Goal: Task Accomplishment & Management: Manage account settings

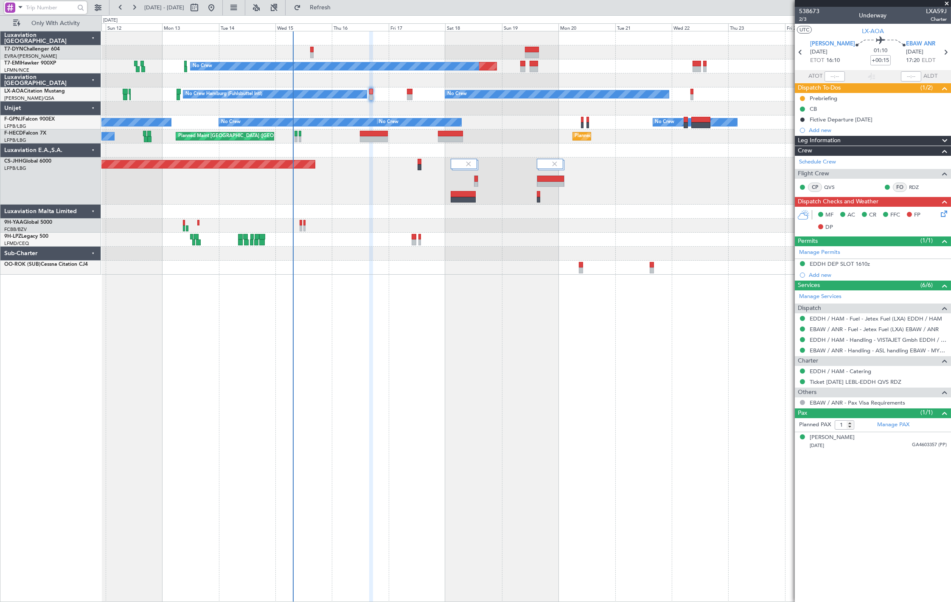
click at [397, 267] on div at bounding box center [525, 268] width 849 height 14
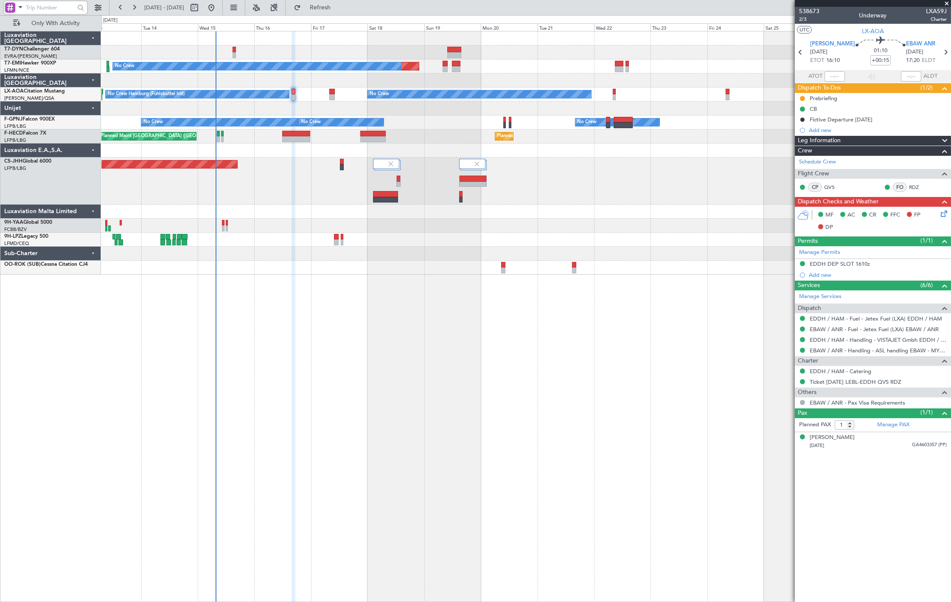
click at [415, 173] on div "Planned Maint No Crew No Crew No Crew Hamburg (Fuhlsbuttel Intl) Planned Maint …" at bounding box center [525, 152] width 849 height 243
click at [616, 93] on div "No Crew No Crew Hamburg (Fuhlsbuttel Intl) Planned Maint Monchengladbach" at bounding box center [525, 94] width 849 height 14
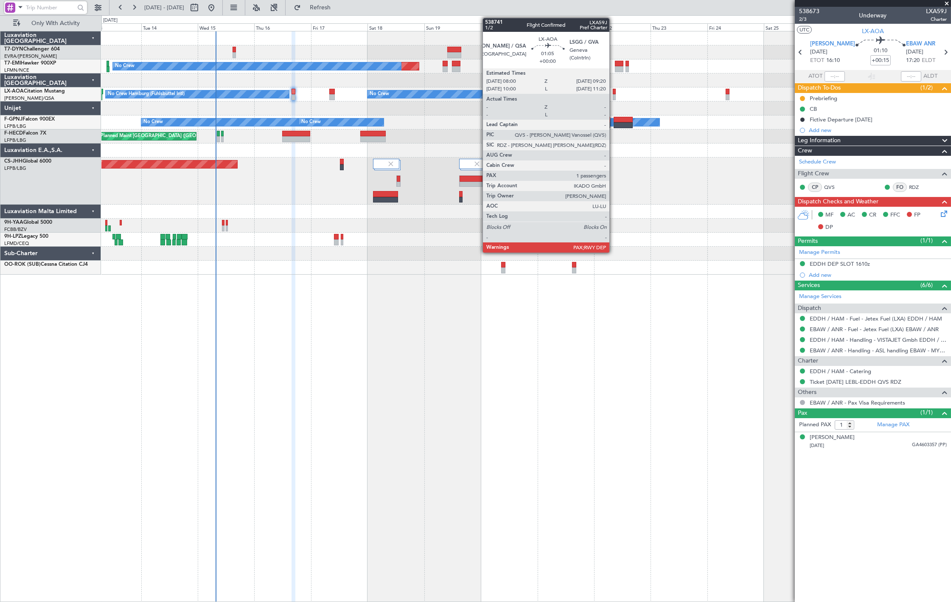
click at [614, 93] on div at bounding box center [614, 92] width 3 height 6
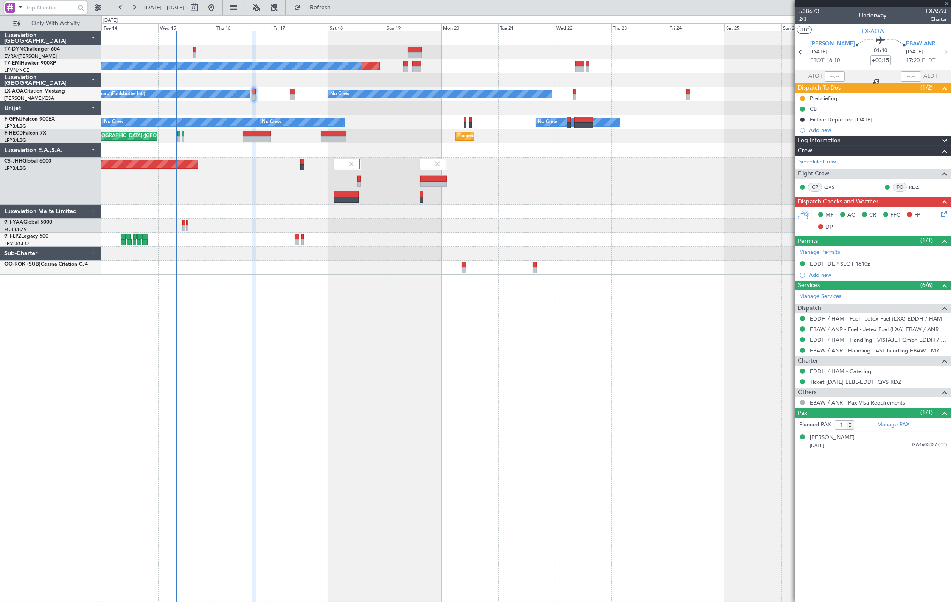
click at [635, 105] on div "Planned Maint No Crew No Crew No Crew Hamburg (Fuhlsbuttel Intl) Planned Maint …" at bounding box center [525, 152] width 849 height 243
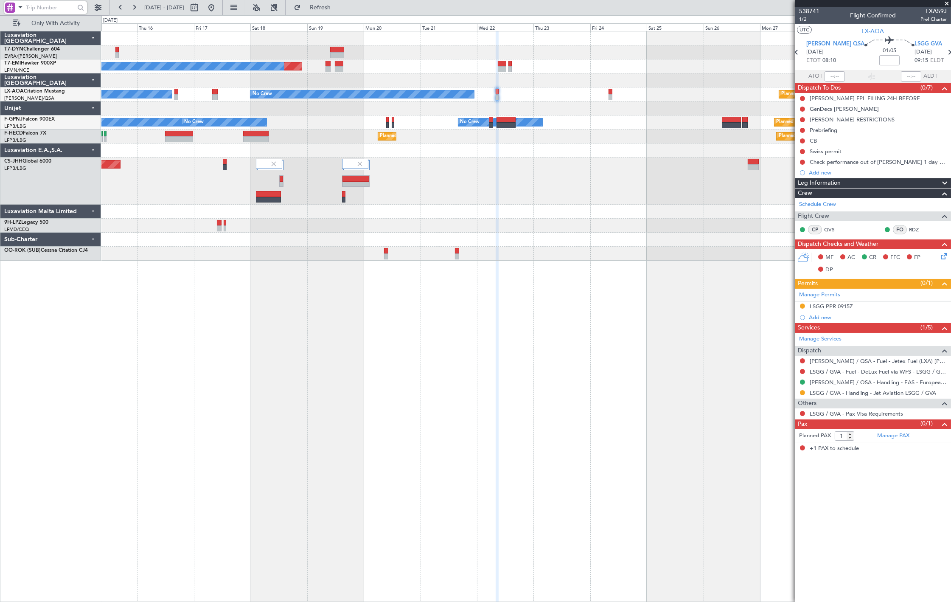
click at [373, 351] on div "Planned Maint No Crew No Crew Planned Maint Monchengladbach No Crew Hamburg (Fu…" at bounding box center [526, 316] width 850 height 571
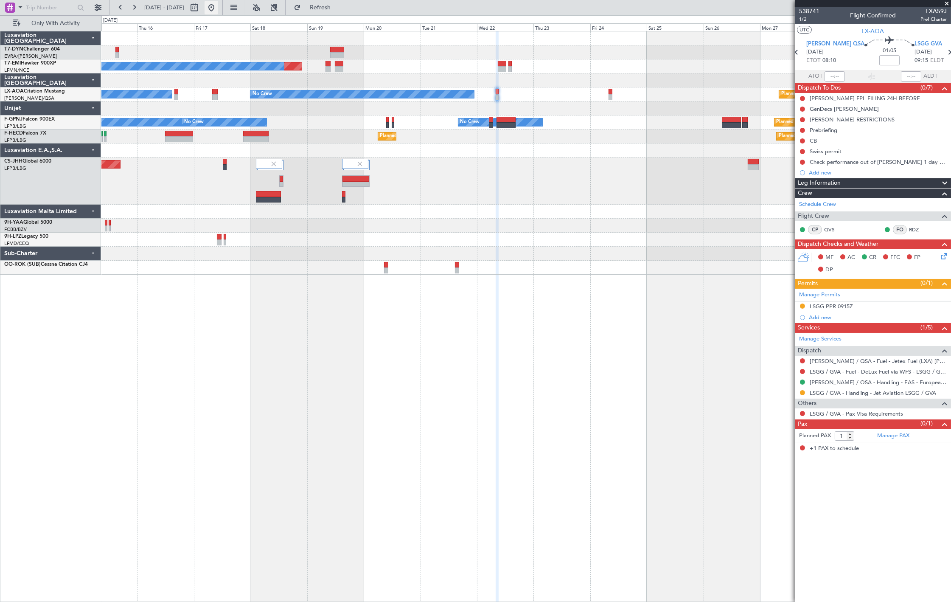
click at [218, 5] on button at bounding box center [212, 8] width 14 height 14
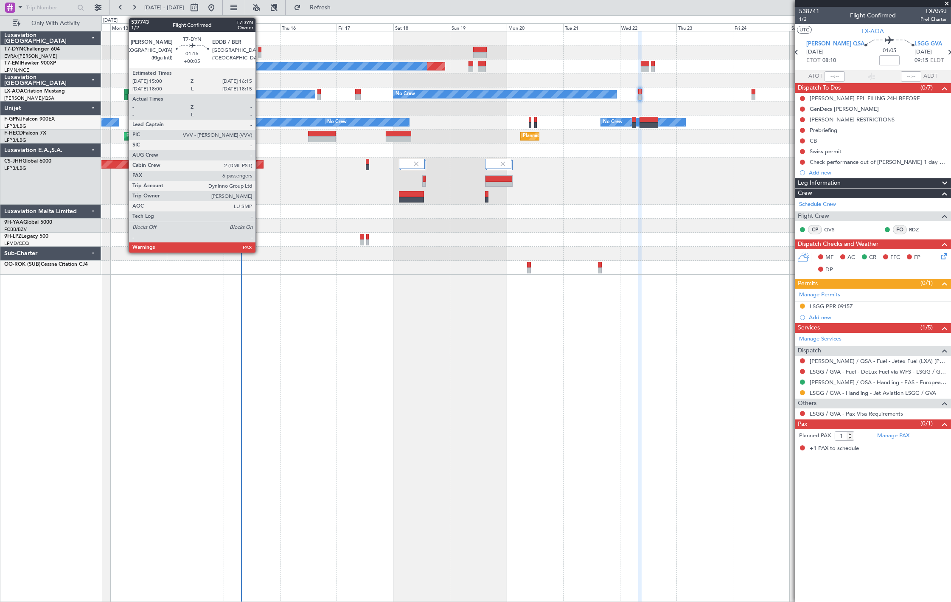
click at [260, 50] on div at bounding box center [259, 50] width 3 height 6
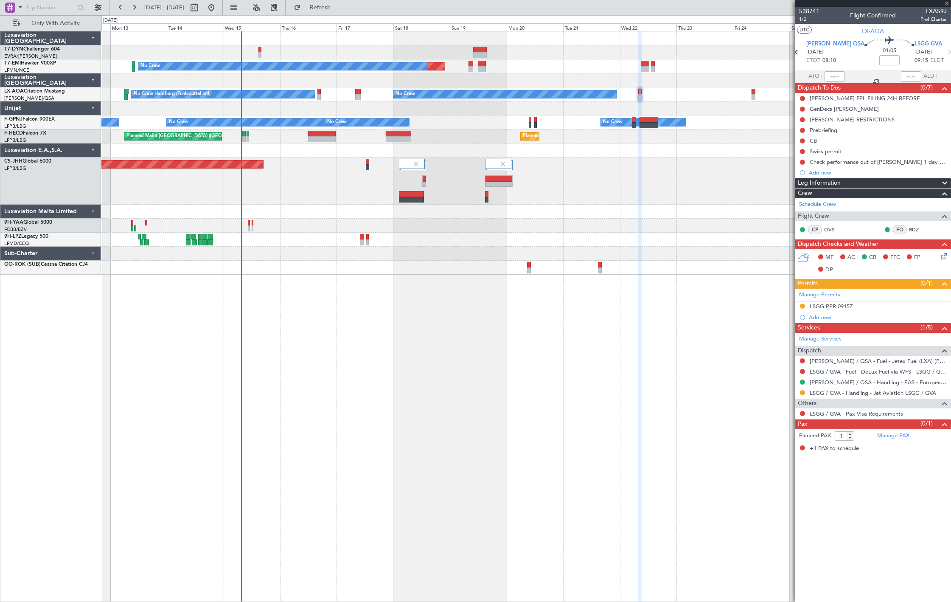
type input "+00:05"
type input "6"
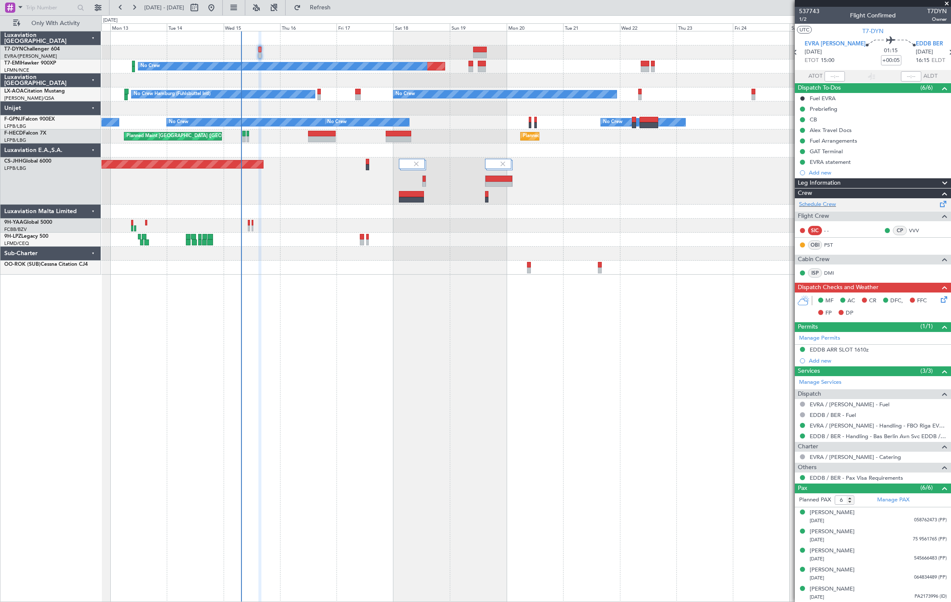
click at [840, 204] on div "Schedule Crew" at bounding box center [873, 204] width 156 height 13
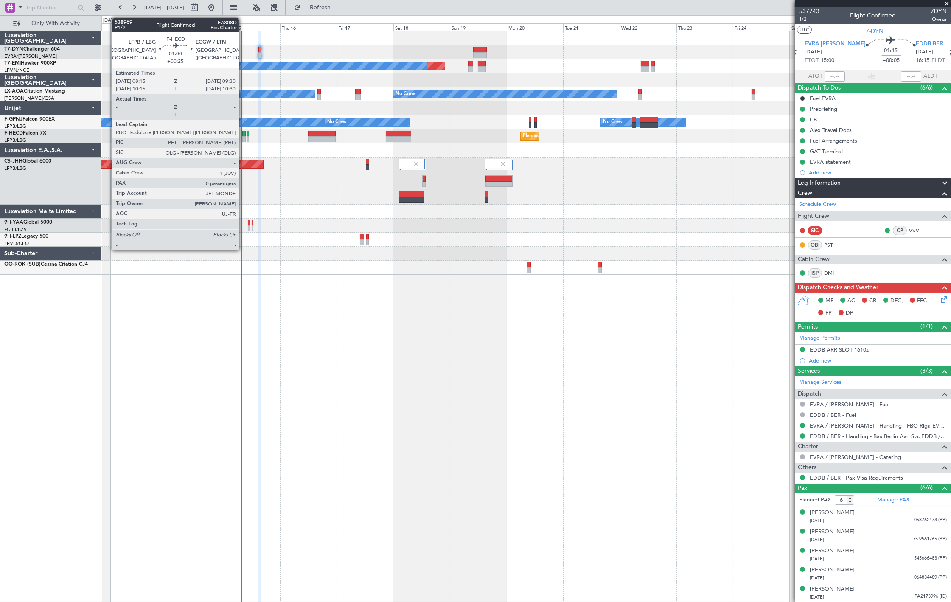
click at [243, 137] on div at bounding box center [243, 139] width 3 height 6
type input "+00:25"
type input "0"
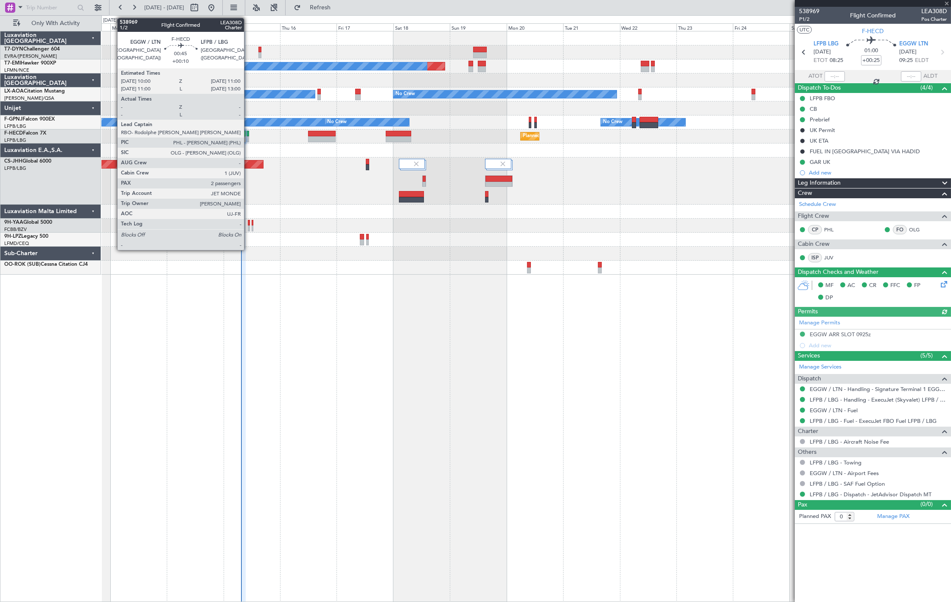
click at [248, 140] on div at bounding box center [248, 139] width 3 height 6
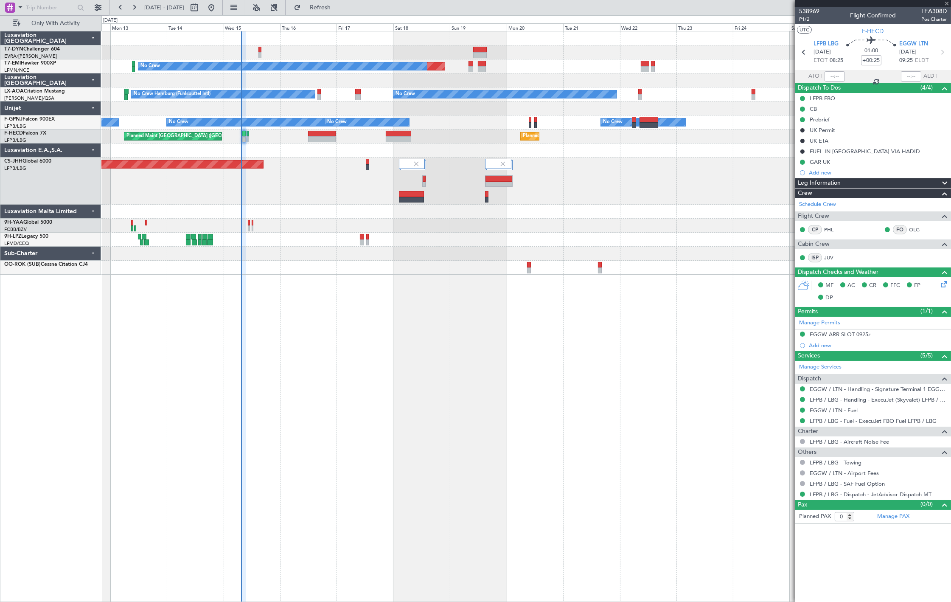
type input "+00:10"
type input "2"
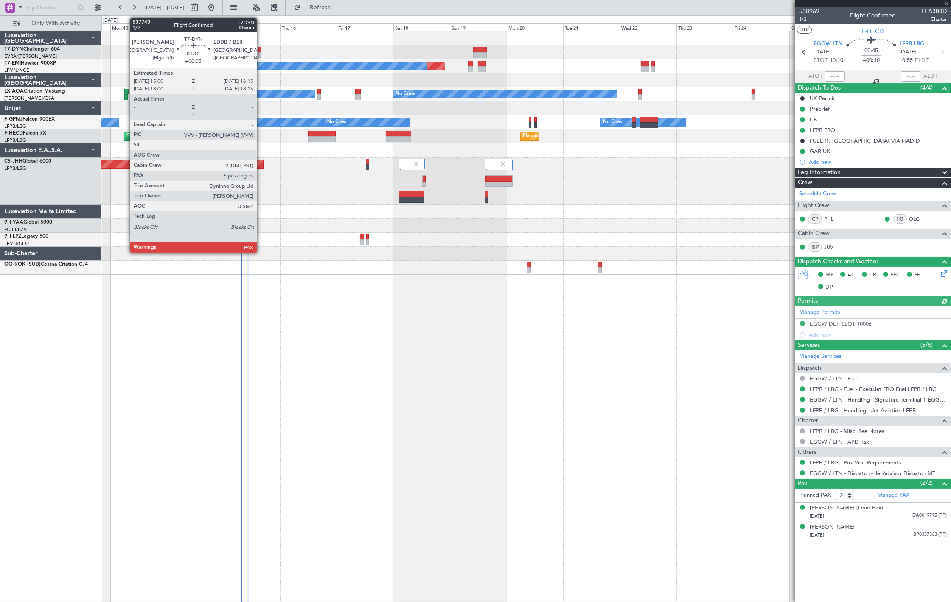
click at [262, 53] on div at bounding box center [525, 52] width 849 height 14
click at [261, 52] on div at bounding box center [259, 55] width 3 height 6
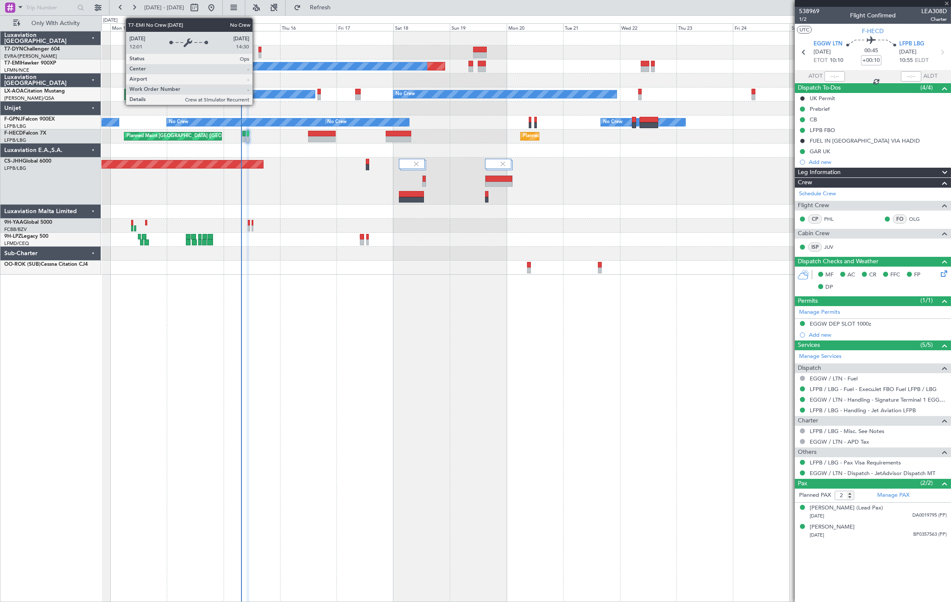
type input "+00:05"
type input "6"
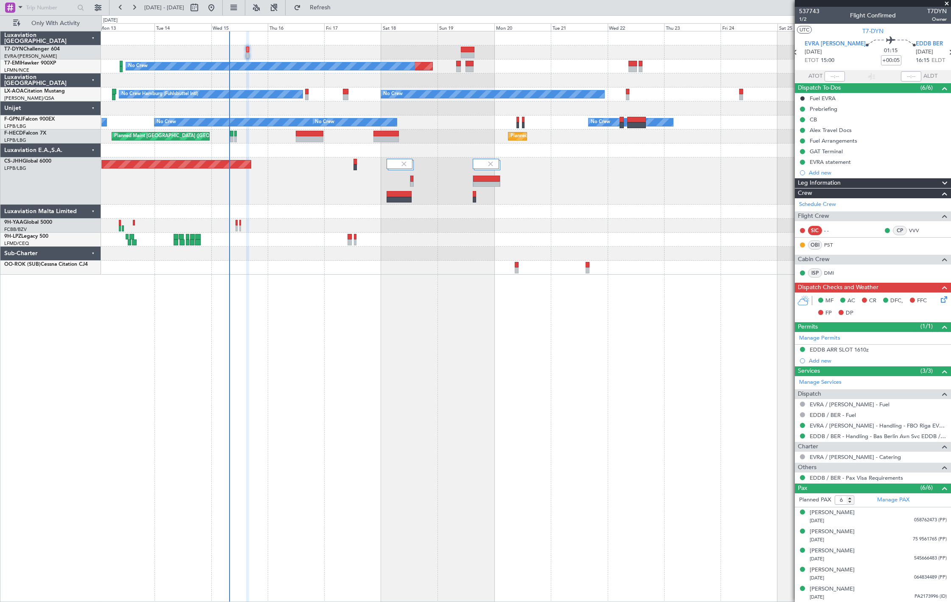
click at [213, 77] on div at bounding box center [525, 80] width 849 height 14
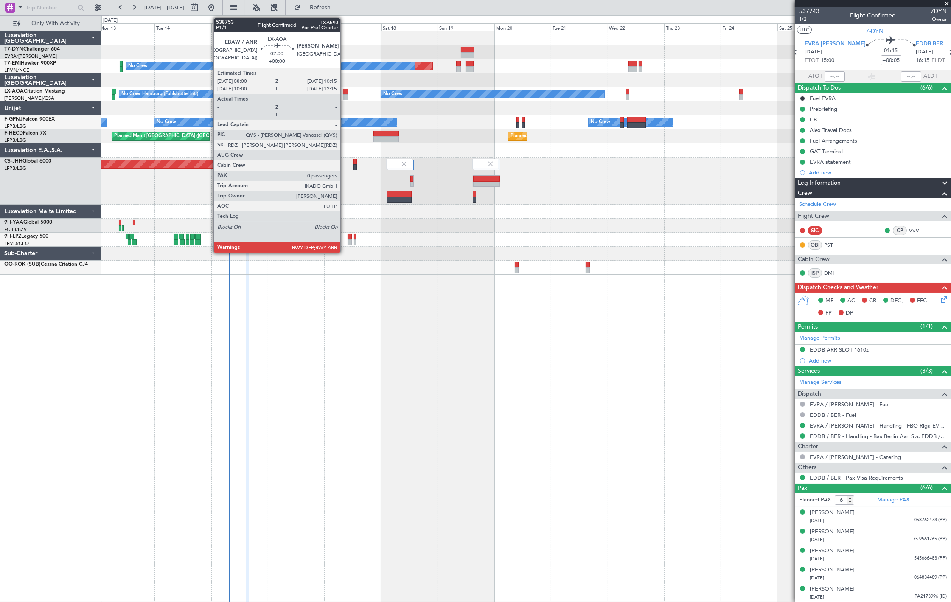
click at [345, 92] on div at bounding box center [346, 92] width 6 height 6
type input "0"
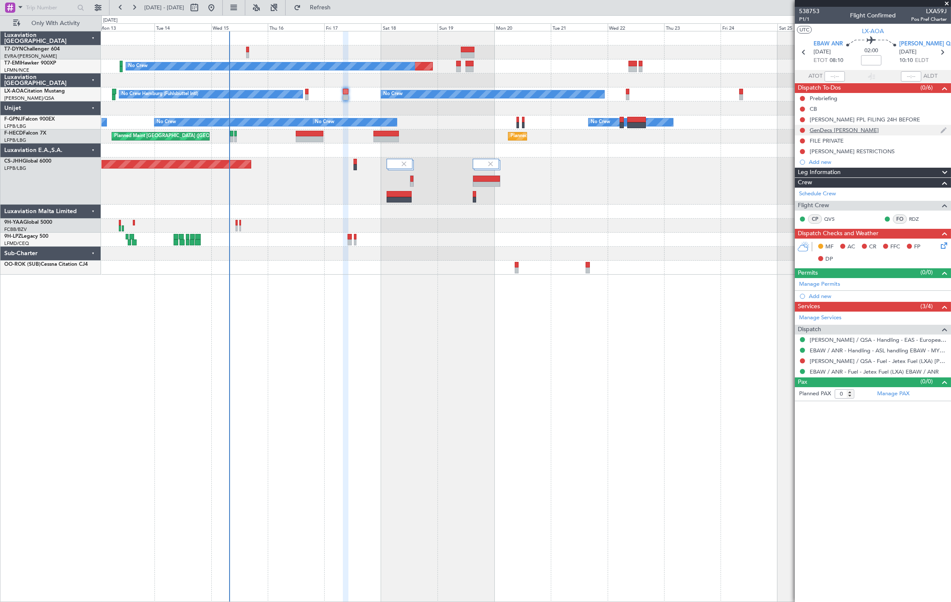
click at [880, 131] on div "GenDecs LELL" at bounding box center [873, 130] width 156 height 11
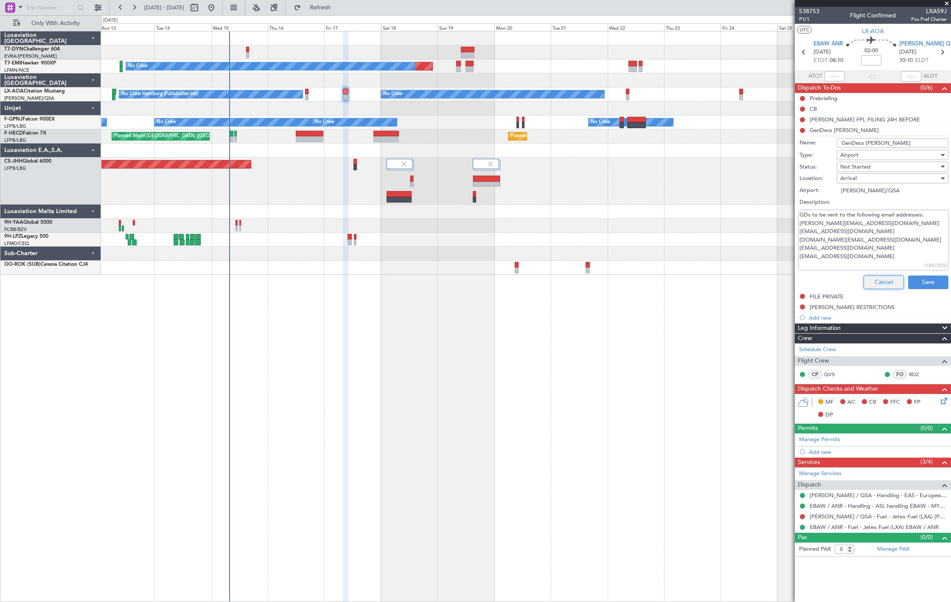
click at [882, 279] on button "Cancel" at bounding box center [884, 282] width 40 height 14
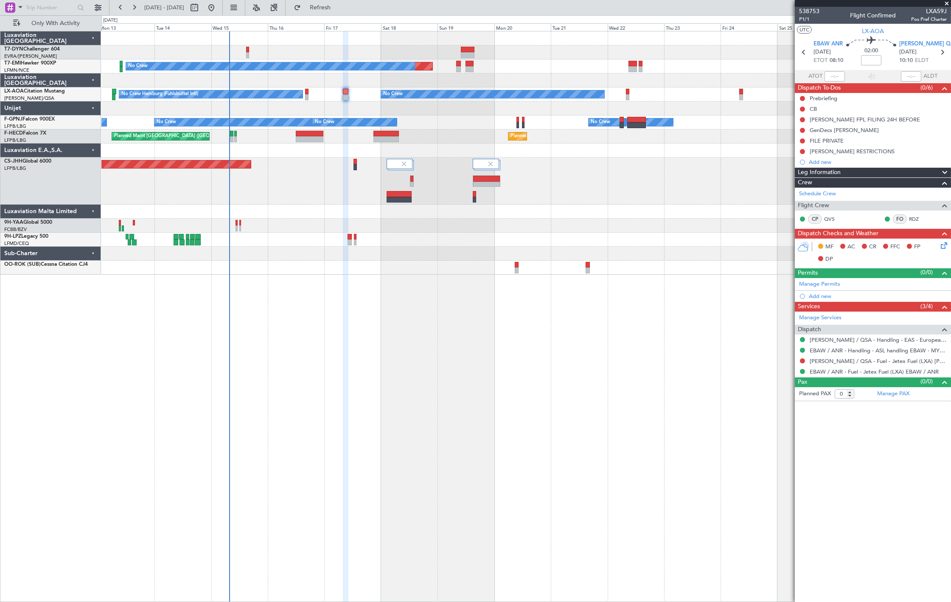
click at [941, 247] on icon at bounding box center [942, 244] width 7 height 7
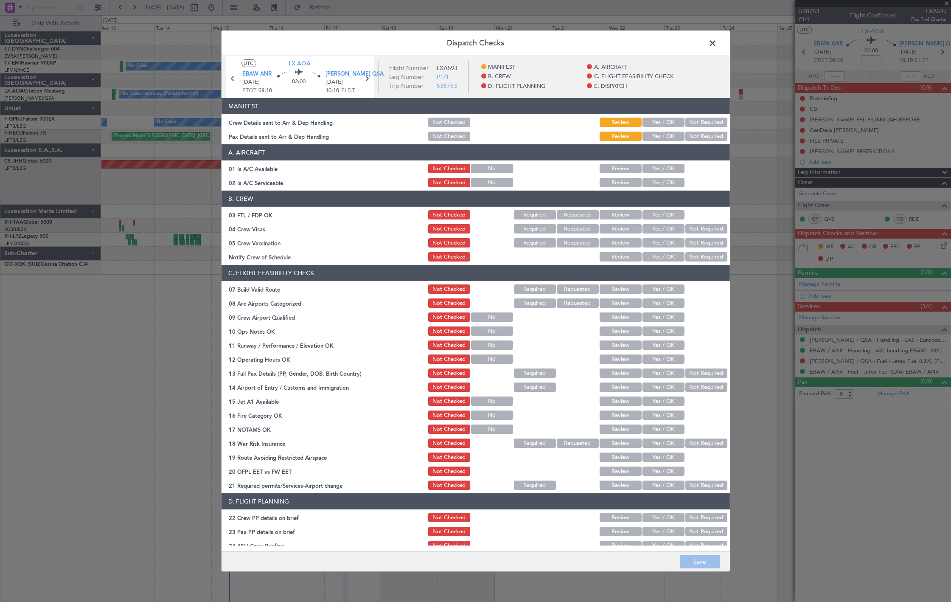
click at [717, 42] on span at bounding box center [717, 45] width 0 height 17
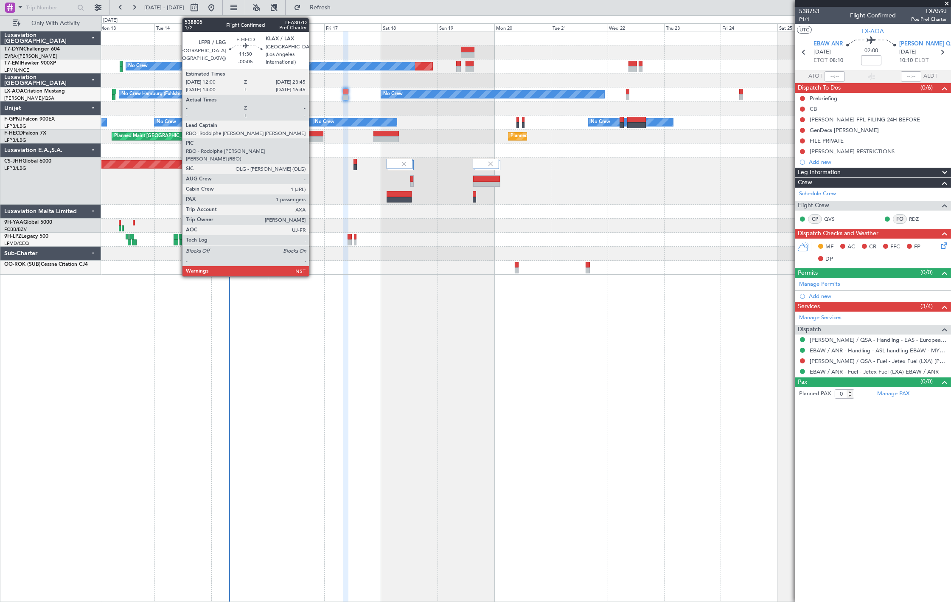
click at [313, 136] on div at bounding box center [310, 139] width 28 height 6
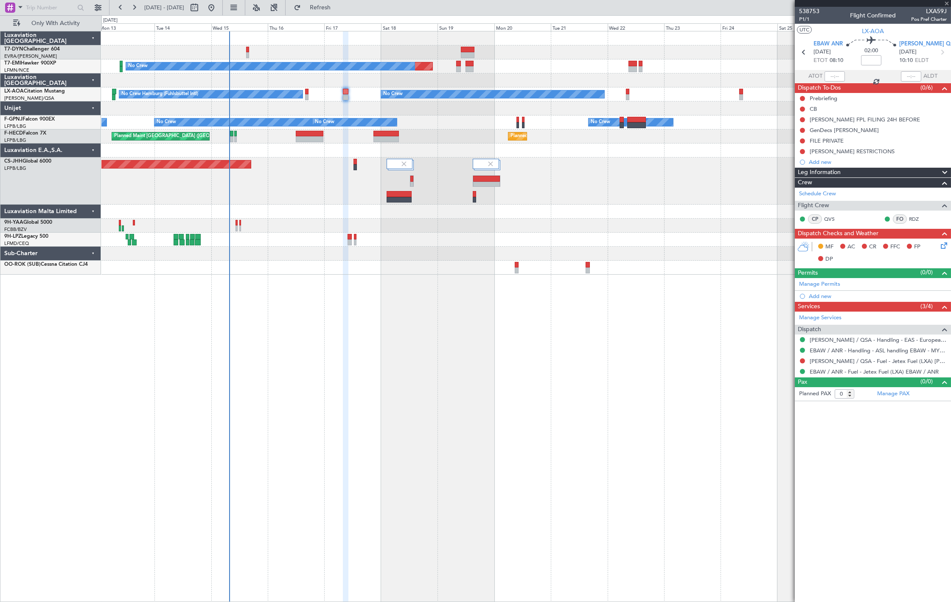
type input "-00:05"
type input "1"
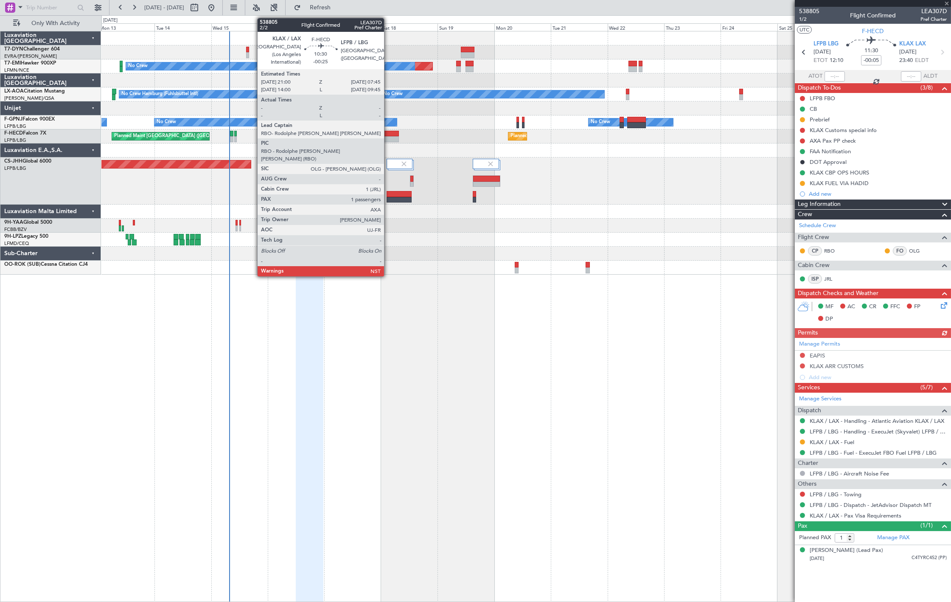
click at [388, 136] on div at bounding box center [386, 139] width 25 height 6
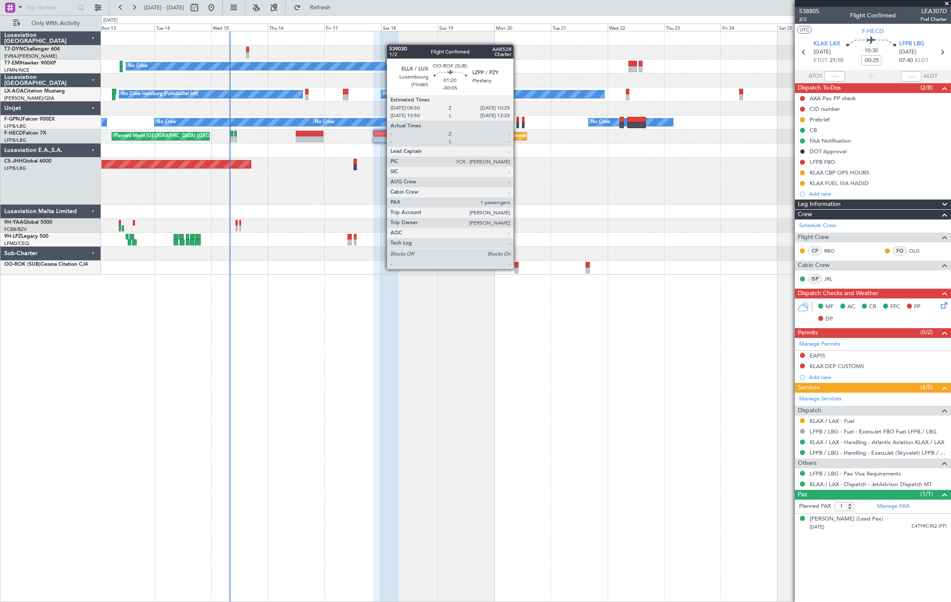
click at [518, 268] on div at bounding box center [517, 270] width 4 height 6
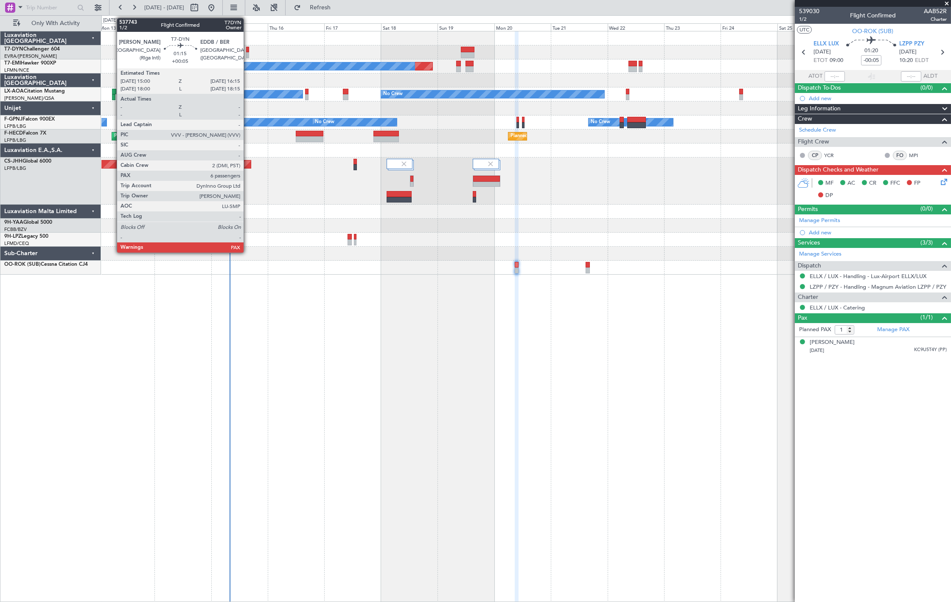
click at [248, 53] on div at bounding box center [247, 55] width 3 height 6
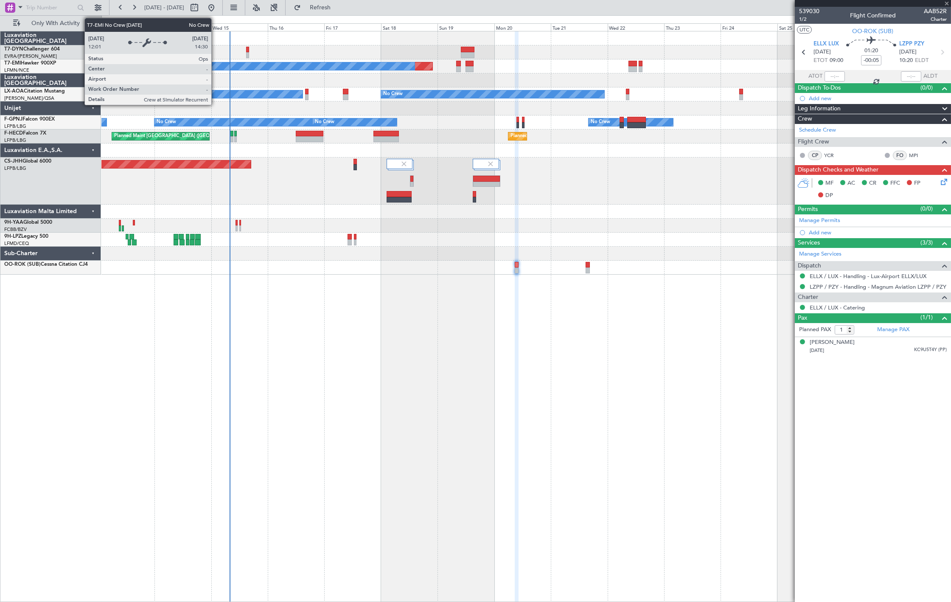
type input "+00:05"
type input "6"
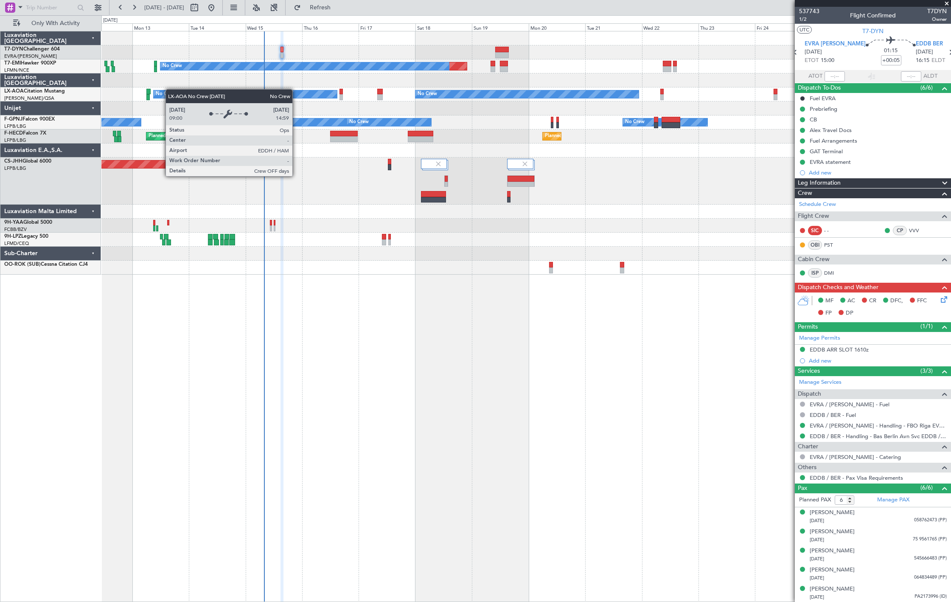
click at [177, 93] on div "Planned Maint No Crew No Crew No Crew Hamburg (Fuhlsbuttel Intl) Planned Maint …" at bounding box center [525, 152] width 849 height 243
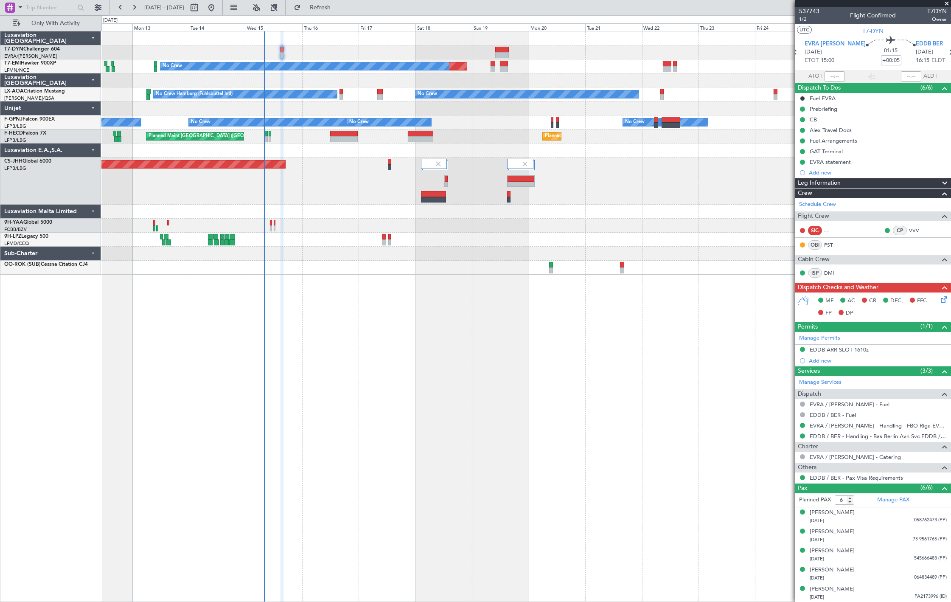
click at [299, 278] on div "Planned Maint No Crew No Crew Planned Maint Monchengladbach No Crew Hamburg (Fu…" at bounding box center [526, 316] width 850 height 571
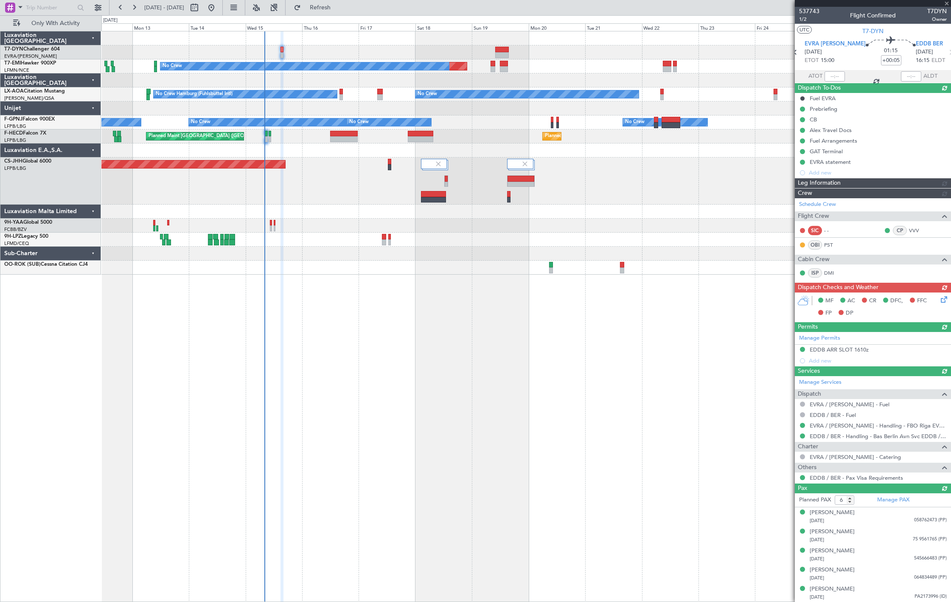
click at [279, 48] on div at bounding box center [525, 52] width 849 height 14
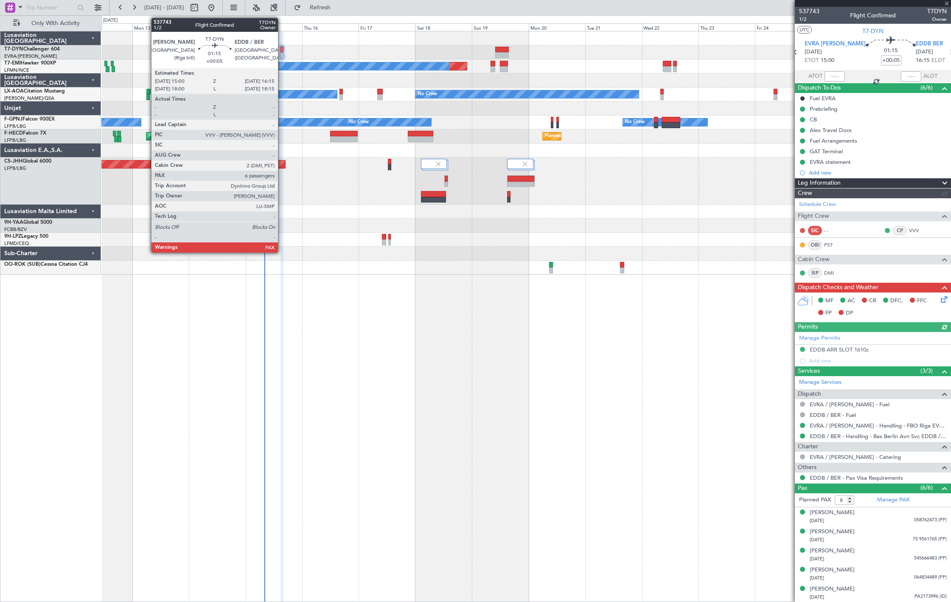
click at [282, 49] on div at bounding box center [282, 50] width 3 height 6
click at [283, 51] on div at bounding box center [282, 50] width 3 height 6
click at [281, 48] on div at bounding box center [282, 50] width 3 height 6
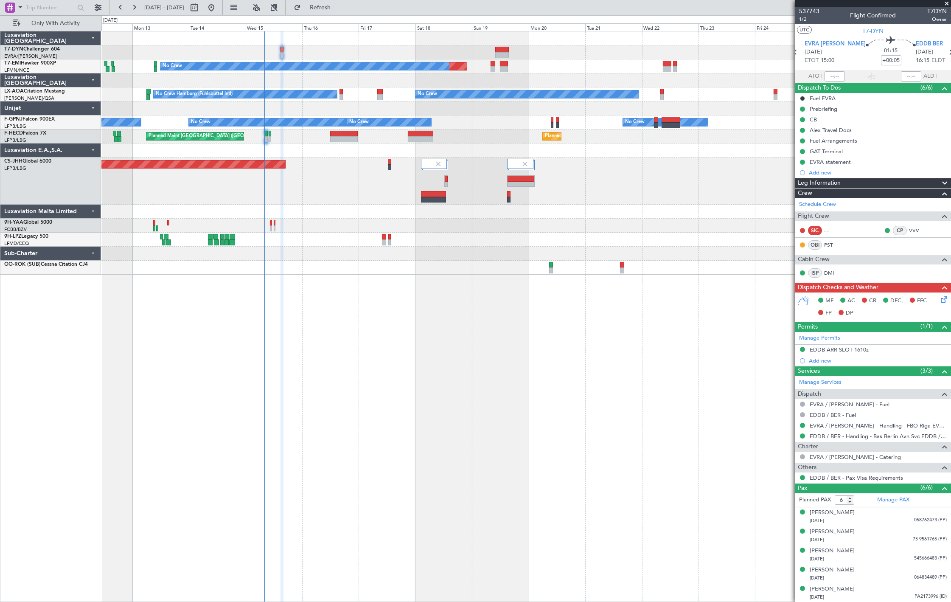
click at [67, 31] on div "Only With Activity" at bounding box center [54, 23] width 109 height 16
click at [67, 28] on button "Only With Activity" at bounding box center [50, 24] width 83 height 14
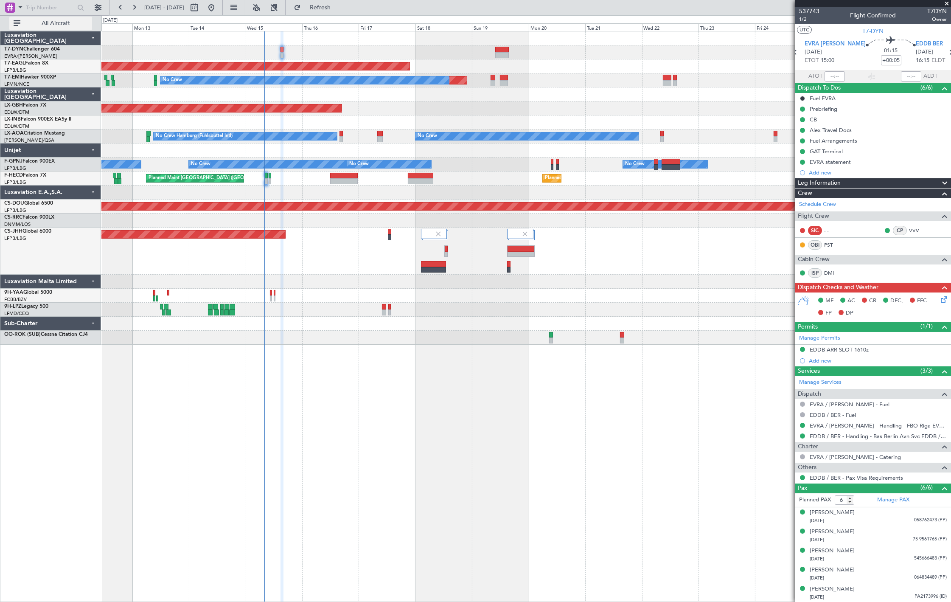
click at [51, 25] on span "All Aircraft" at bounding box center [55, 23] width 67 height 6
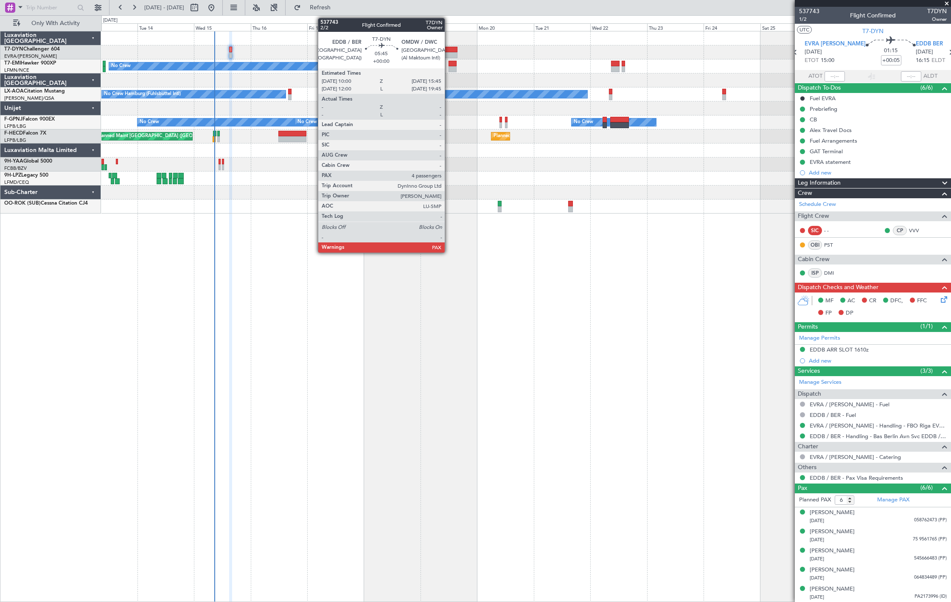
click at [449, 50] on div at bounding box center [451, 50] width 14 height 6
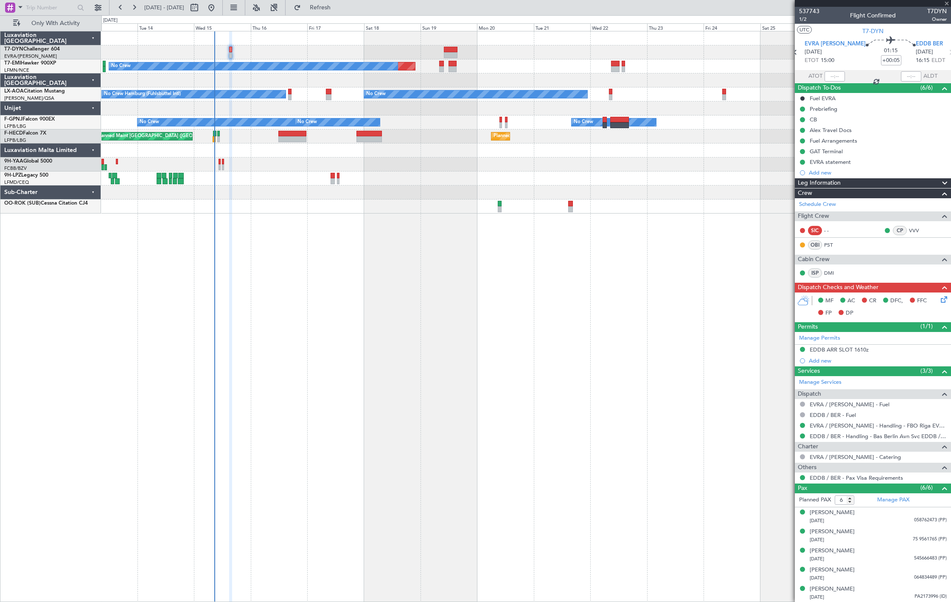
type input "4"
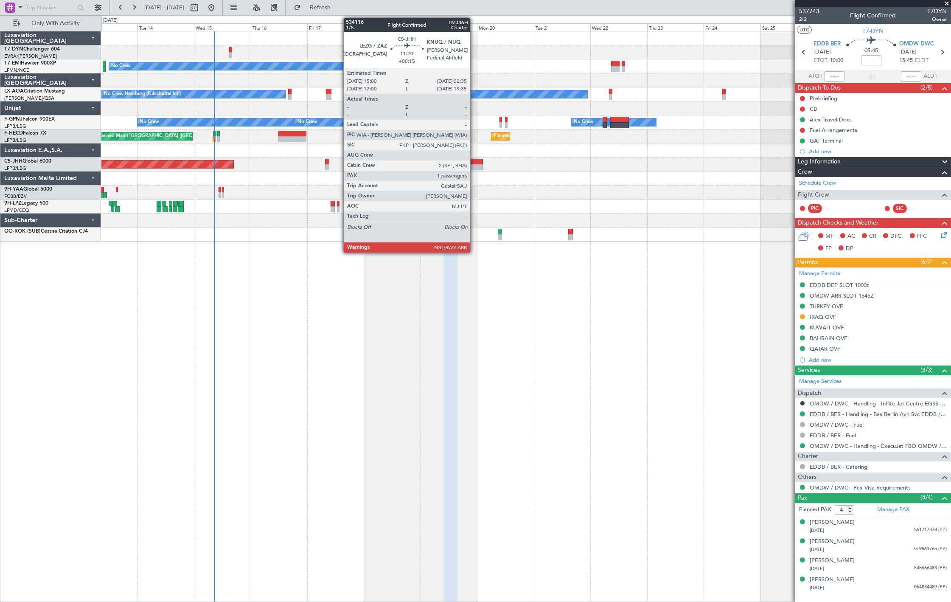
click at [475, 163] on div at bounding box center [469, 162] width 28 height 6
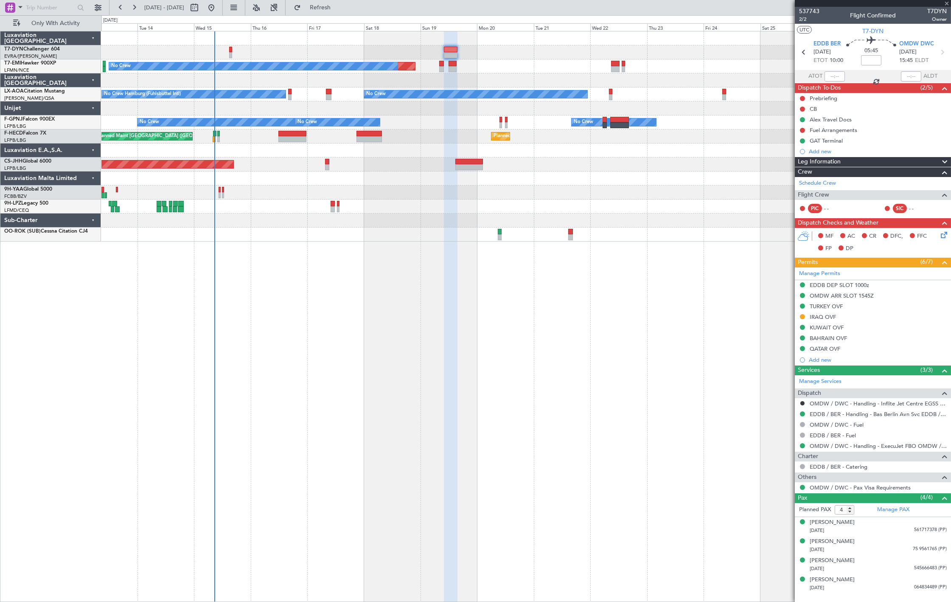
type input "+00:15"
type input "1"
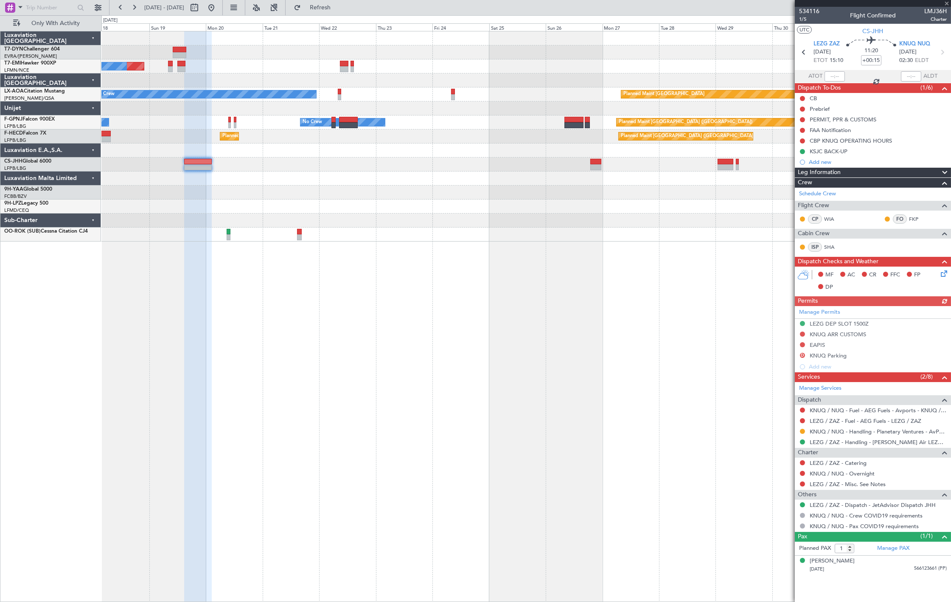
click at [234, 202] on div "Planned Maint No Crew No Crew Planned Maint Monchengladbach No Crew Hamburg (Fu…" at bounding box center [525, 136] width 849 height 210
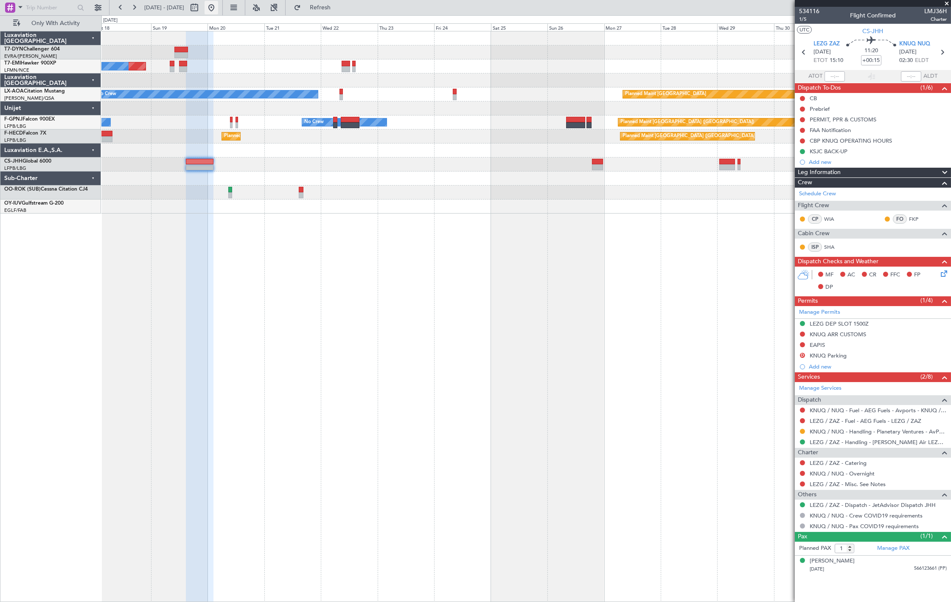
click at [218, 6] on button at bounding box center [212, 8] width 14 height 14
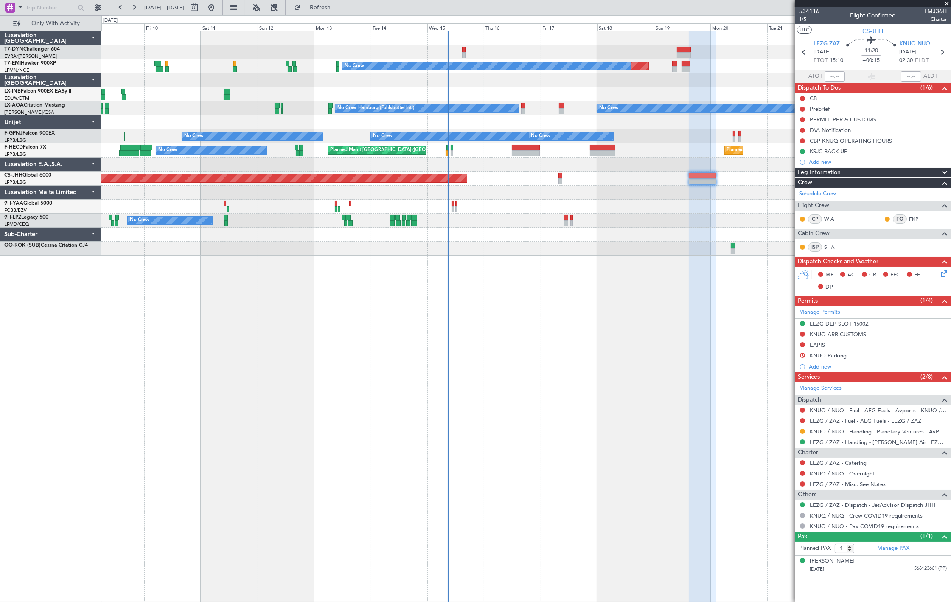
click at [444, 95] on div "Planned Maint No Crew No Crew No Crew Hamburg (Fuhlsbuttel Intl) Planned Maint …" at bounding box center [525, 143] width 849 height 224
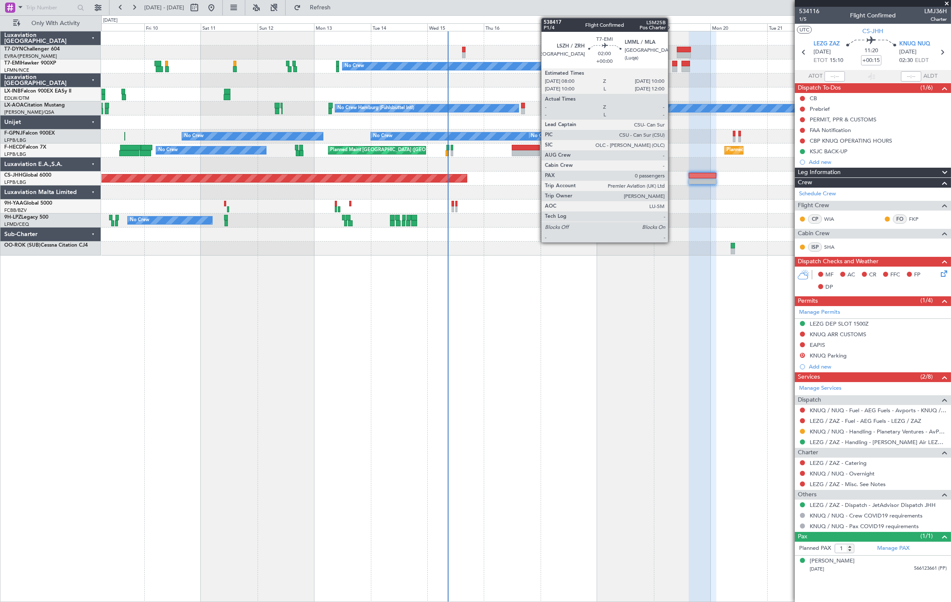
click at [672, 65] on div at bounding box center [674, 64] width 5 height 6
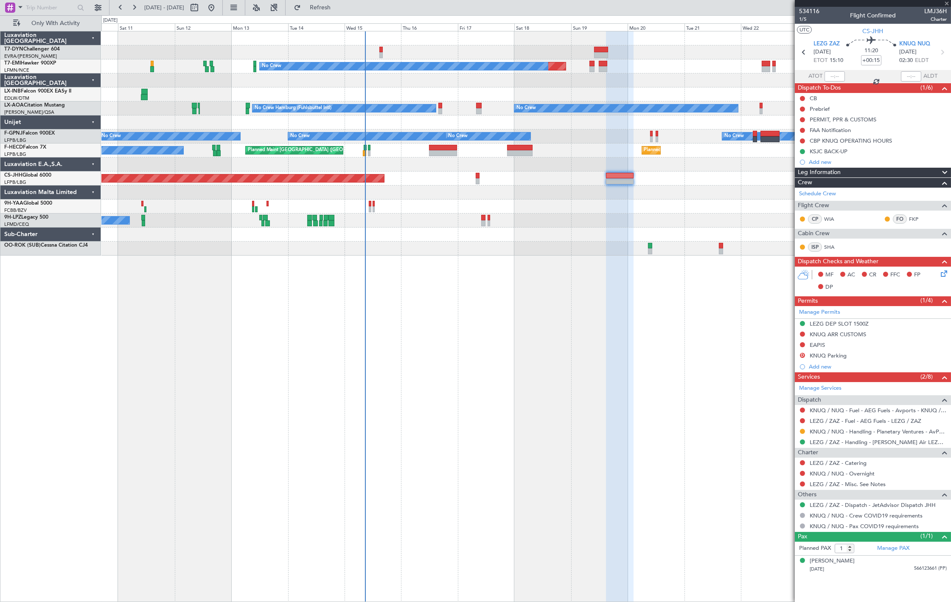
click at [567, 96] on div "Planned Maint No Crew No Crew No Crew Hamburg (Fuhlsbuttel Intl) Planned Maint …" at bounding box center [525, 143] width 849 height 224
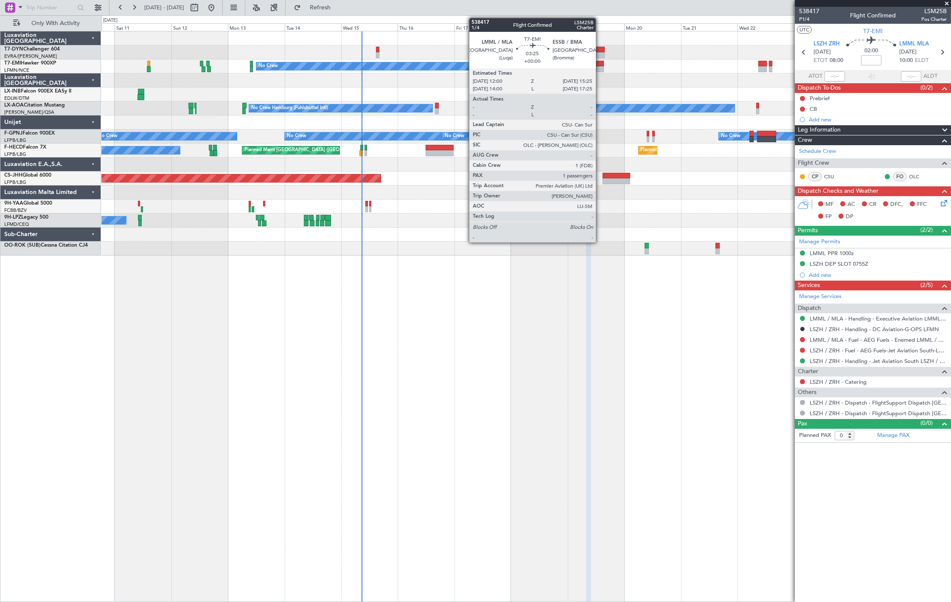
click at [600, 66] on div at bounding box center [599, 69] width 8 height 6
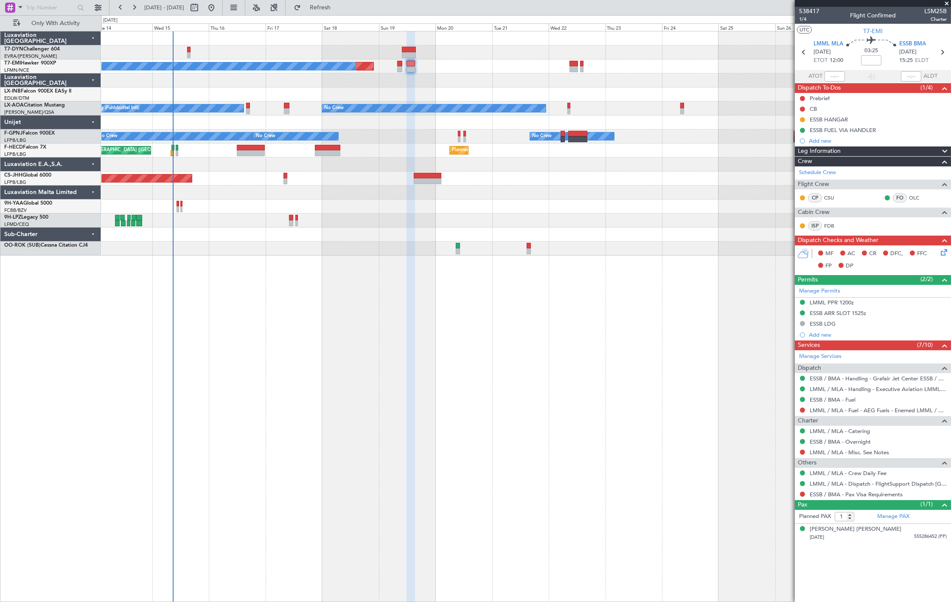
click at [118, 120] on div "Planned Maint No Crew No Crew No Crew Hamburg (Fuhlsbuttel Intl) Planned Maint …" at bounding box center [525, 143] width 849 height 224
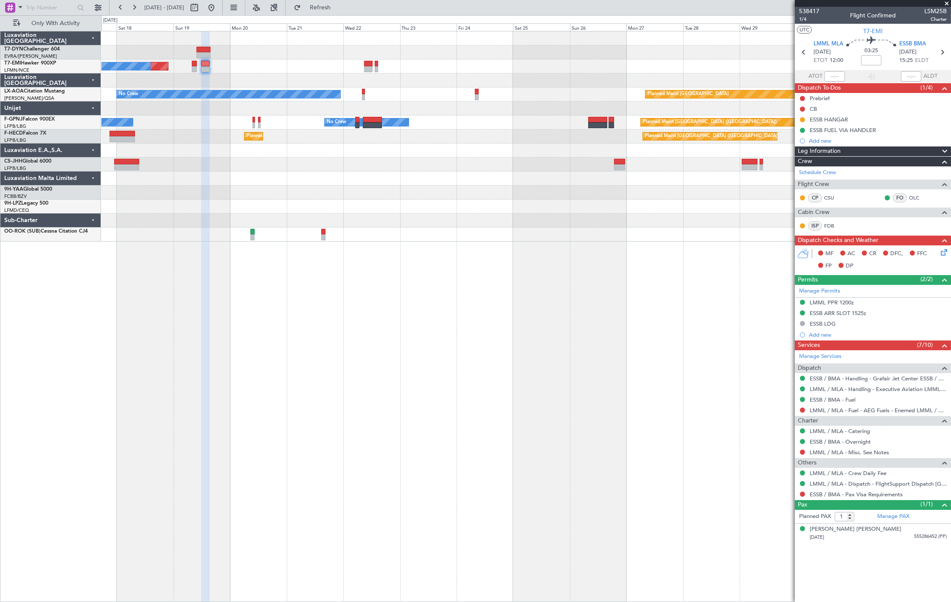
click at [381, 173] on div at bounding box center [525, 178] width 849 height 14
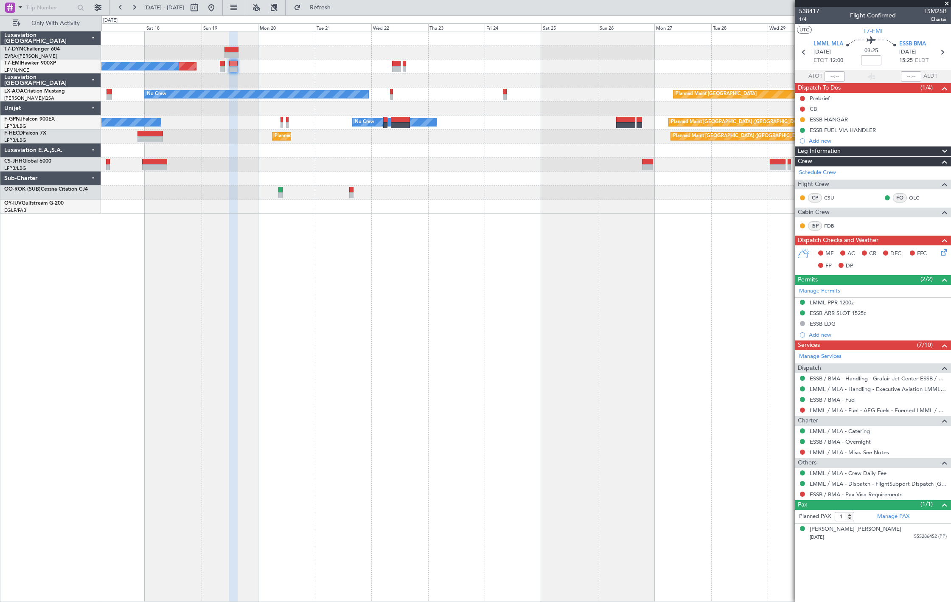
click at [412, 177] on div at bounding box center [525, 178] width 849 height 14
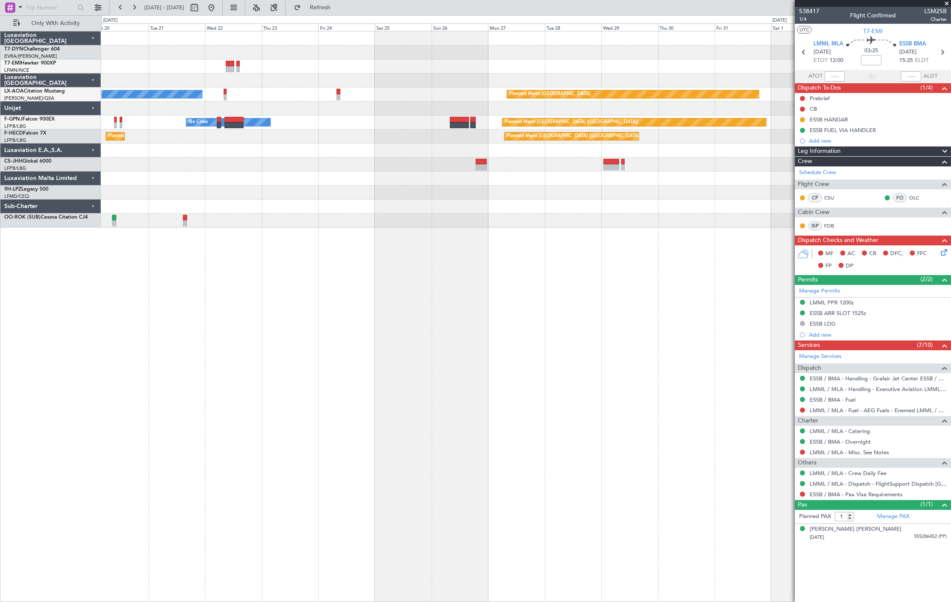
click at [98, 243] on div "Planned Maint No Crew Planned Maint Monchengladbach No Crew No Crew Hamburg (Fu…" at bounding box center [475, 308] width 951 height 587
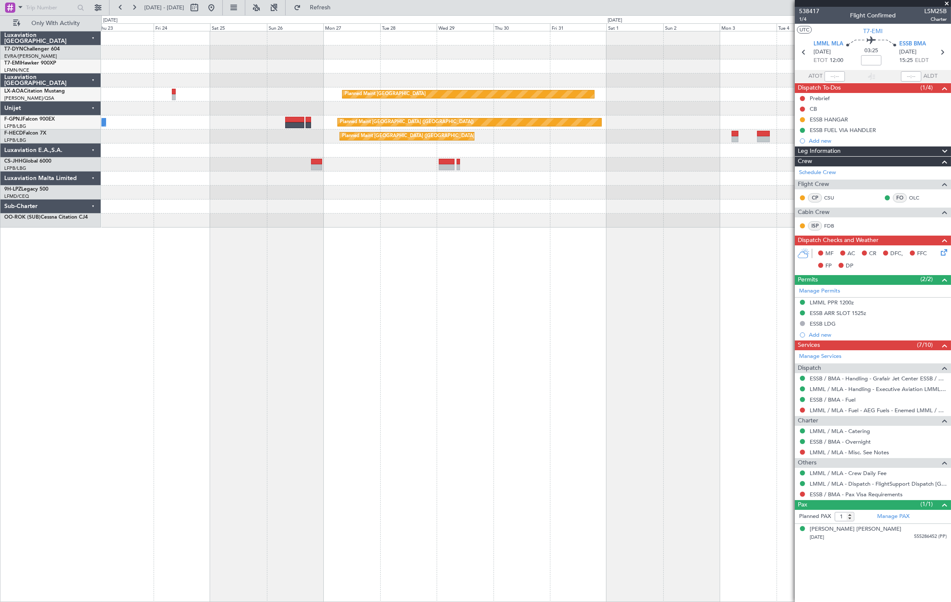
click at [216, 264] on div "Planned Maint Monchengladbach No Crew Monchengladbach No Crew Planned Maint Par…" at bounding box center [526, 316] width 850 height 571
click at [302, 222] on div at bounding box center [525, 220] width 849 height 14
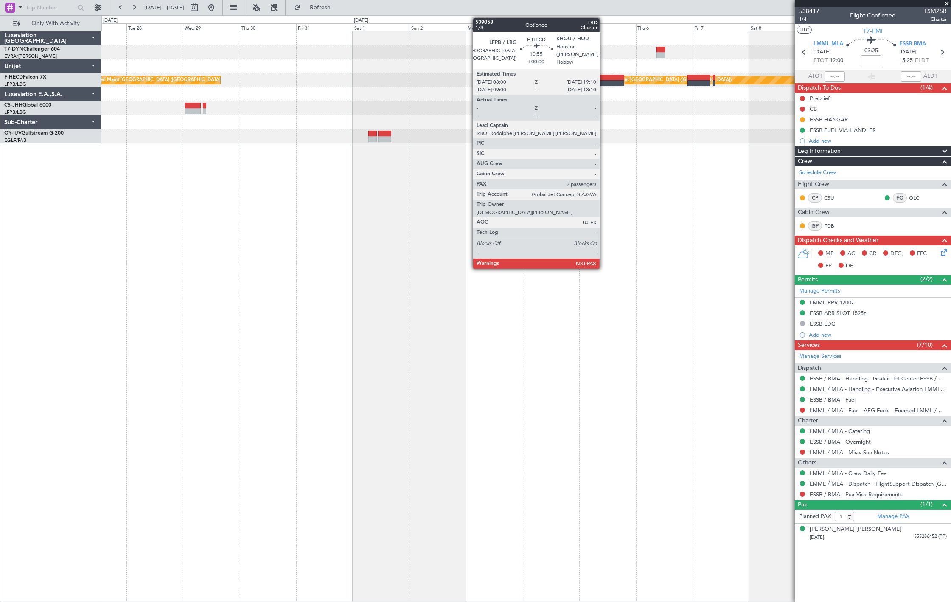
click at [604, 82] on div at bounding box center [611, 83] width 27 height 6
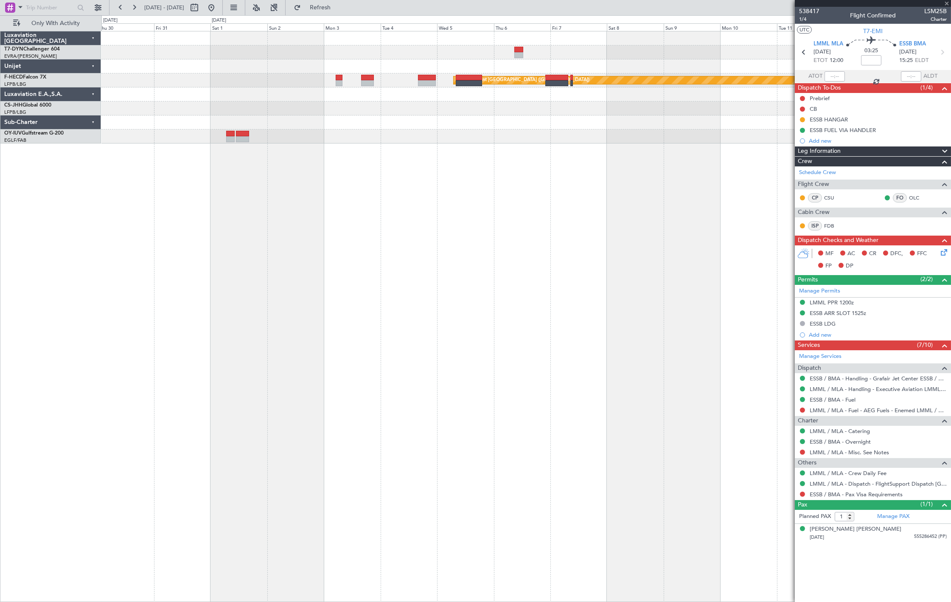
click at [413, 147] on div "Planned Maint Riga (Riga Intl) Planned Maint Paris (Le Bourget) Planned Maint P…" at bounding box center [526, 316] width 850 height 571
type input "2"
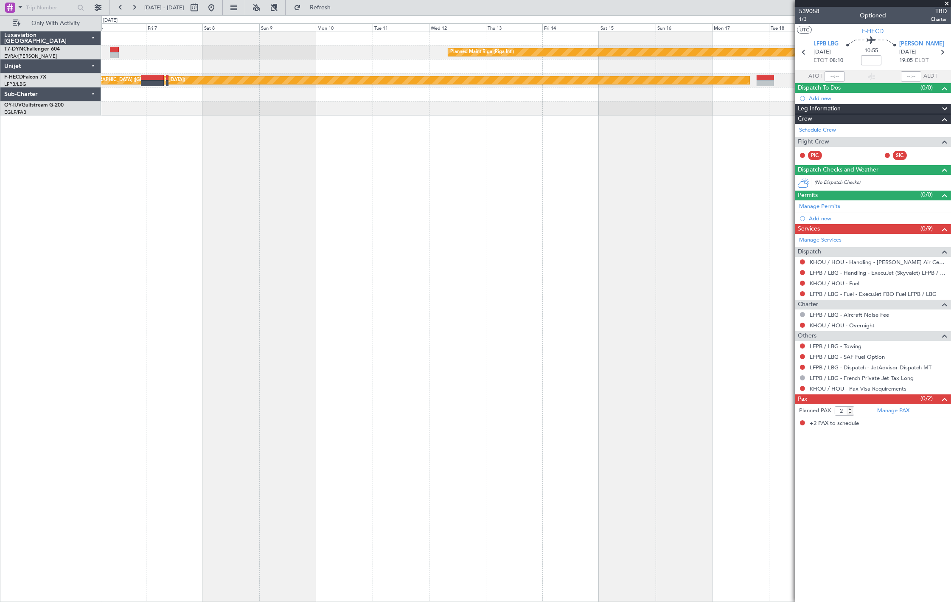
click at [261, 69] on div at bounding box center [525, 66] width 849 height 14
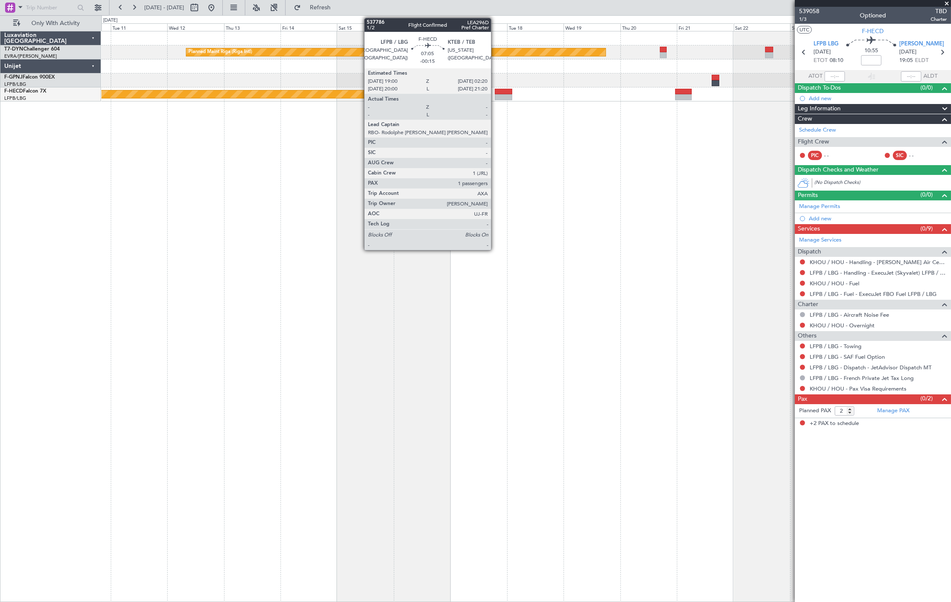
click at [495, 90] on div at bounding box center [503, 92] width 17 height 6
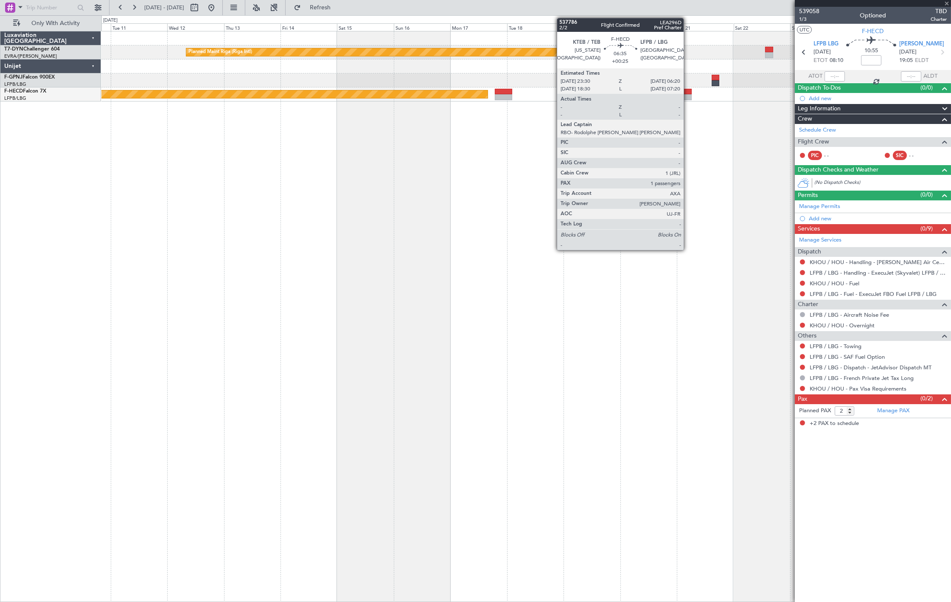
type input "-00:15"
type input "1"
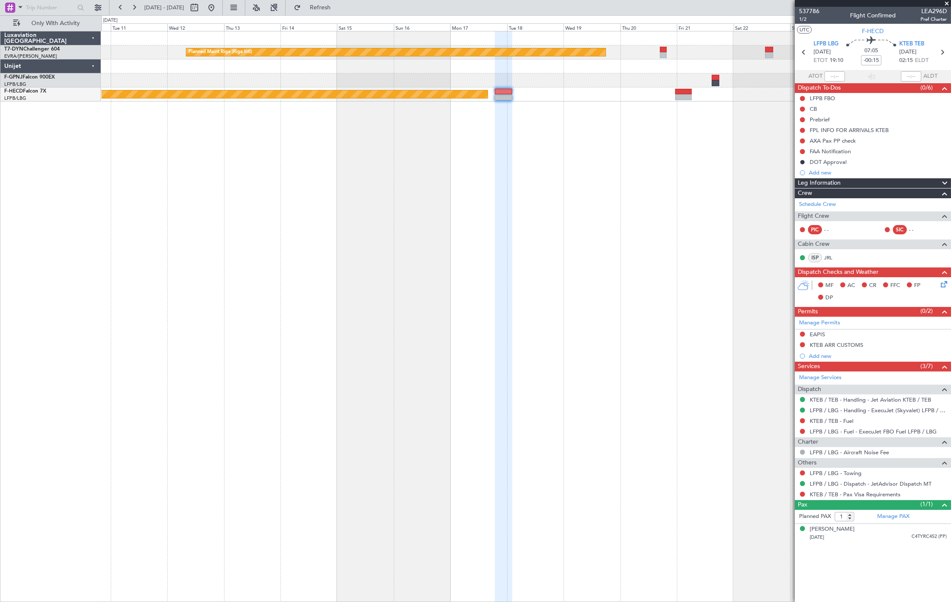
drag, startPoint x: 244, startPoint y: 9, endPoint x: 236, endPoint y: 14, distance: 9.9
click at [218, 9] on button at bounding box center [212, 8] width 14 height 14
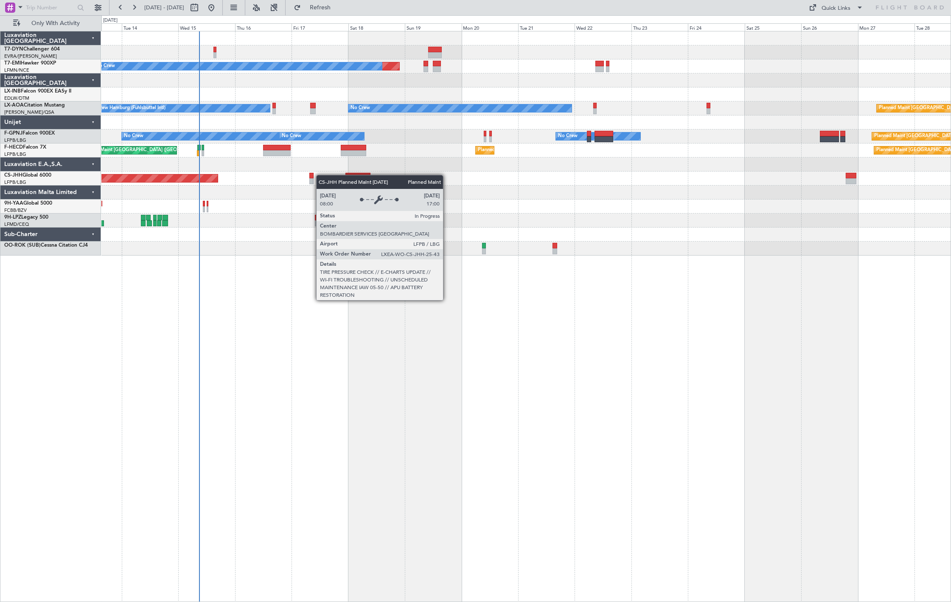
click at [213, 177] on div "Planned Maint No Crew No Crew Hamburg (Fuhlsbuttel Intl) No Crew Planned Maint …" at bounding box center [525, 143] width 849 height 224
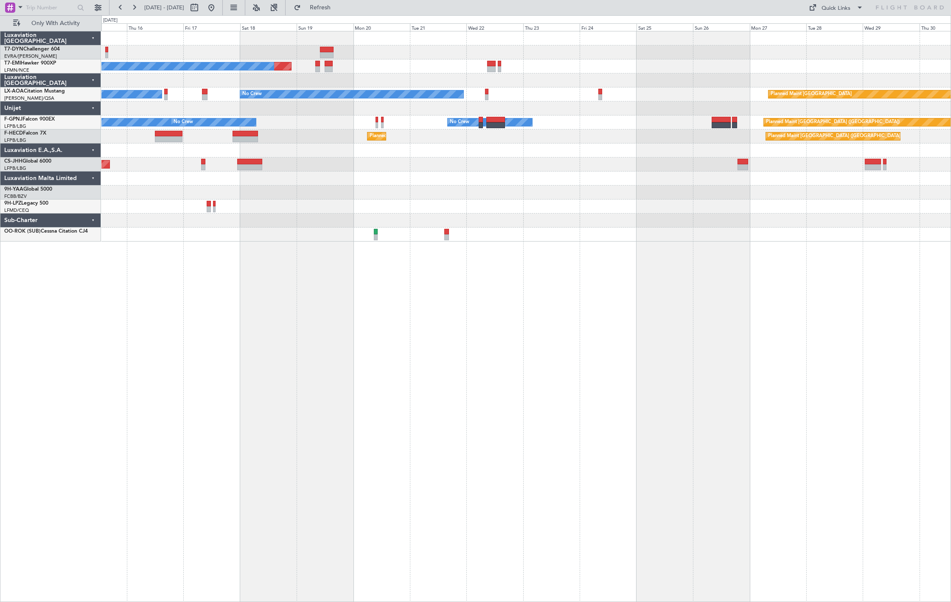
click at [274, 307] on div "Planned Maint No Crew No Crew Hamburg (Fuhlsbuttel Intl) No Crew Planned Maint …" at bounding box center [526, 316] width 850 height 571
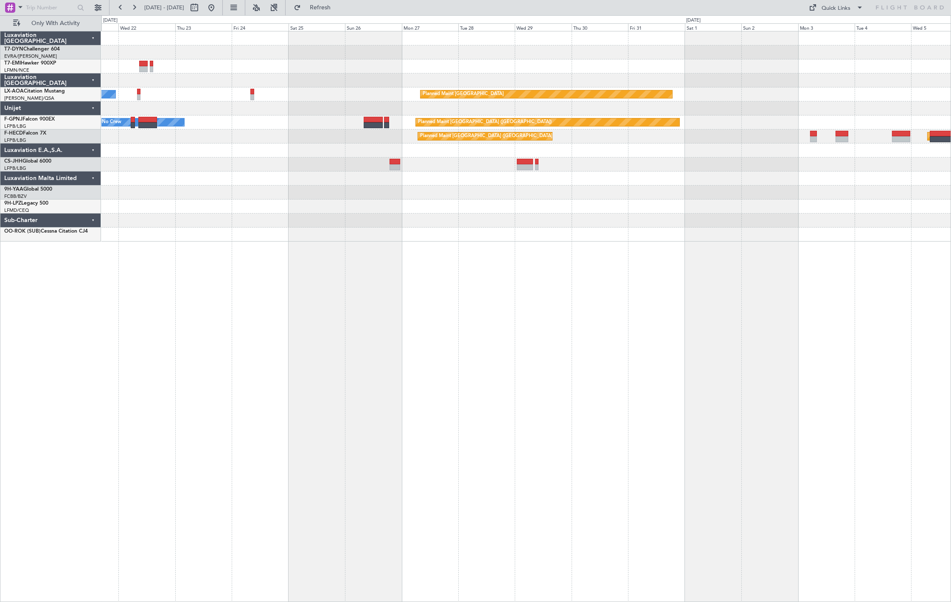
click at [446, 253] on div "Planned Maint No Crew No Crew Planned Maint Monchengladbach No Crew Planned Mai…" at bounding box center [526, 316] width 850 height 571
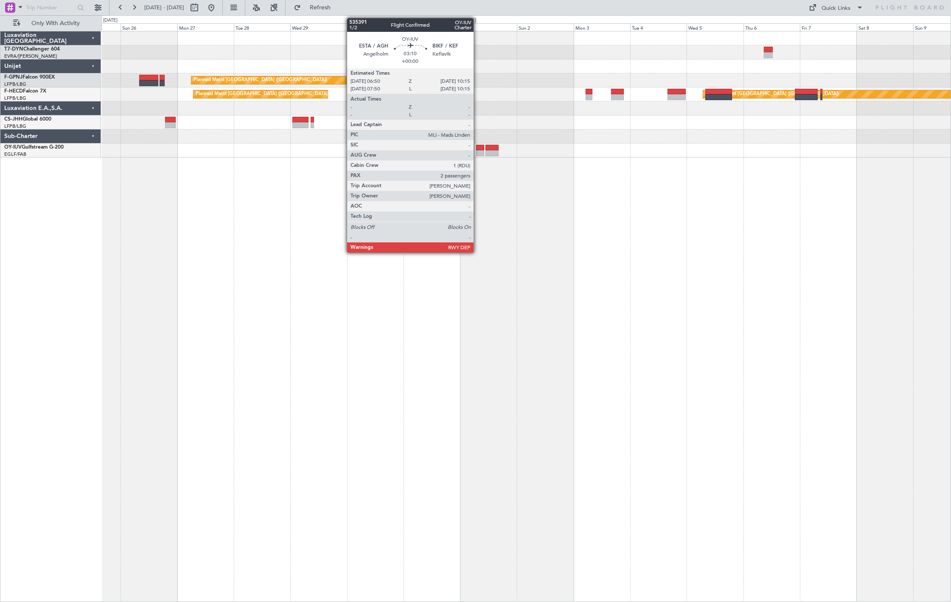
click at [478, 149] on div at bounding box center [480, 148] width 8 height 6
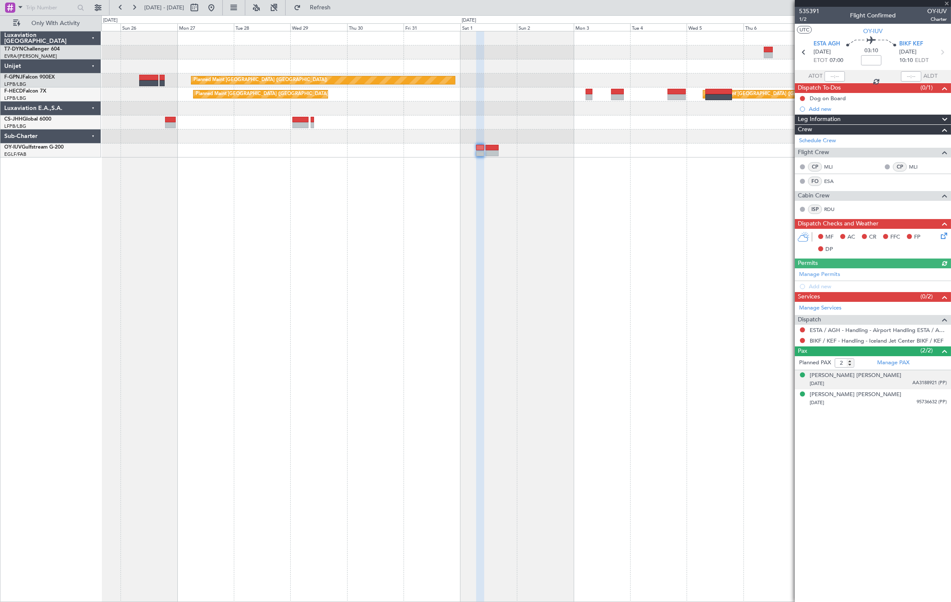
click at [893, 381] on div "09/04/1942 AA3188921 (PP)" at bounding box center [878, 383] width 137 height 8
click at [218, 7] on button at bounding box center [212, 8] width 14 height 14
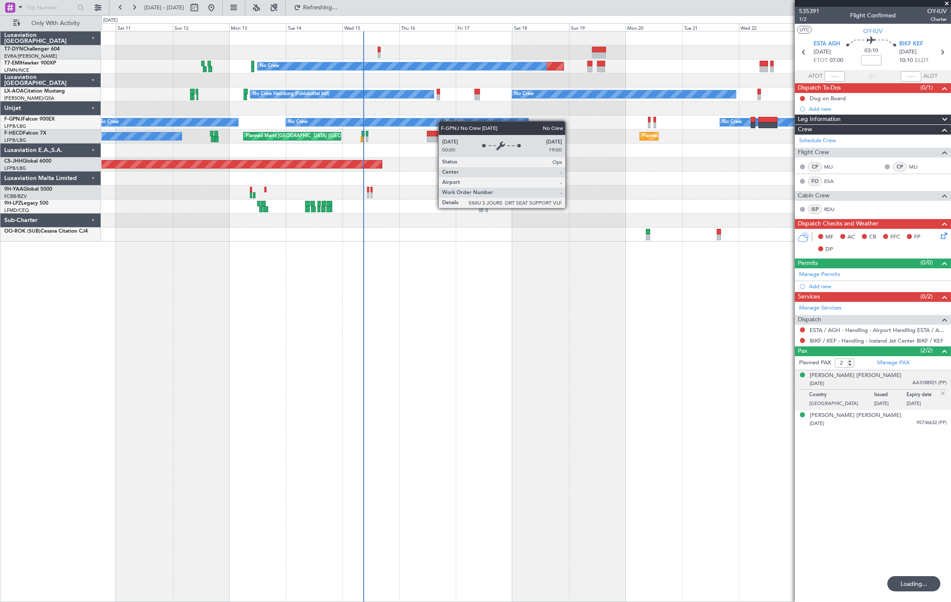
click at [417, 125] on div "Planned Maint No Crew No Crew Hamburg (Fuhlsbuttel Intl) No Crew Planned Maint …" at bounding box center [525, 136] width 849 height 210
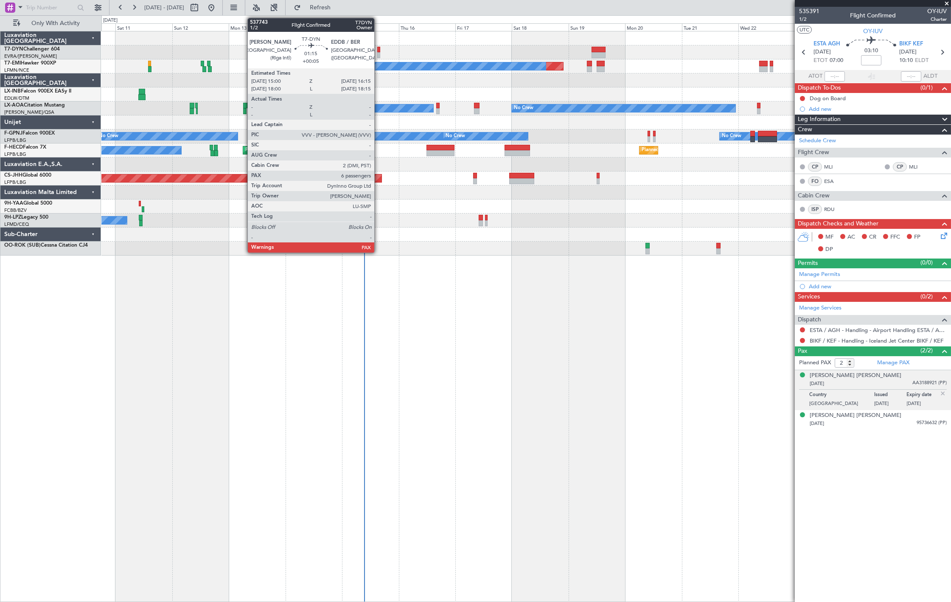
click at [378, 52] on div at bounding box center [378, 55] width 3 height 6
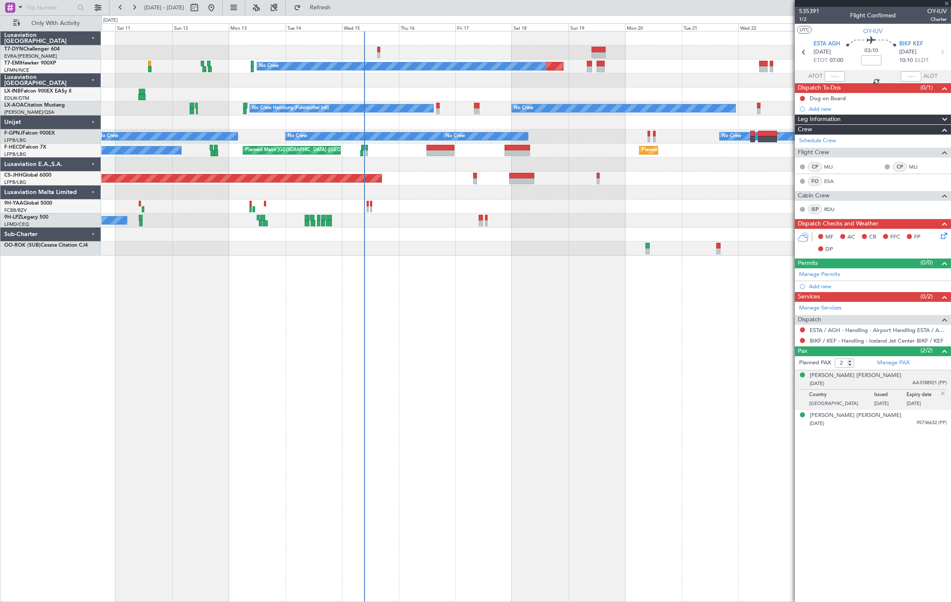
type input "+00:05"
type input "6"
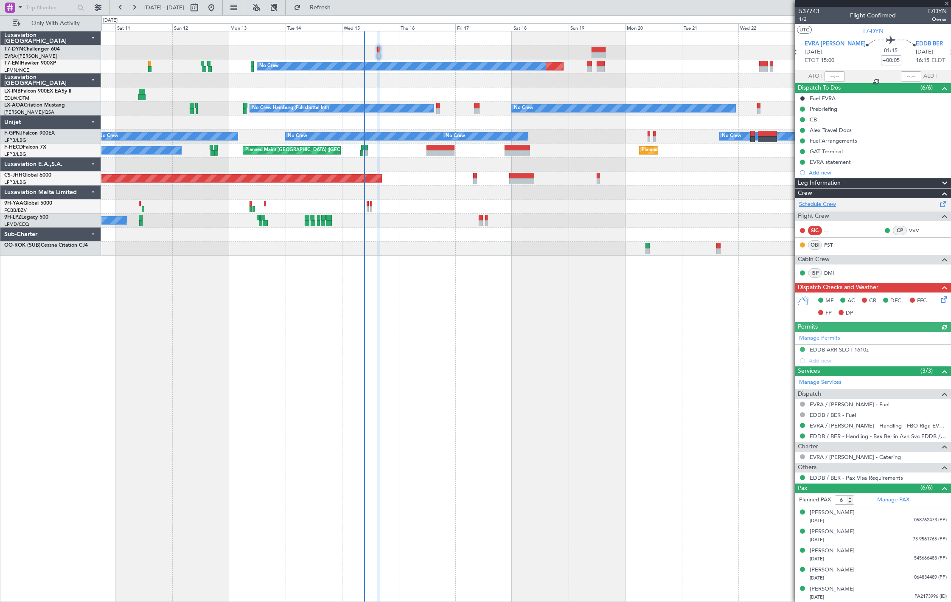
click at [813, 205] on link "Schedule Crew" at bounding box center [817, 204] width 37 height 8
click at [338, 6] on span "Refresh" at bounding box center [321, 8] width 36 height 6
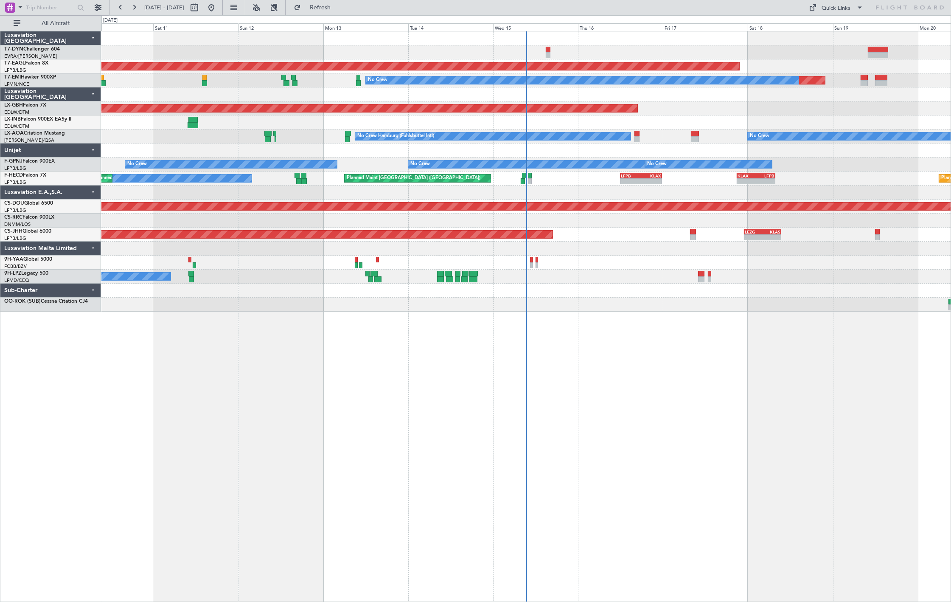
drag, startPoint x: 65, startPoint y: 25, endPoint x: 85, endPoint y: 40, distance: 25.5
click at [65, 25] on span "All Aircraft" at bounding box center [55, 23] width 67 height 6
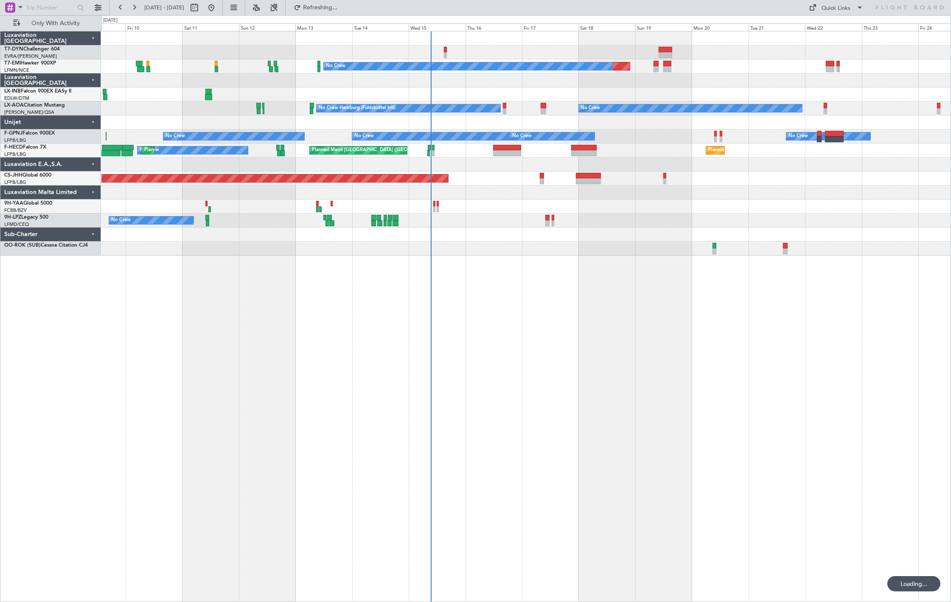
click at [447, 54] on div at bounding box center [525, 52] width 849 height 14
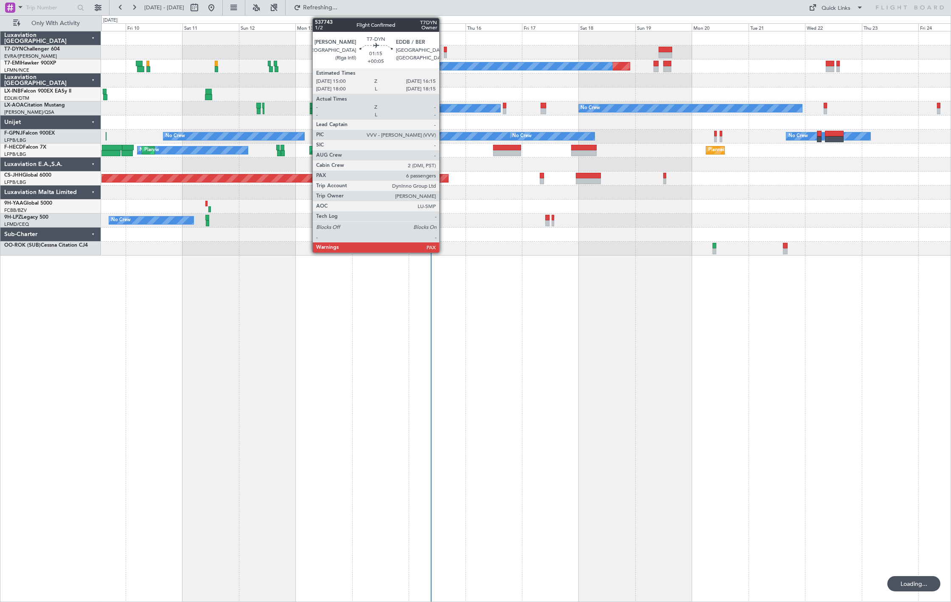
click at [444, 53] on div at bounding box center [445, 55] width 3 height 6
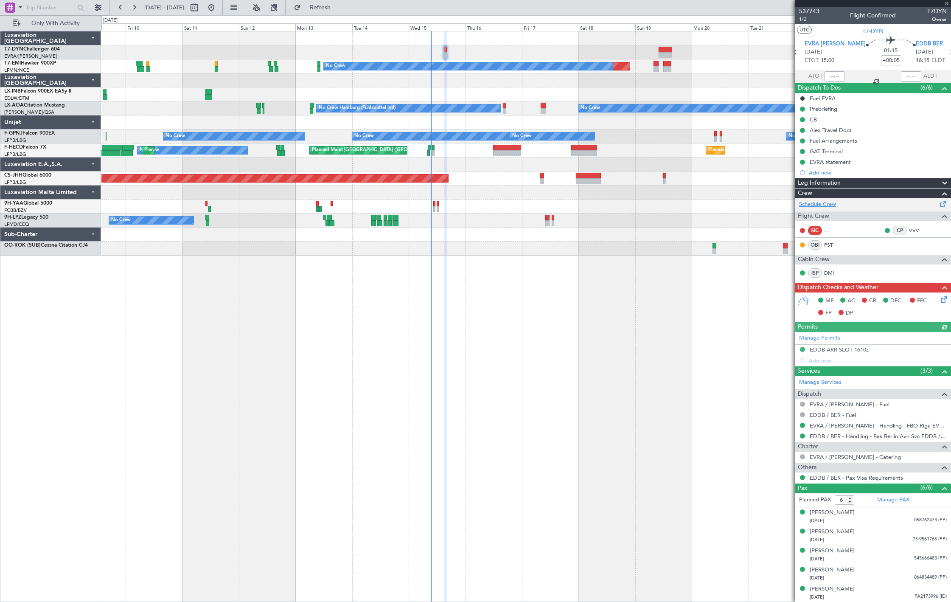
click at [832, 203] on link "Schedule Crew" at bounding box center [817, 204] width 37 height 8
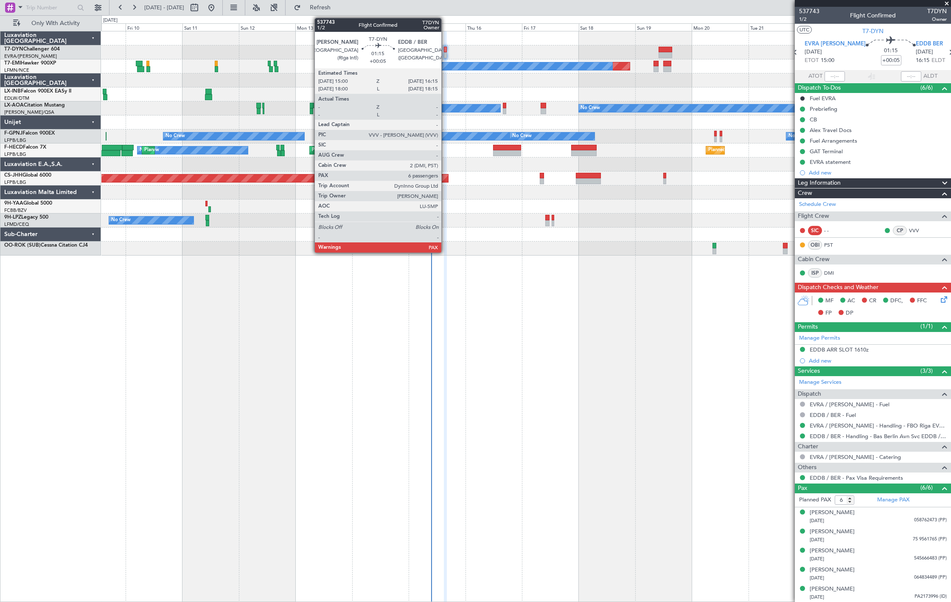
click at [446, 50] on div at bounding box center [445, 50] width 3 height 6
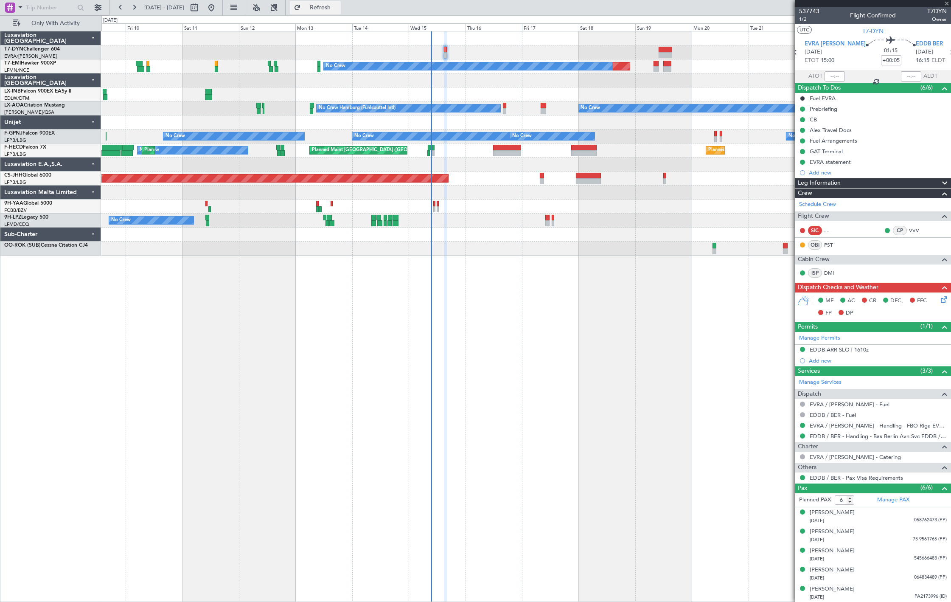
click at [341, 12] on button "Refresh" at bounding box center [315, 8] width 51 height 14
click at [338, 10] on span "Refresh" at bounding box center [321, 8] width 36 height 6
click at [820, 203] on link "Schedule Crew" at bounding box center [817, 204] width 37 height 8
click at [828, 247] on link "PST" at bounding box center [833, 245] width 19 height 8
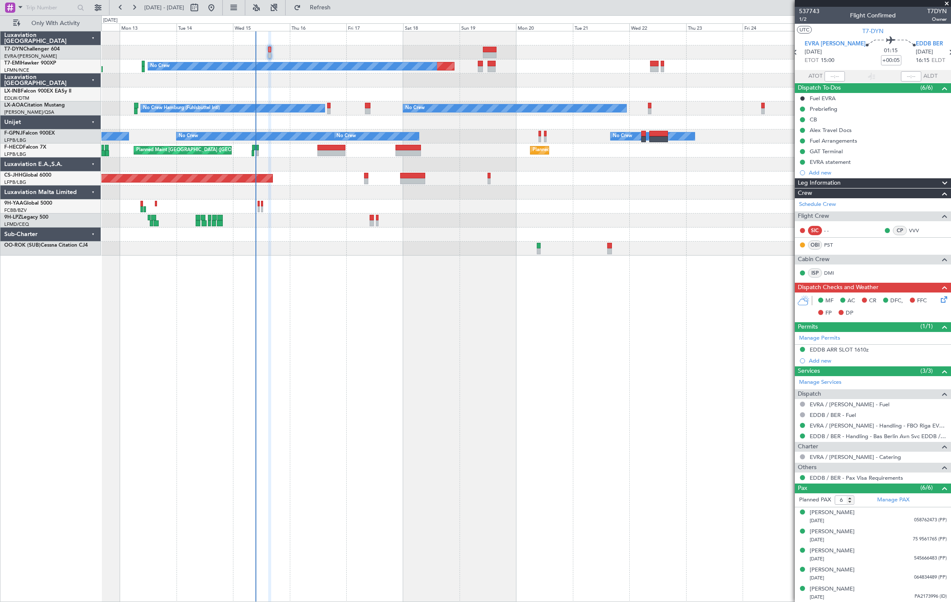
click at [327, 356] on div "Planned Maint No Crew No Crew Hamburg (Fuhlsbuttel Intl) No Crew Planned Maint …" at bounding box center [526, 316] width 850 height 571
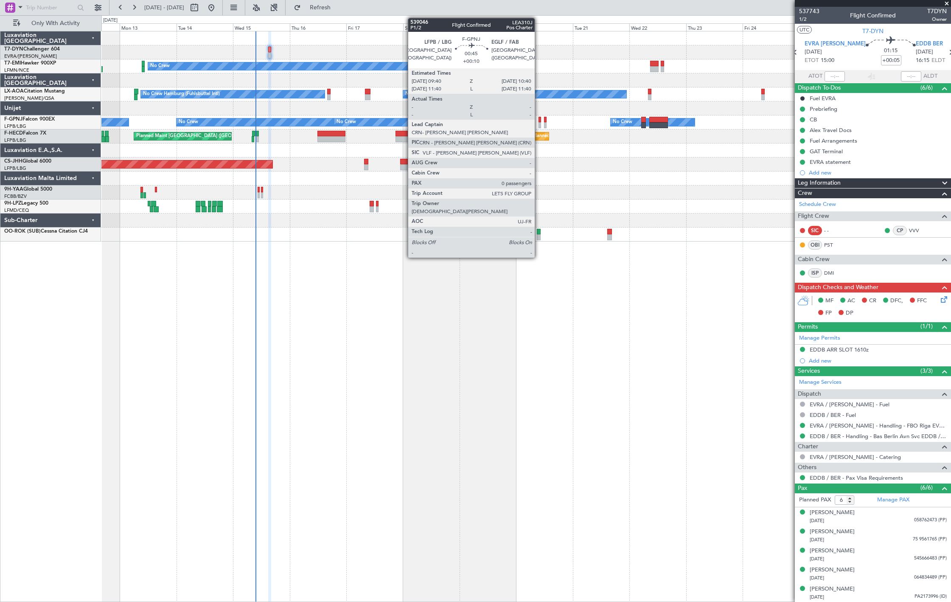
click at [539, 119] on div at bounding box center [540, 120] width 3 height 6
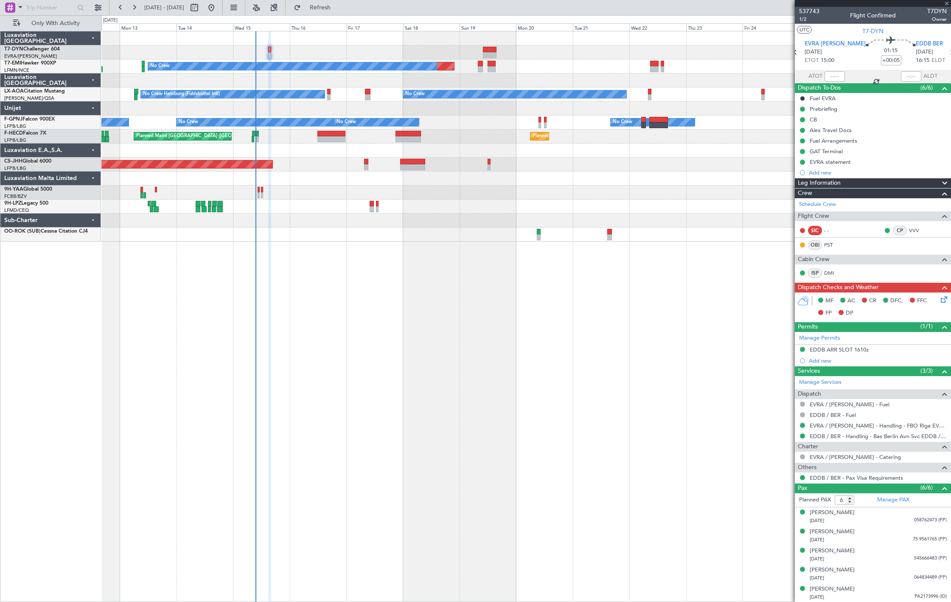
type input "+00:10"
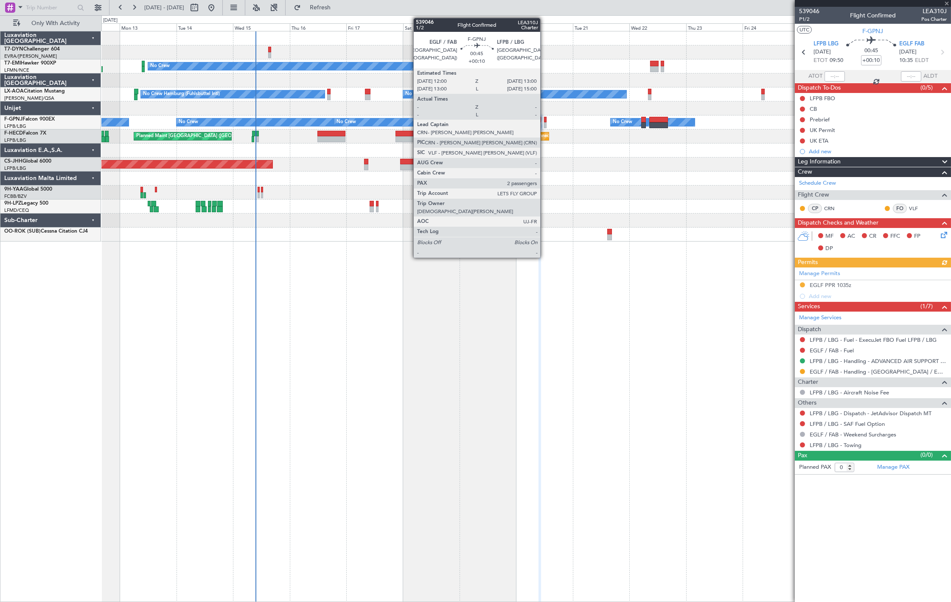
click at [545, 121] on div at bounding box center [545, 120] width 3 height 6
type input "2"
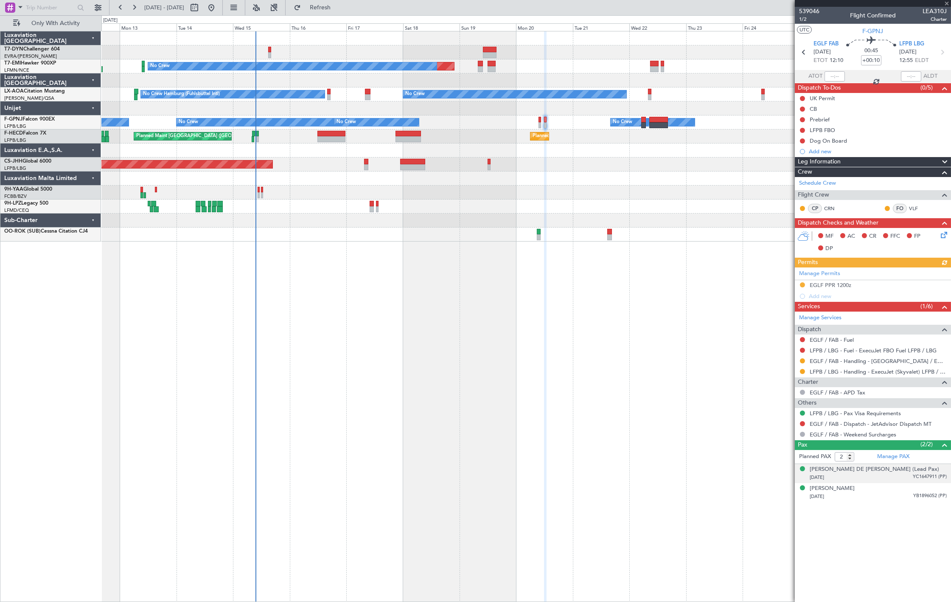
click at [930, 471] on div "[PERSON_NAME] DE [PERSON_NAME] (Lead Pax) [DATE] YC1647911 (PP)" at bounding box center [878, 473] width 137 height 17
click at [917, 512] on div "[PERSON_NAME] [DATE] YB1896052 (PP)" at bounding box center [878, 513] width 137 height 17
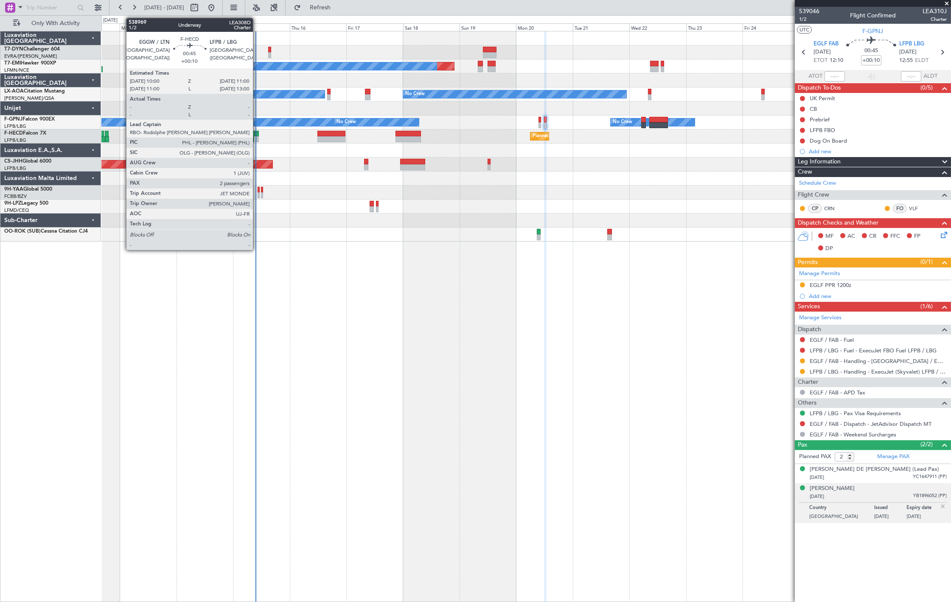
click at [257, 137] on div at bounding box center [257, 139] width 3 height 6
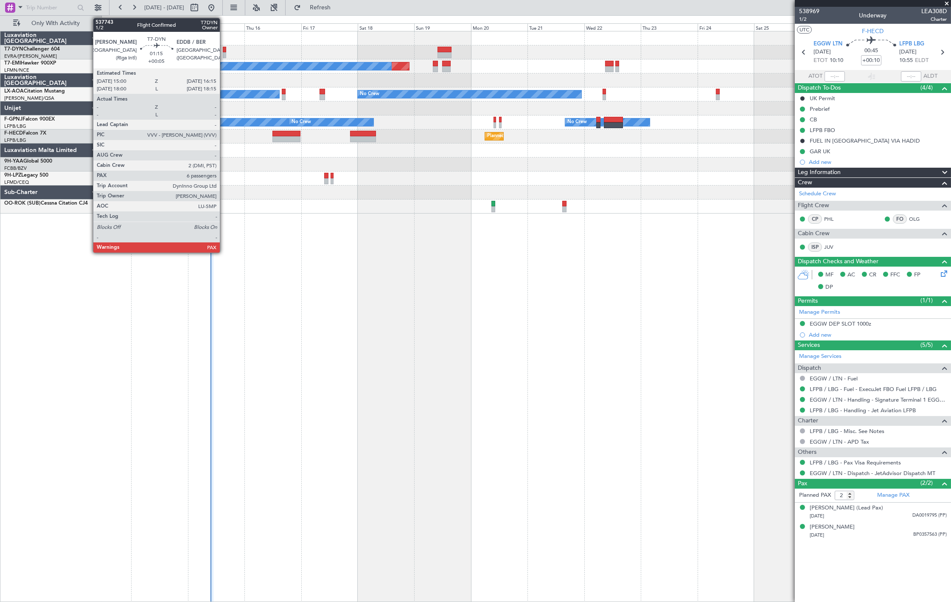
click at [224, 49] on div at bounding box center [224, 50] width 3 height 6
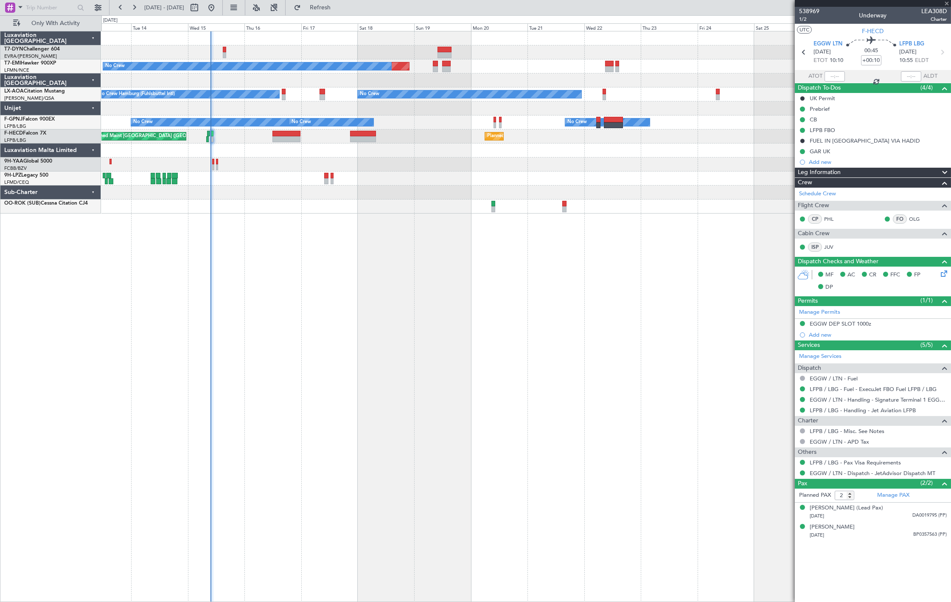
type input "+00:05"
type input "6"
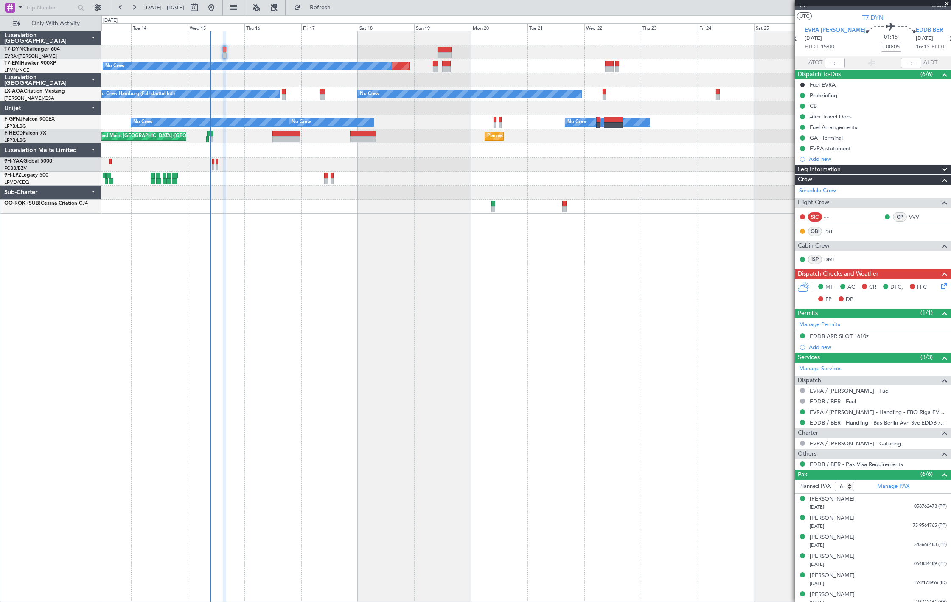
scroll to position [19, 0]
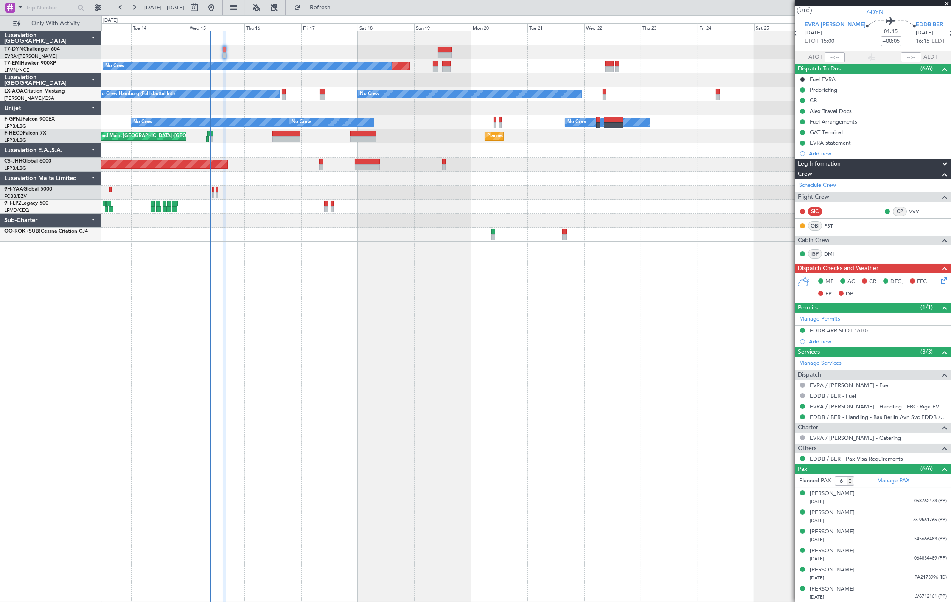
click at [270, 149] on div "Planned Maint No Crew Planned Maint [GEOGRAPHIC_DATA] No Crew Hamburg (Fuhlsbut…" at bounding box center [525, 136] width 849 height 210
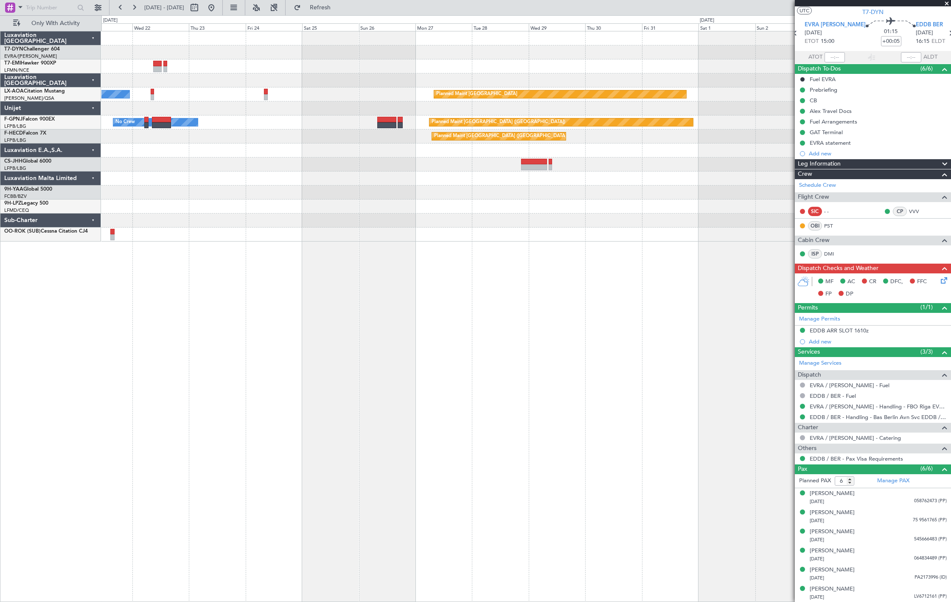
click at [269, 171] on div "Planned Maint No Crew Planned Maint [GEOGRAPHIC_DATA] No Crew Planned Maint [GE…" at bounding box center [525, 136] width 849 height 210
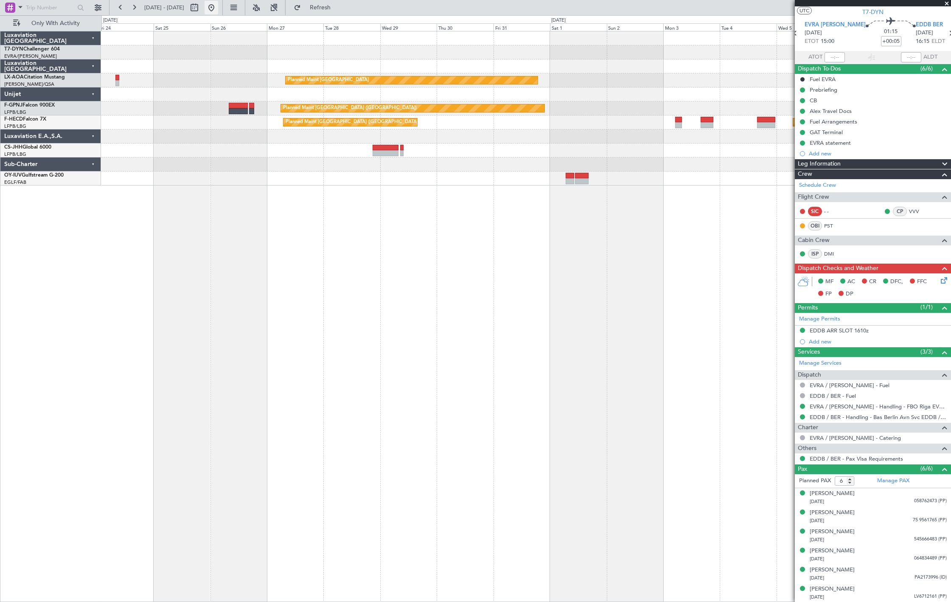
click at [218, 11] on button at bounding box center [212, 8] width 14 height 14
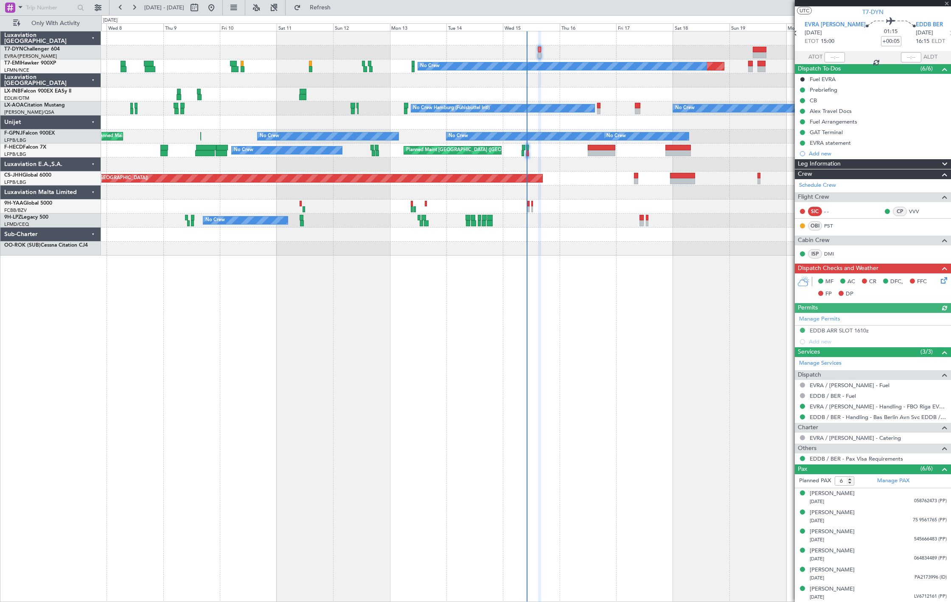
click at [0, 406] on html "[DATE] - [DATE] Refresh Quick Links Only With Activity Planned Maint No Crew No…" at bounding box center [475, 301] width 951 height 602
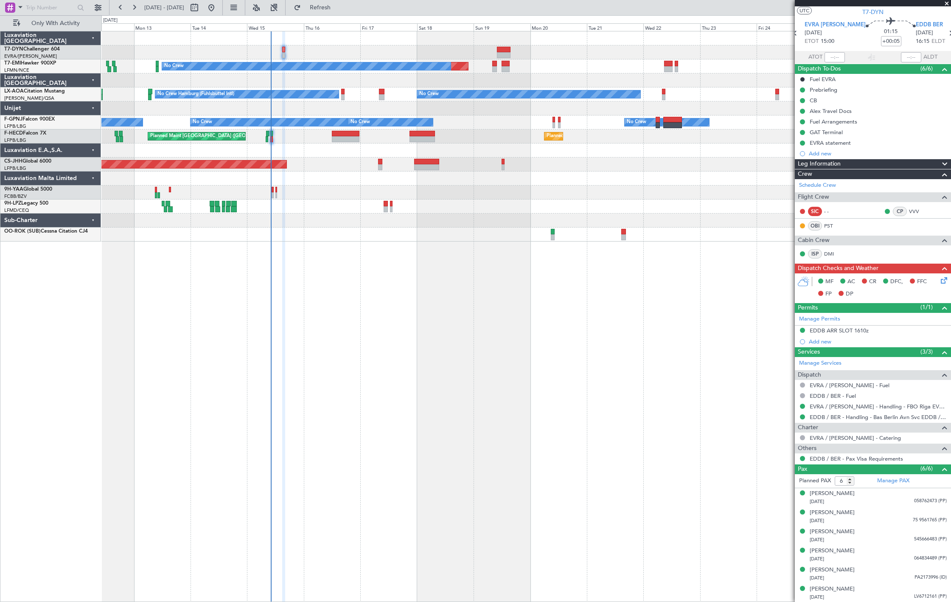
click at [360, 262] on div "Planned Maint No Crew No Crew Hamburg (Fuhlsbuttel Intl) No Crew Planned Maint …" at bounding box center [526, 316] width 850 height 571
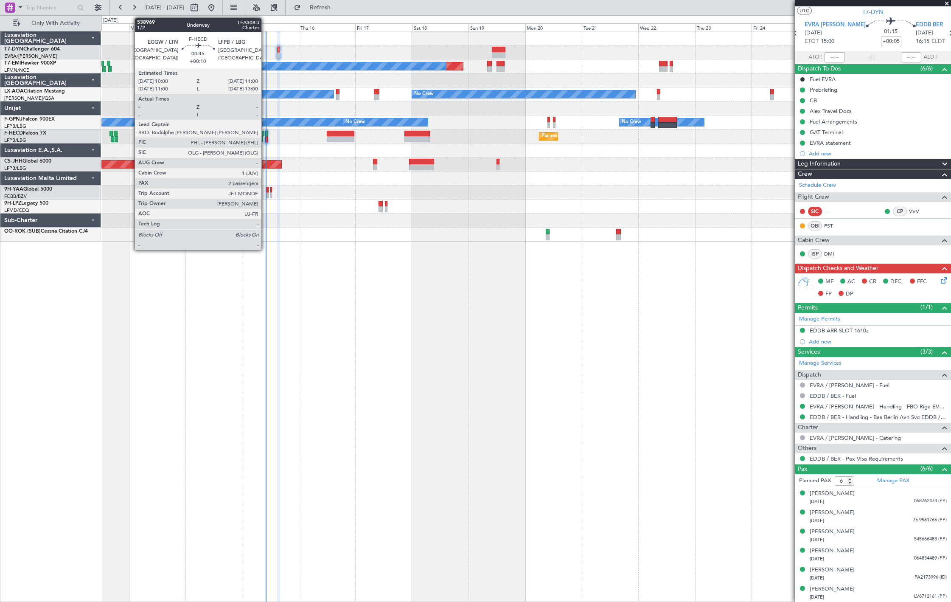
click at [266, 135] on div at bounding box center [266, 134] width 3 height 6
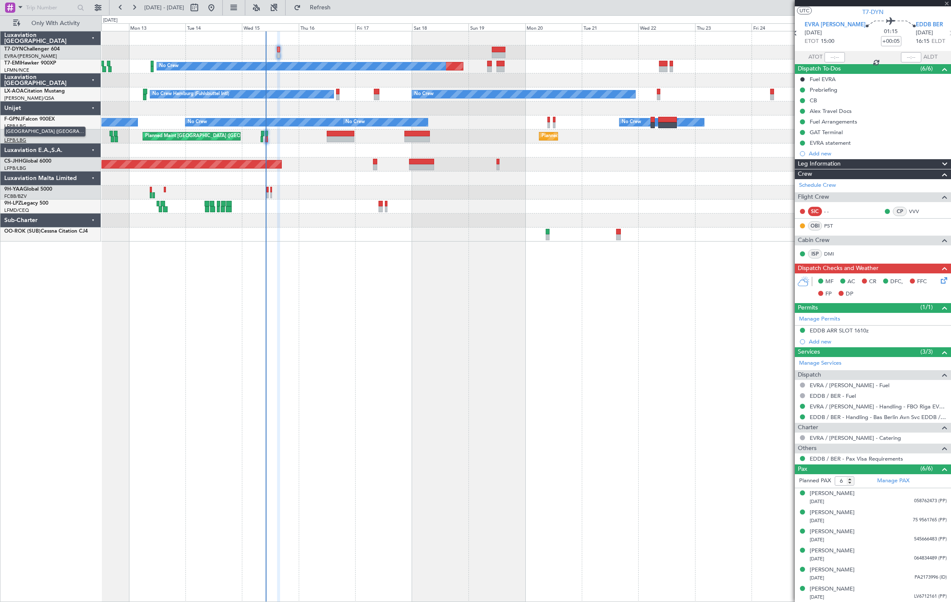
type input "+00:10"
type input "2"
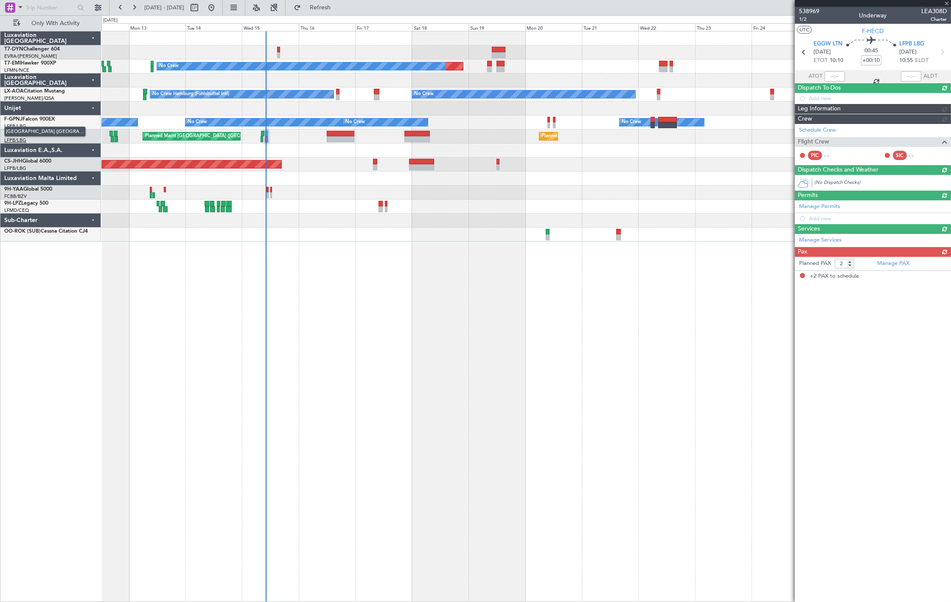
scroll to position [0, 0]
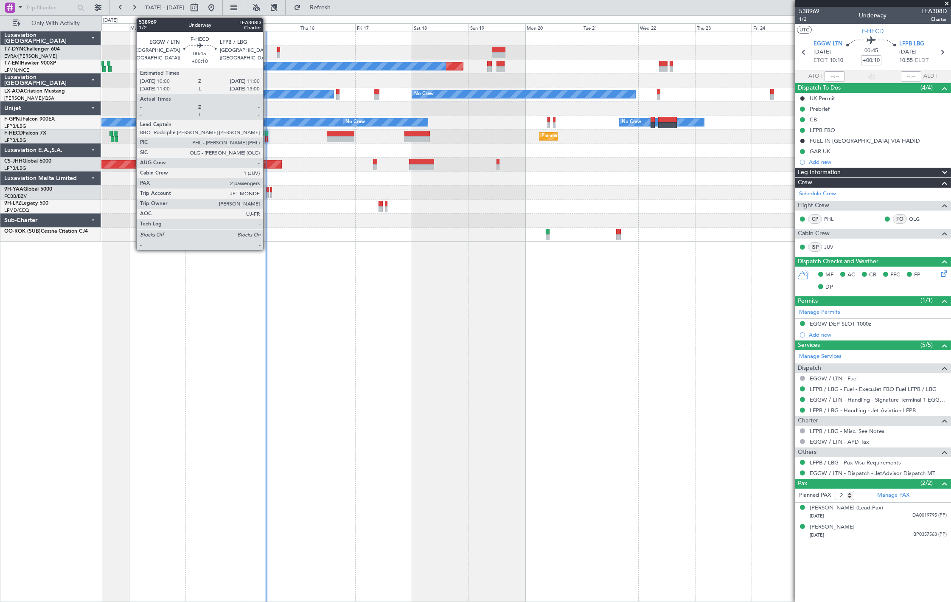
click at [267, 140] on div at bounding box center [266, 139] width 3 height 6
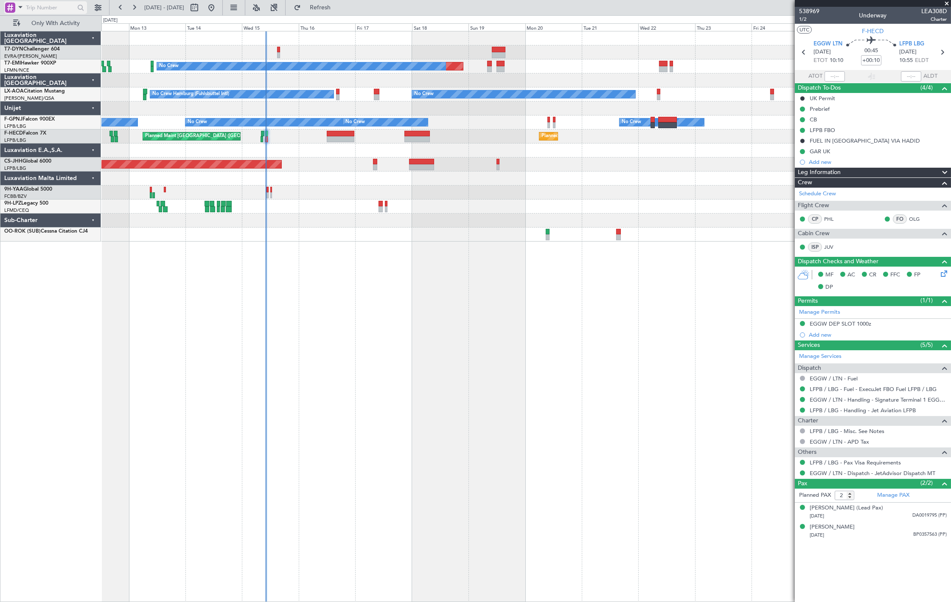
click at [47, 8] on input "text" at bounding box center [50, 7] width 49 height 13
paste input "539046"
type input "539046"
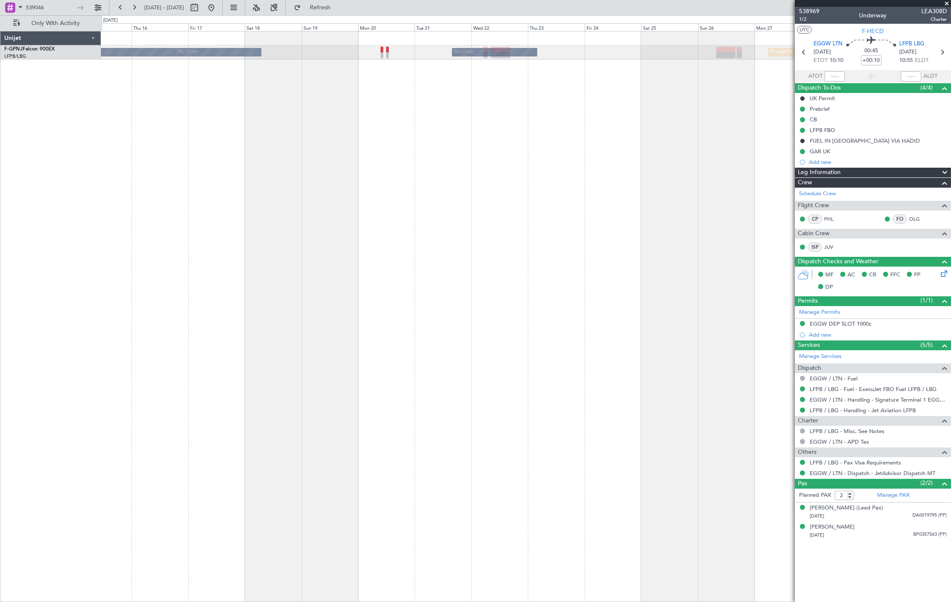
click at [453, 85] on div "No Crew Planned Maint [GEOGRAPHIC_DATA] ([GEOGRAPHIC_DATA]) No Crew No Crew No …" at bounding box center [526, 316] width 850 height 571
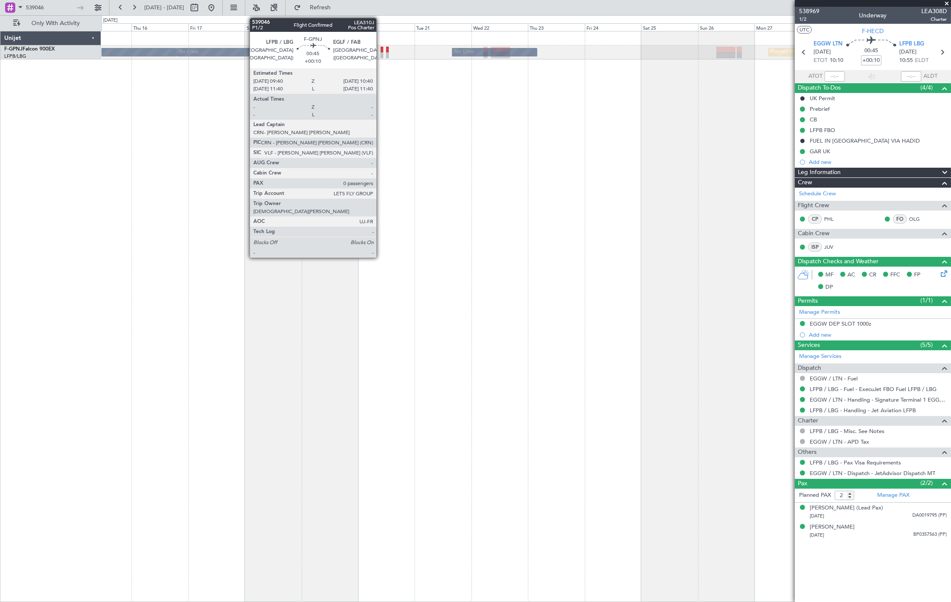
click at [381, 51] on div at bounding box center [382, 50] width 3 height 6
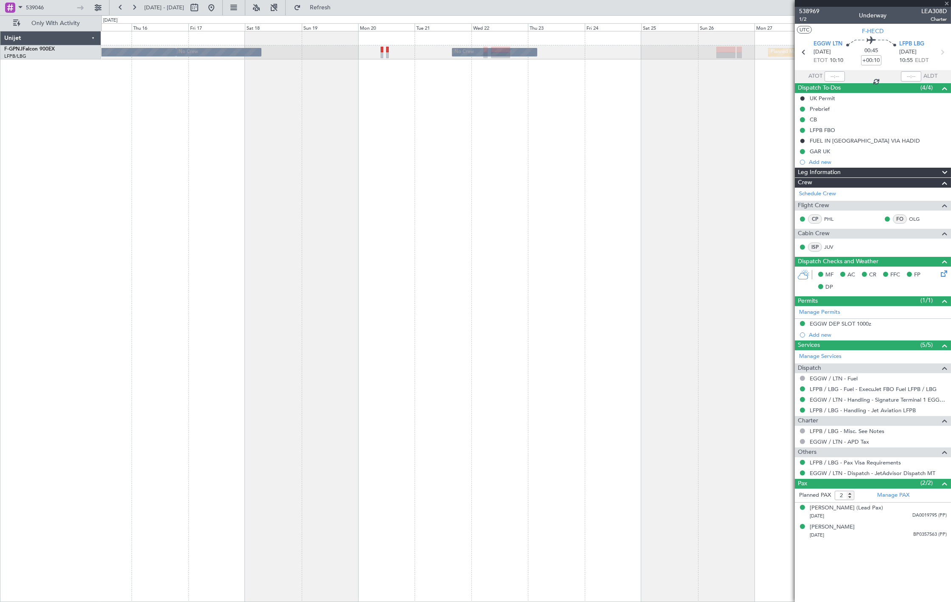
type input "0"
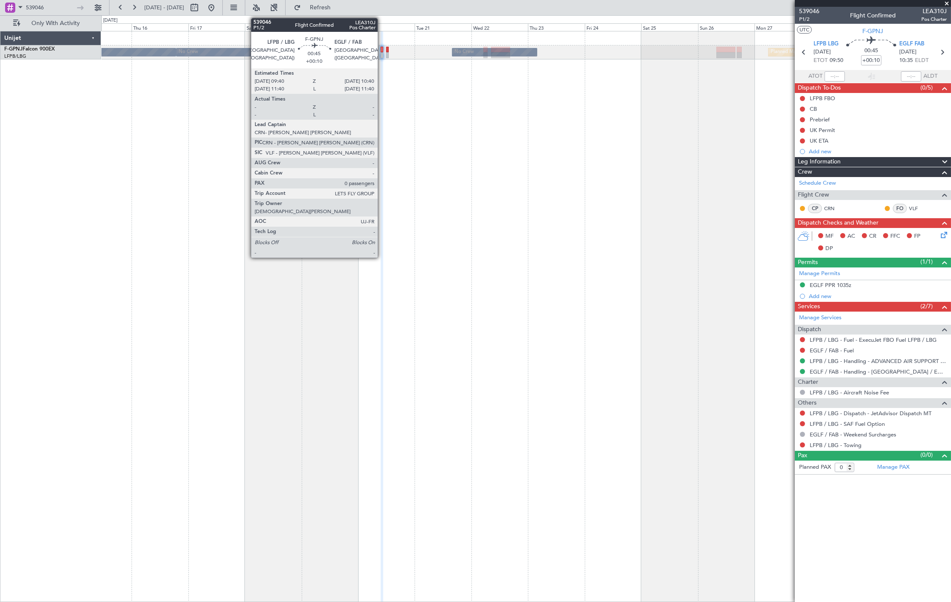
click at [382, 53] on div at bounding box center [382, 55] width 3 height 6
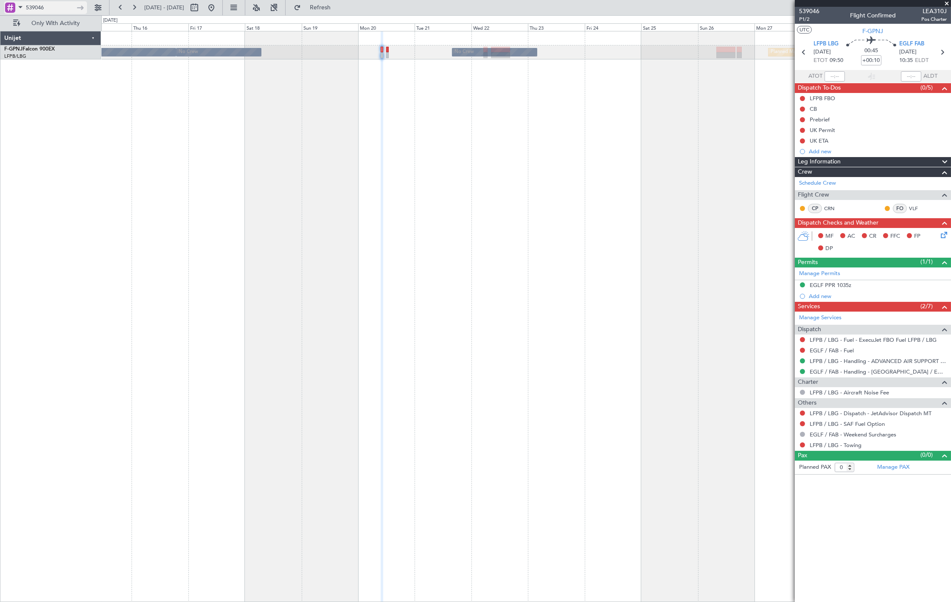
click at [45, 11] on input "539046" at bounding box center [50, 7] width 49 height 13
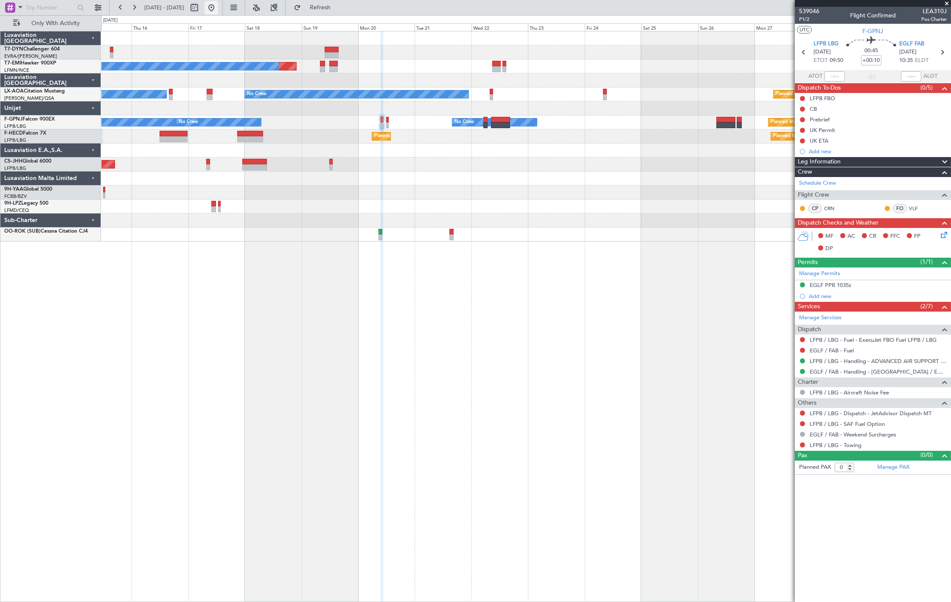
click at [218, 11] on button at bounding box center [212, 8] width 14 height 14
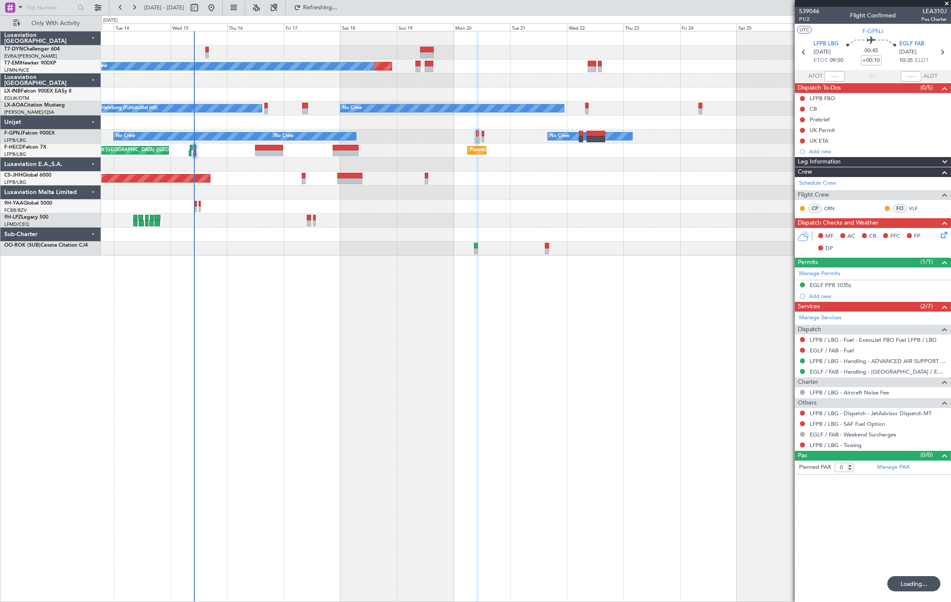
click at [143, 160] on div "Planned Maint No Crew No Crew Hamburg (Fuhlsbuttel Intl) No Crew Planned Maint …" at bounding box center [525, 143] width 849 height 224
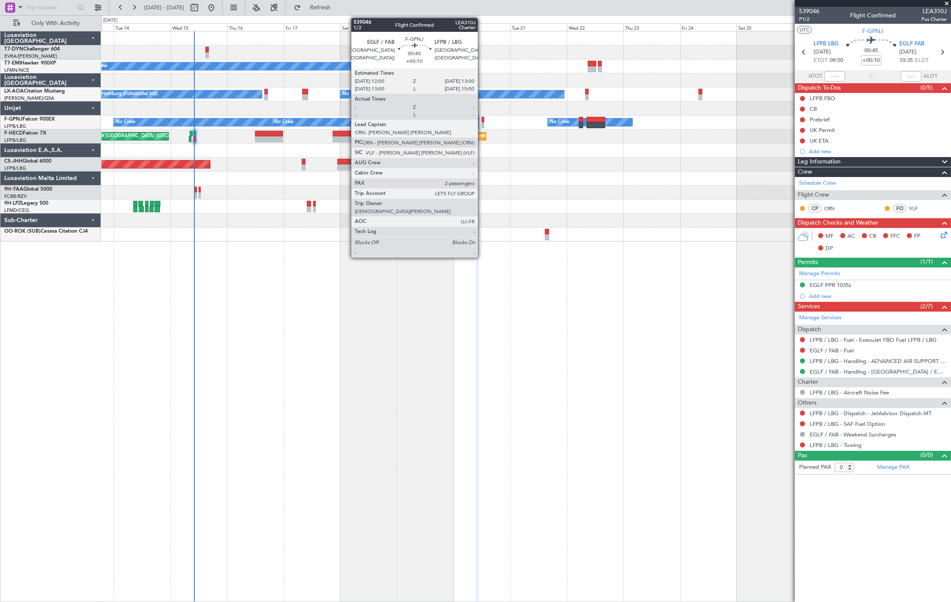
click at [482, 120] on div at bounding box center [483, 120] width 3 height 6
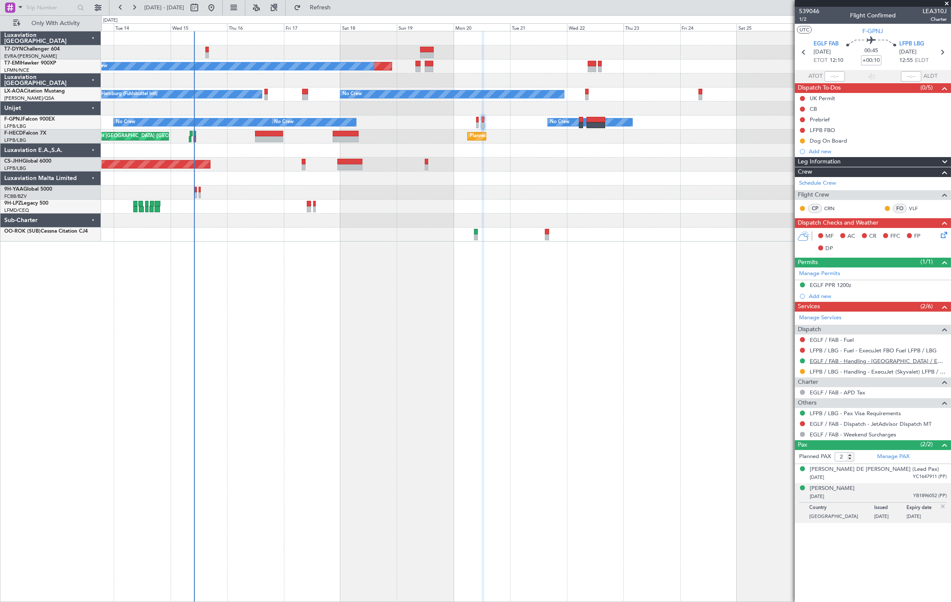
click at [828, 361] on link "EGLF / FAB - Handling - [GEOGRAPHIC_DATA] / EGLF / FAB" at bounding box center [878, 360] width 137 height 7
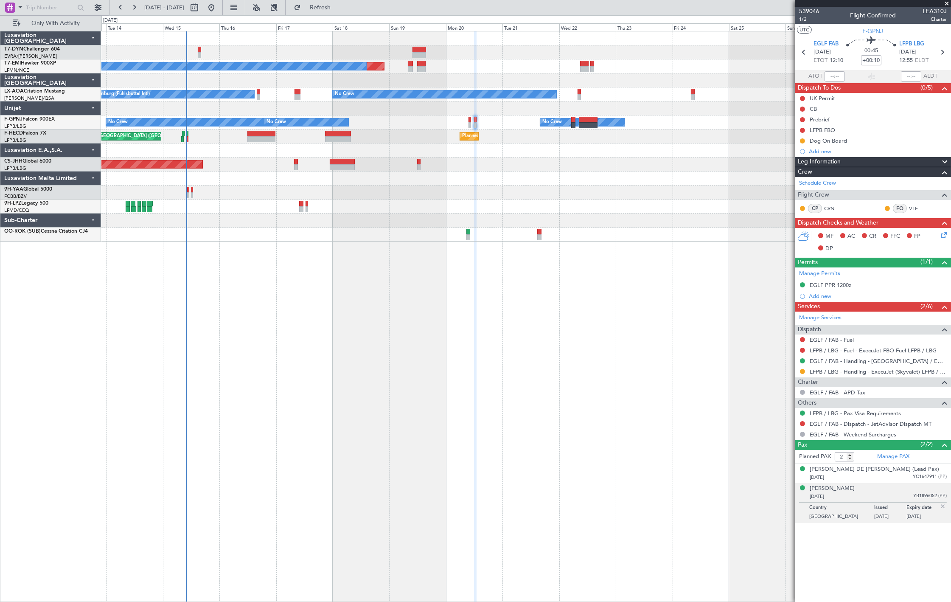
click at [455, 122] on div "No Crew No Crew Planned Maint [GEOGRAPHIC_DATA] ([GEOGRAPHIC_DATA]) No Crew No …" at bounding box center [525, 122] width 849 height 14
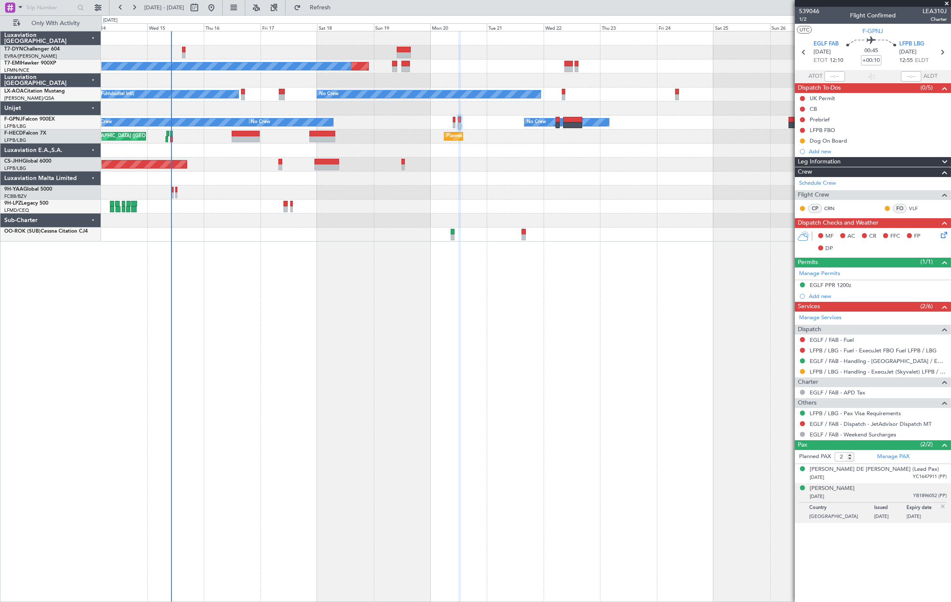
click at [448, 171] on div "Planned Maint No Crew No Crew Planned Maint [GEOGRAPHIC_DATA] No Crew Hamburg (…" at bounding box center [525, 136] width 849 height 210
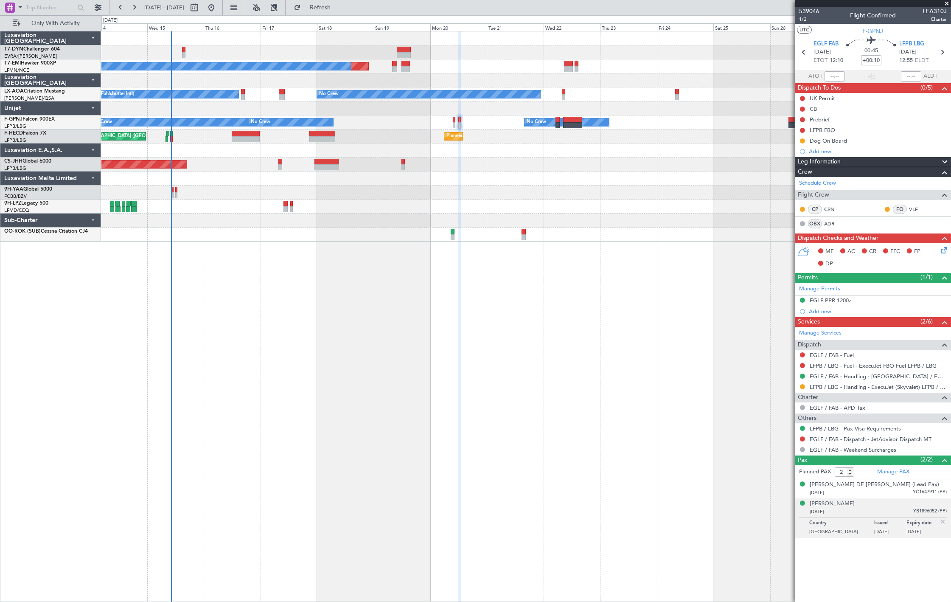
drag, startPoint x: 350, startPoint y: 10, endPoint x: 387, endPoint y: 53, distance: 56.0
click at [338, 10] on span "Refresh" at bounding box center [321, 8] width 36 height 6
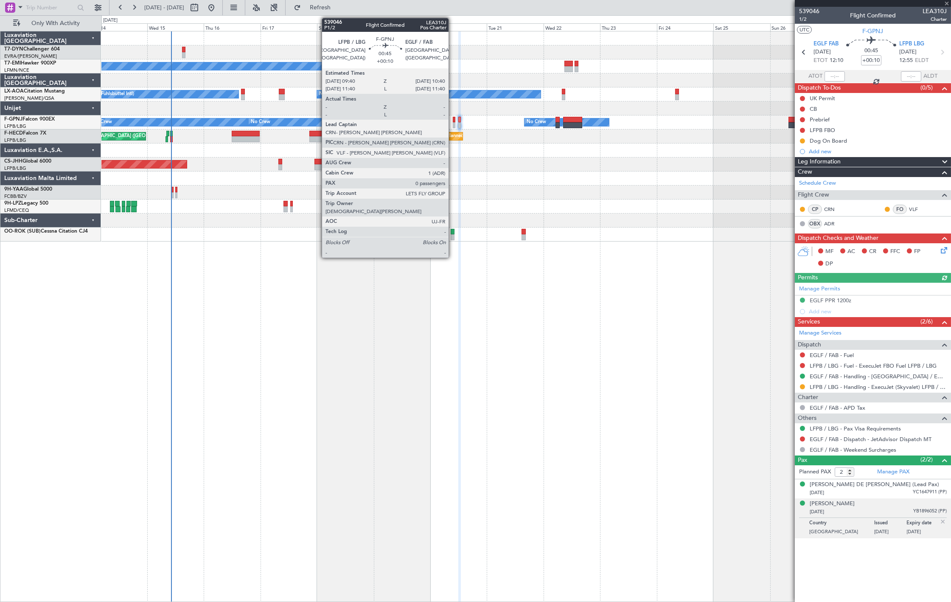
click at [453, 125] on div at bounding box center [454, 125] width 3 height 6
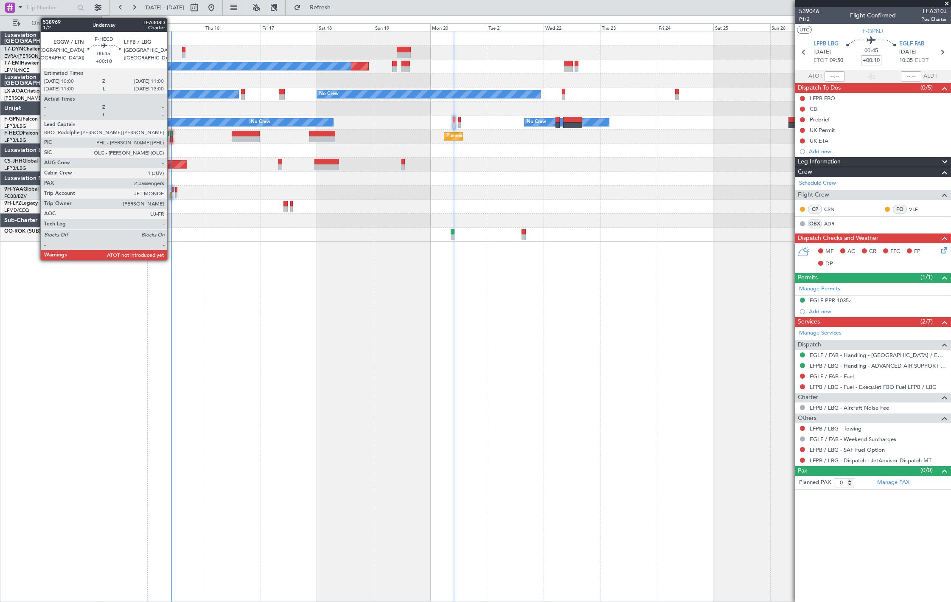
click at [171, 138] on div at bounding box center [171, 139] width 3 height 6
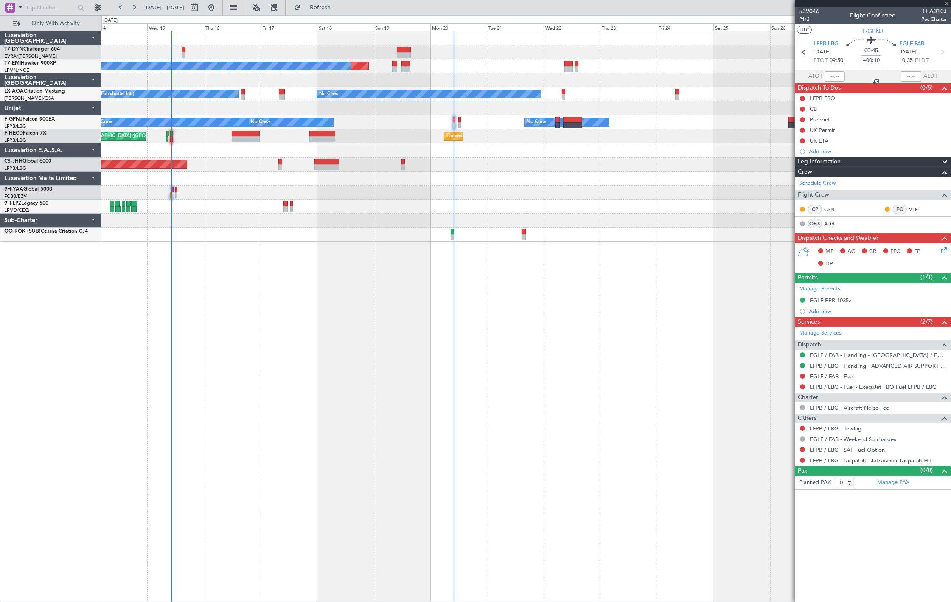
type input "2"
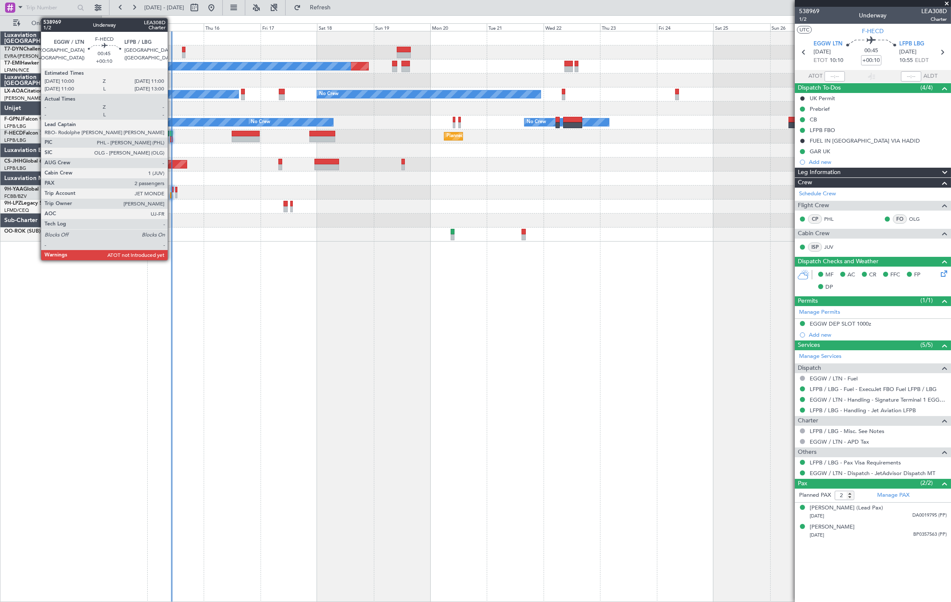
click at [172, 138] on div at bounding box center [171, 139] width 3 height 6
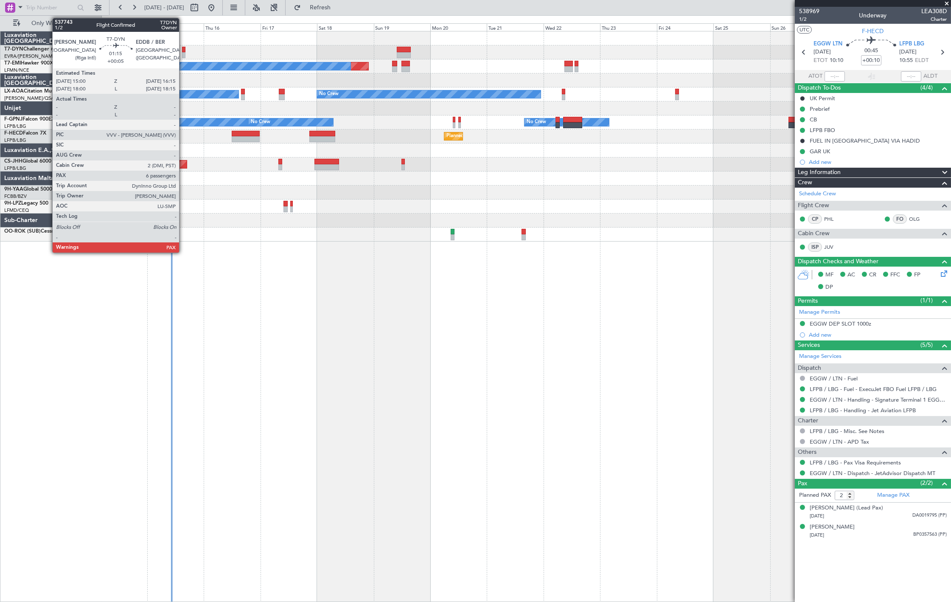
click at [183, 52] on div at bounding box center [183, 55] width 3 height 6
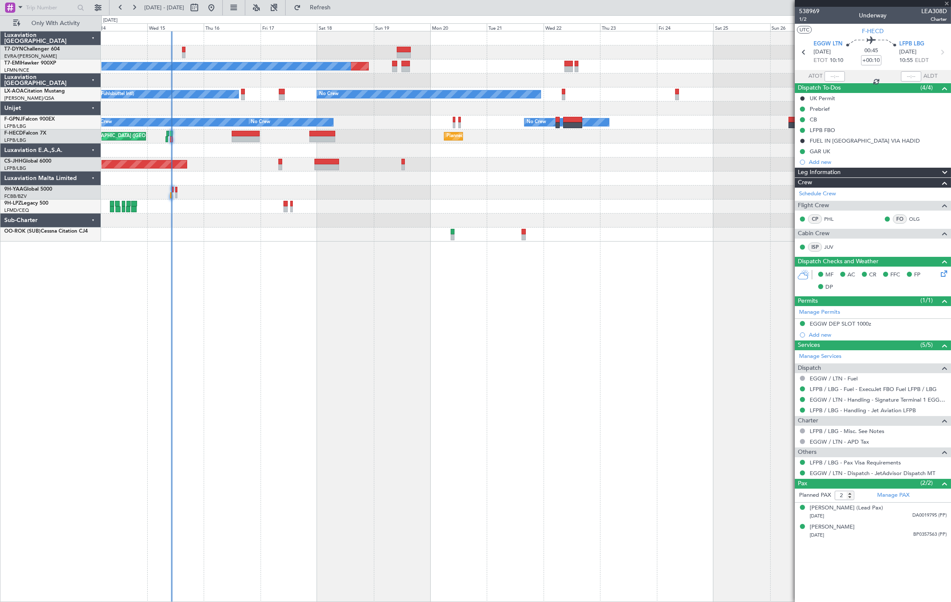
type input "+00:05"
type input "6"
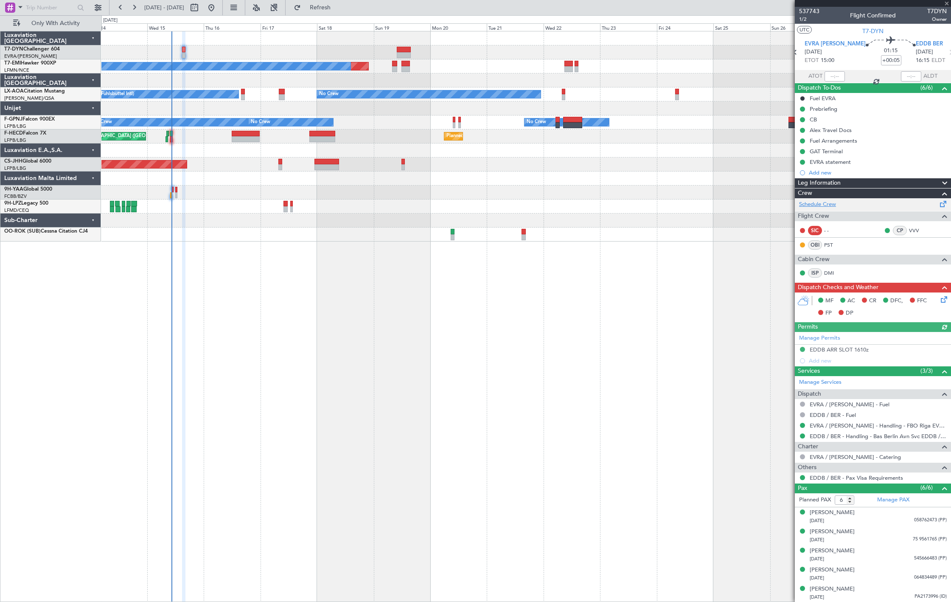
click at [814, 205] on link "Schedule Crew" at bounding box center [817, 204] width 37 height 8
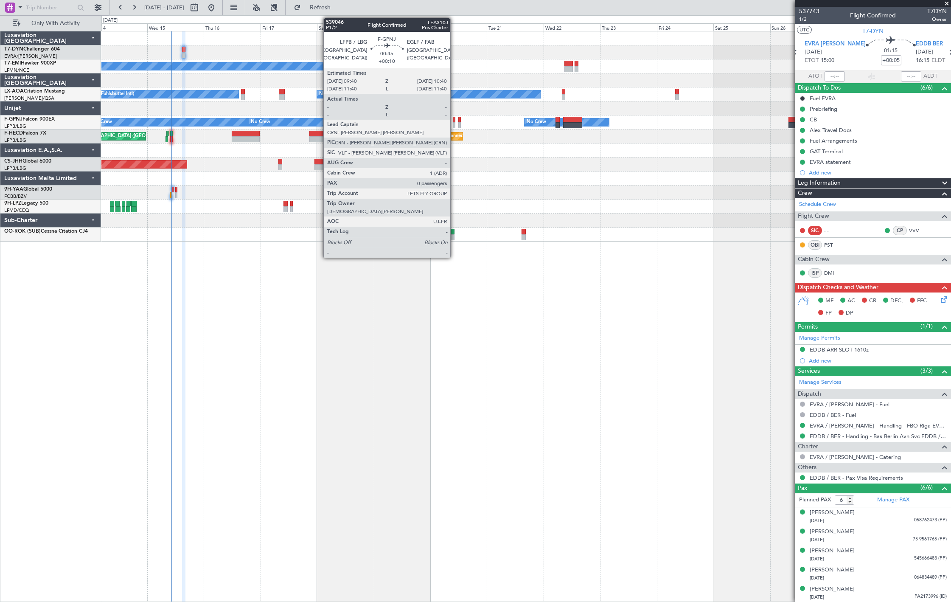
click at [455, 121] on div at bounding box center [454, 120] width 3 height 6
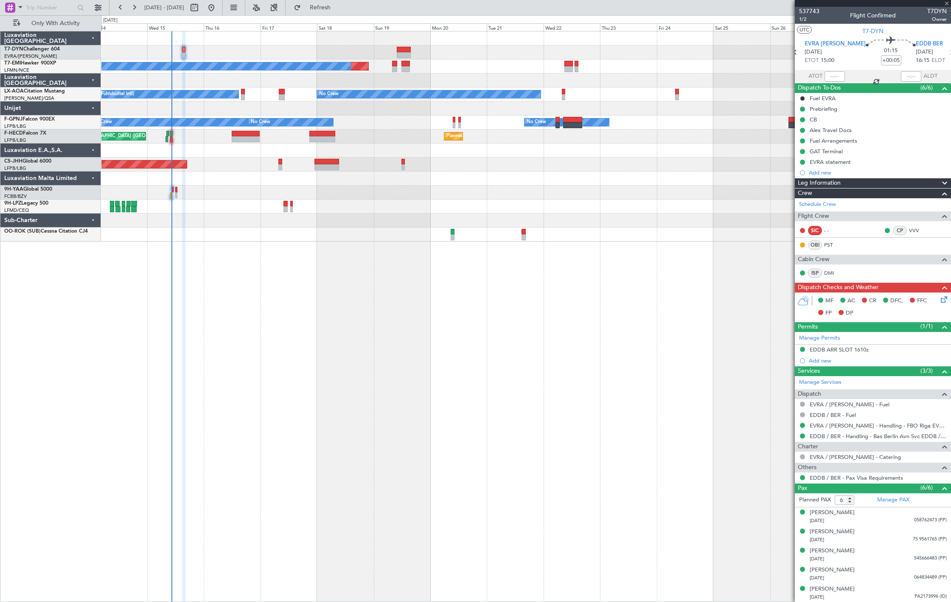
type input "+00:10"
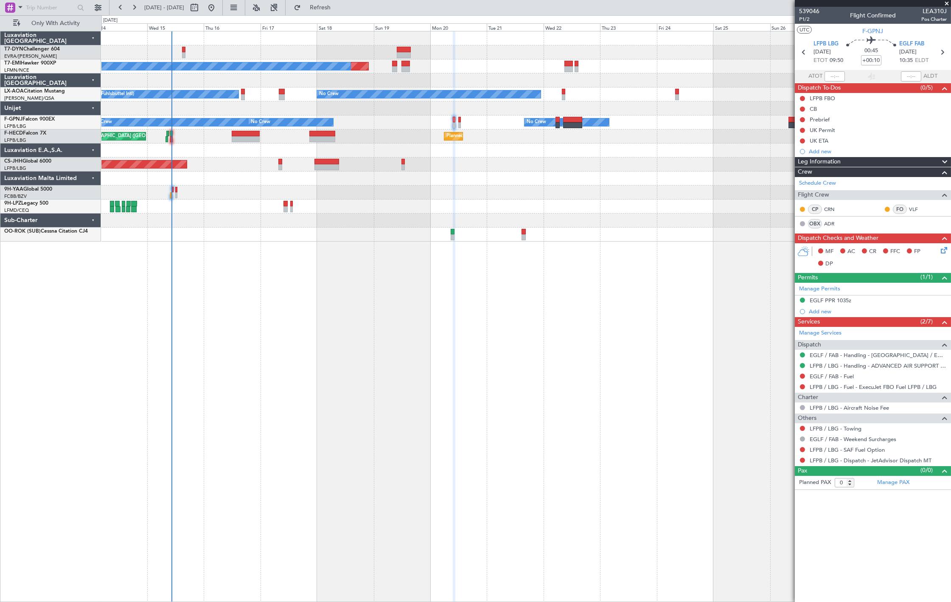
click at [818, 223] on div "OBX" at bounding box center [815, 223] width 14 height 9
click at [827, 223] on link "ADR" at bounding box center [833, 224] width 19 height 8
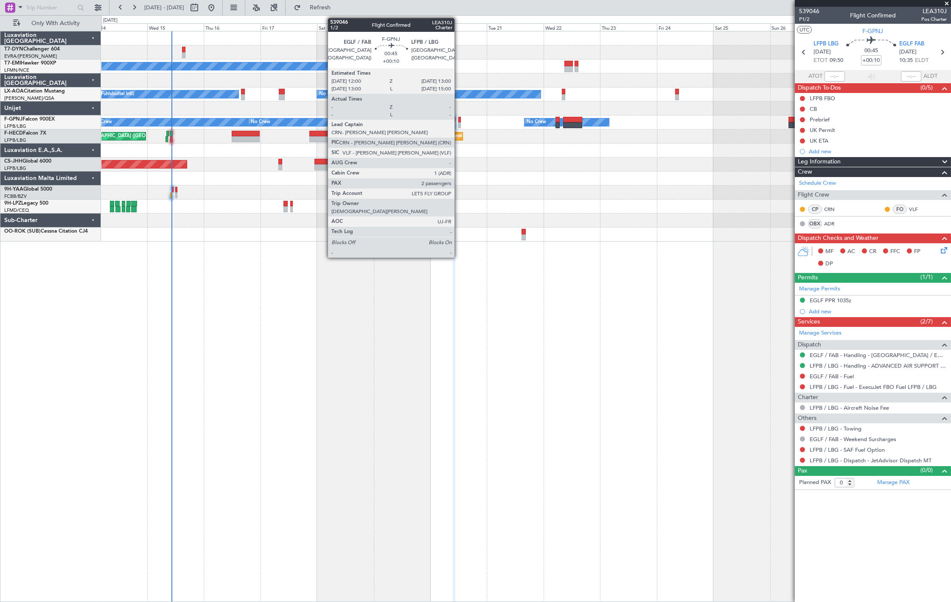
click at [459, 126] on div at bounding box center [459, 125] width 3 height 6
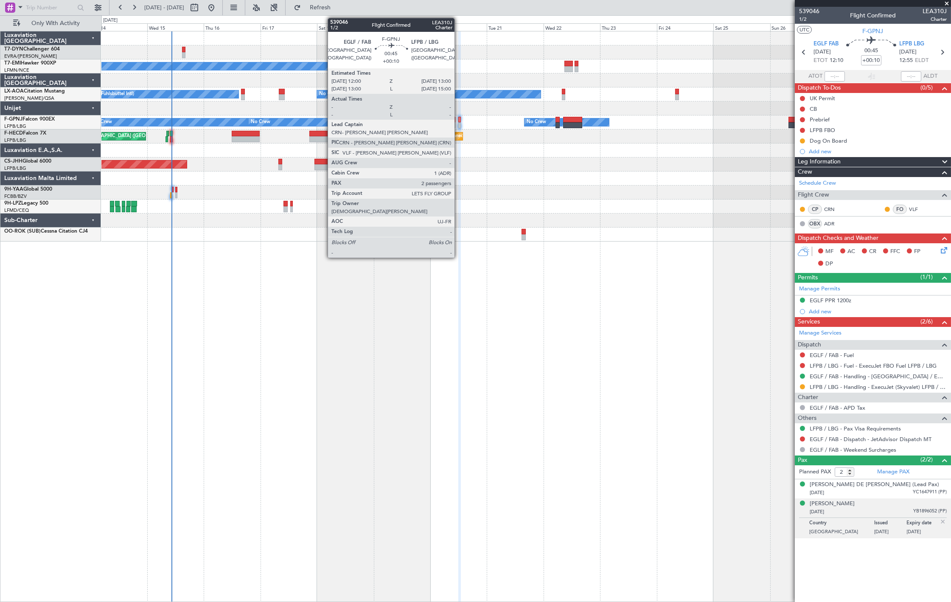
click at [459, 124] on div at bounding box center [459, 125] width 3 height 6
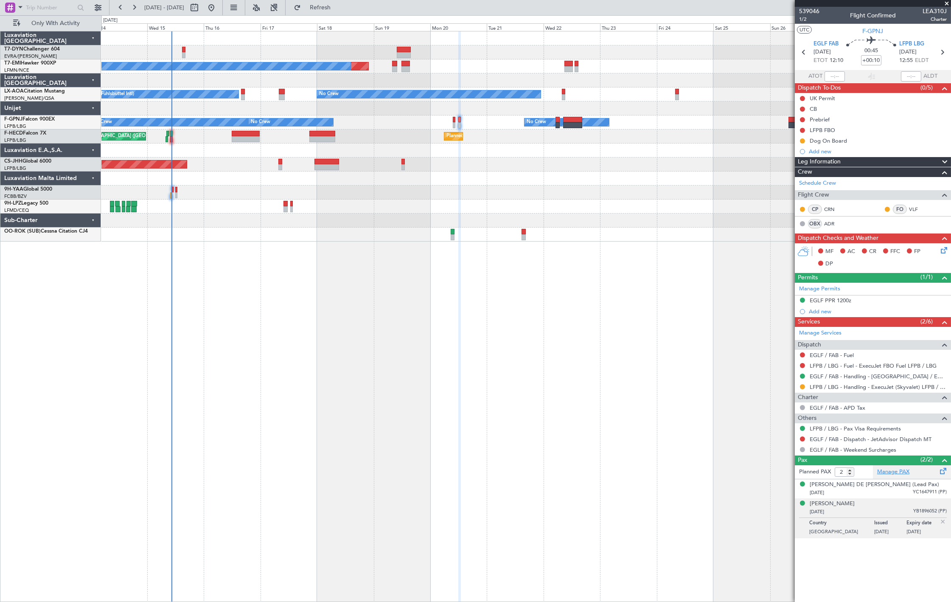
click at [884, 469] on link "Manage PAX" at bounding box center [893, 472] width 32 height 8
click at [889, 473] on link "Manage PAX" at bounding box center [893, 472] width 32 height 8
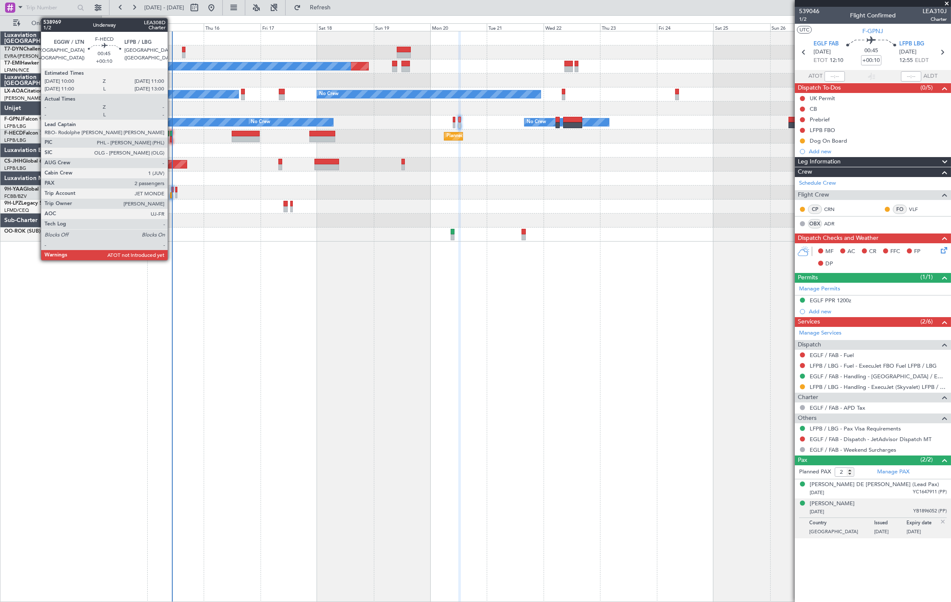
click at [172, 134] on div at bounding box center [171, 134] width 3 height 6
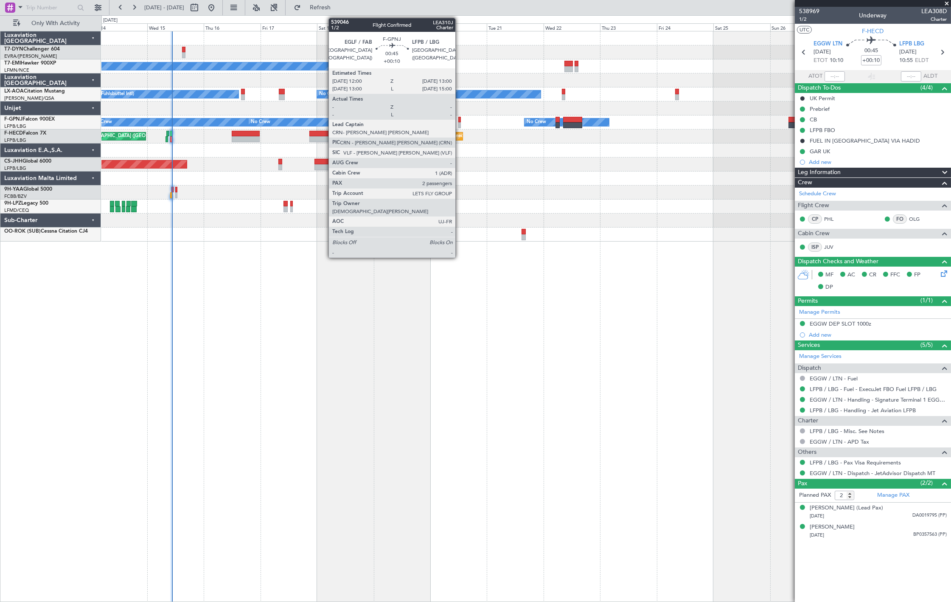
click at [460, 117] on div at bounding box center [459, 120] width 3 height 6
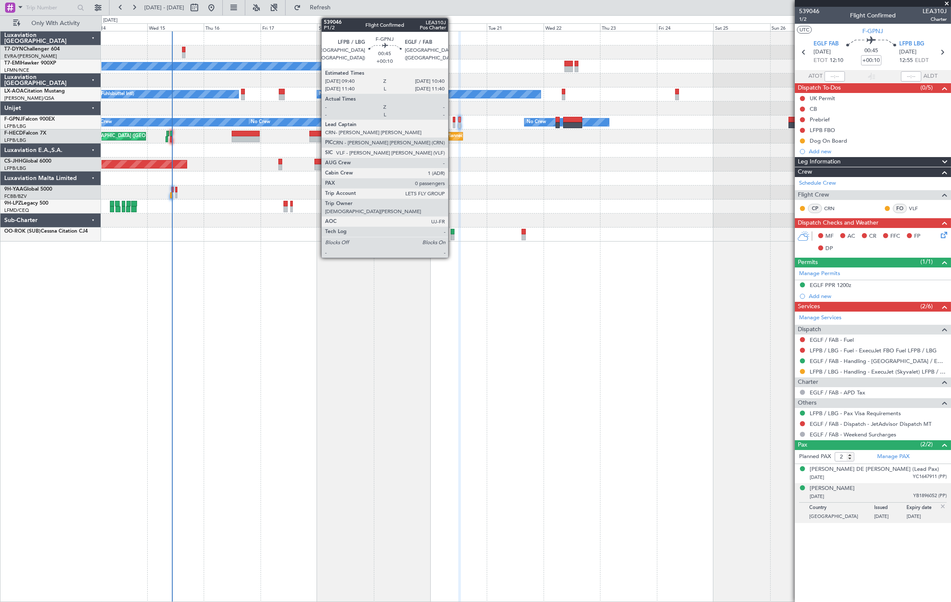
click at [453, 122] on div at bounding box center [454, 125] width 3 height 6
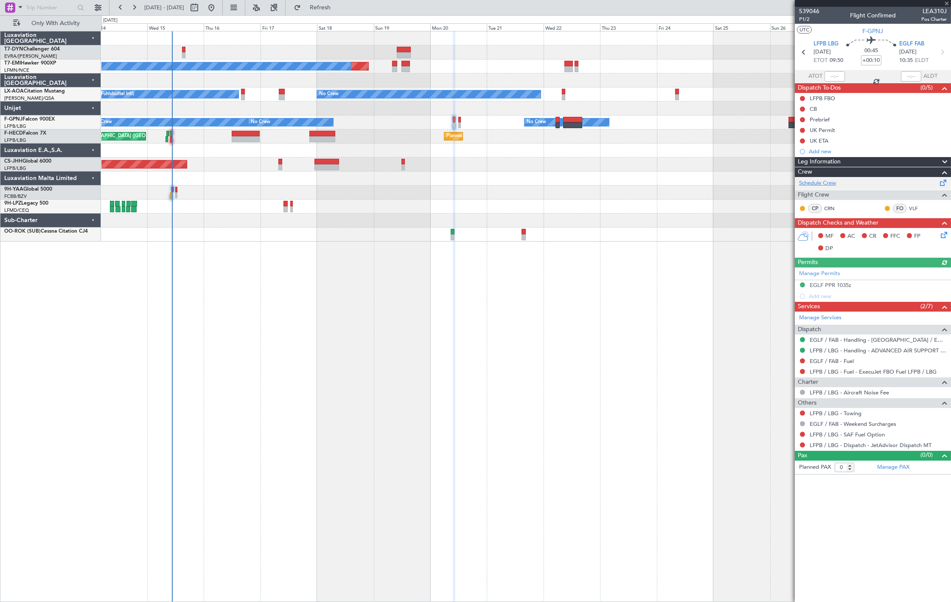
click at [824, 180] on link "Schedule Crew" at bounding box center [817, 183] width 37 height 8
click at [341, 7] on button "Refresh" at bounding box center [315, 8] width 51 height 14
click at [896, 469] on link "Manage PAX" at bounding box center [893, 467] width 32 height 8
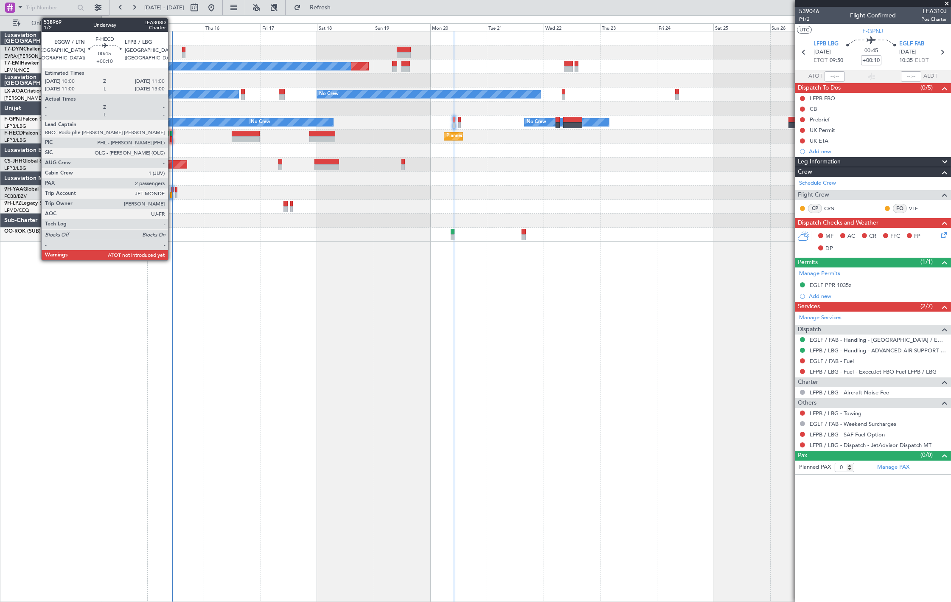
click at [172, 134] on div at bounding box center [171, 134] width 3 height 6
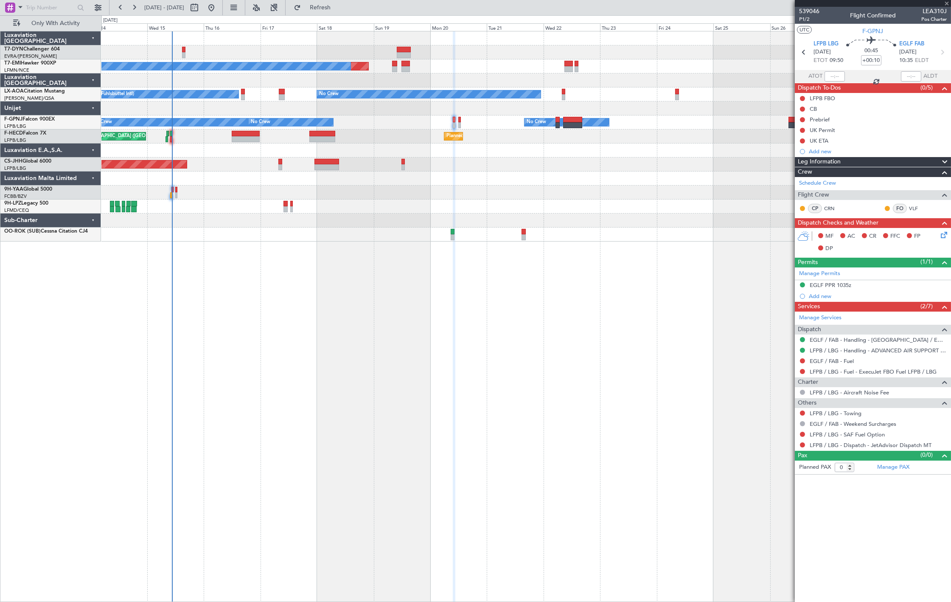
type input "2"
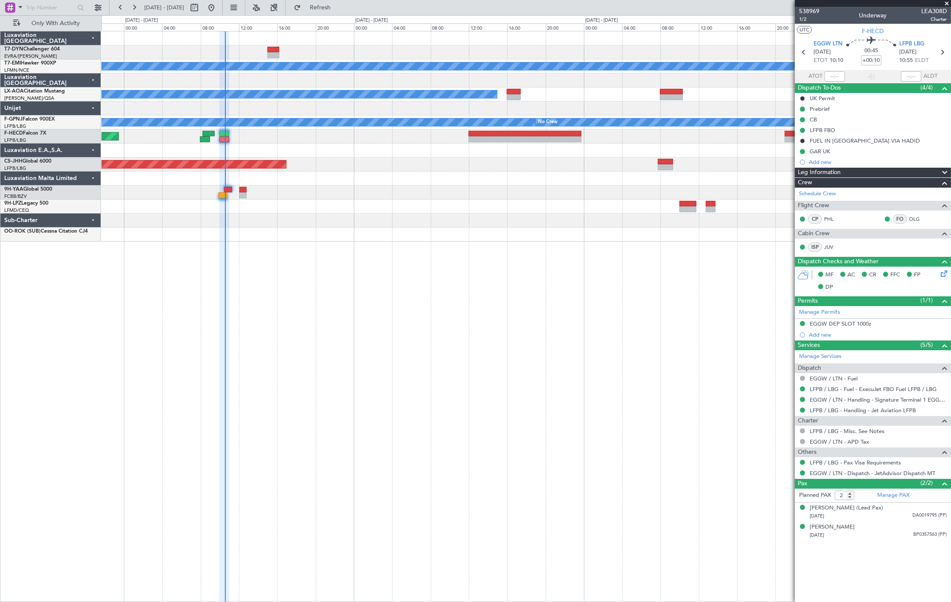
click at [242, 146] on div at bounding box center [525, 150] width 849 height 14
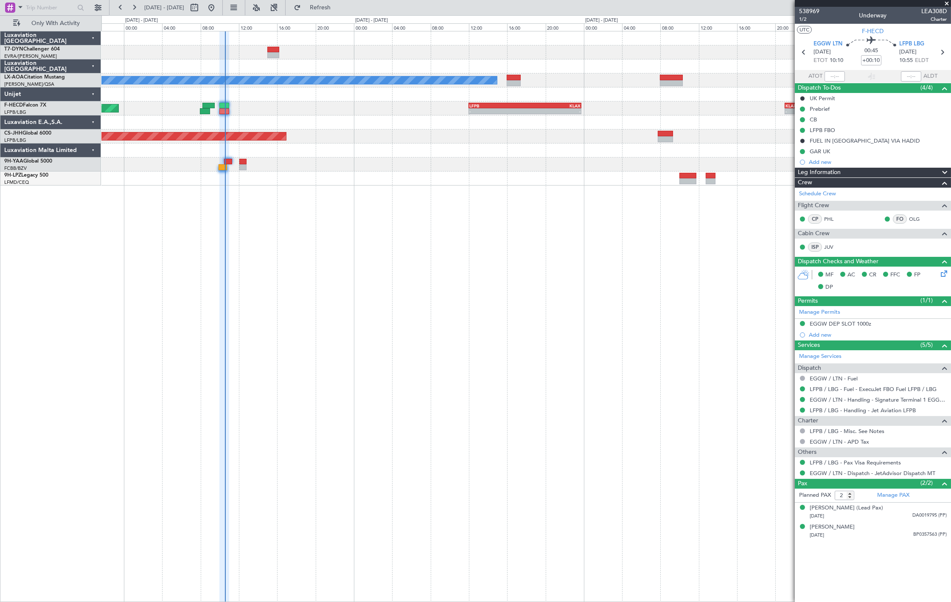
click at [225, 107] on div at bounding box center [224, 106] width 10 height 6
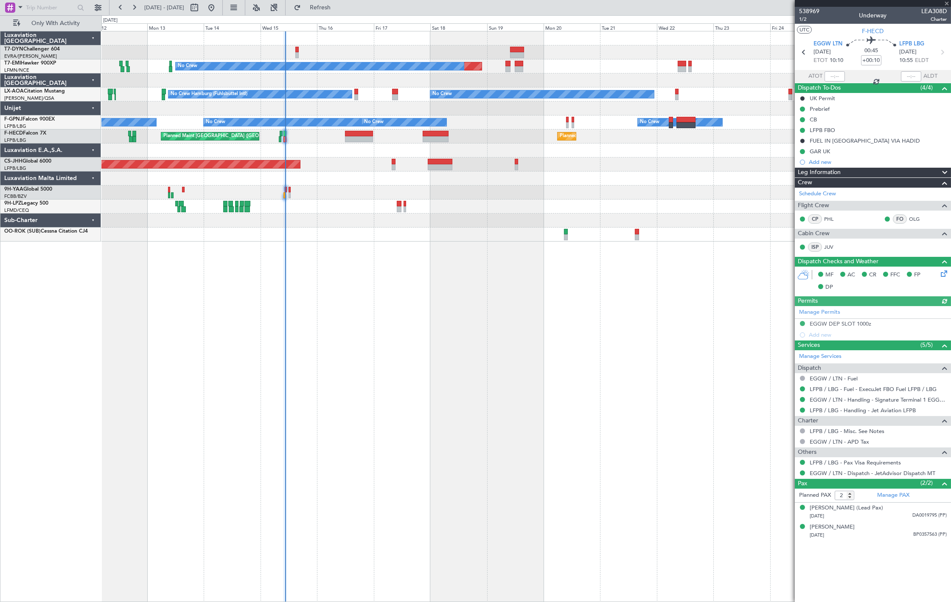
click at [308, 276] on div "Planned Maint No Crew No Crew No Crew Hamburg (Fuhlsbuttel Intl) Planned Maint …" at bounding box center [526, 316] width 850 height 571
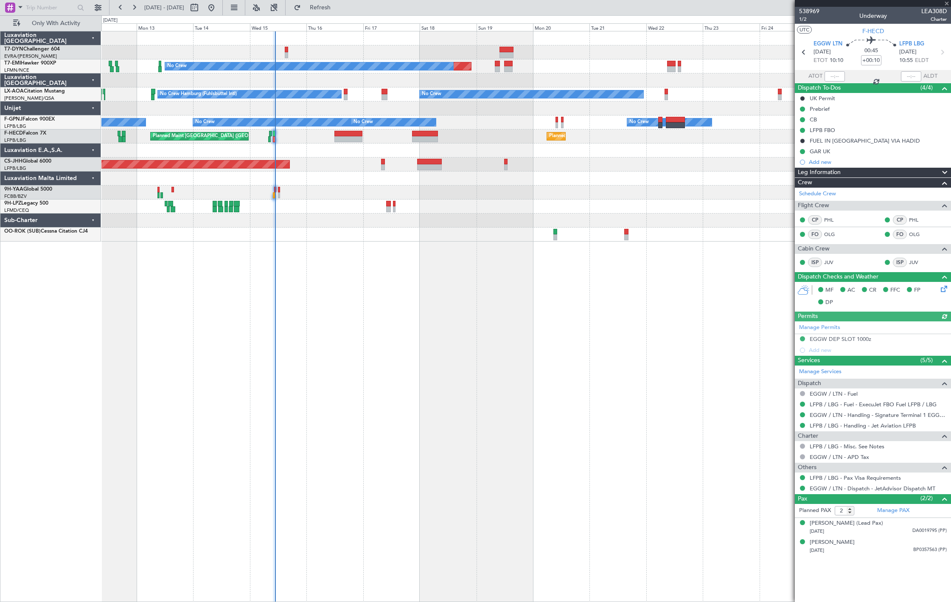
type input "10:34"
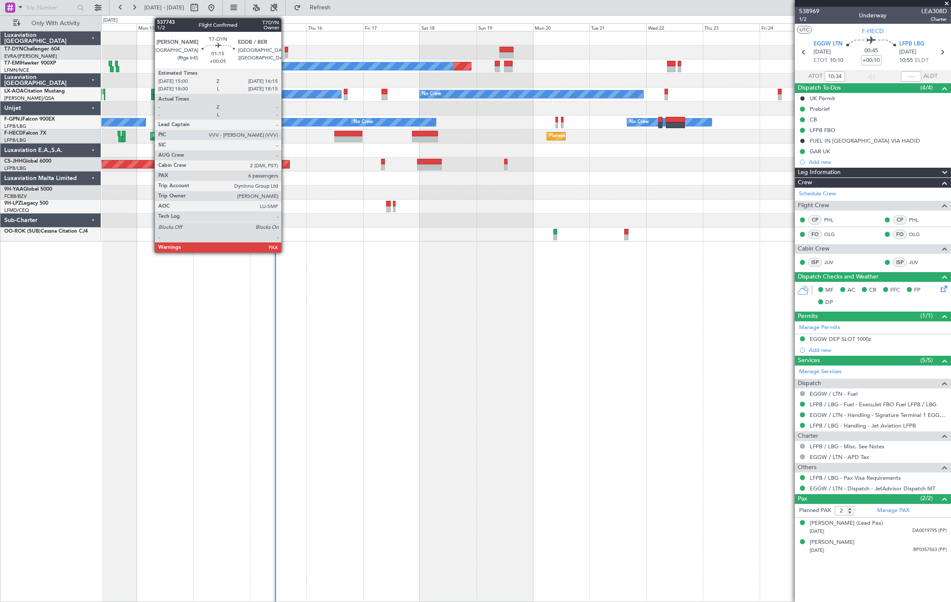
click at [286, 54] on div at bounding box center [286, 55] width 3 height 6
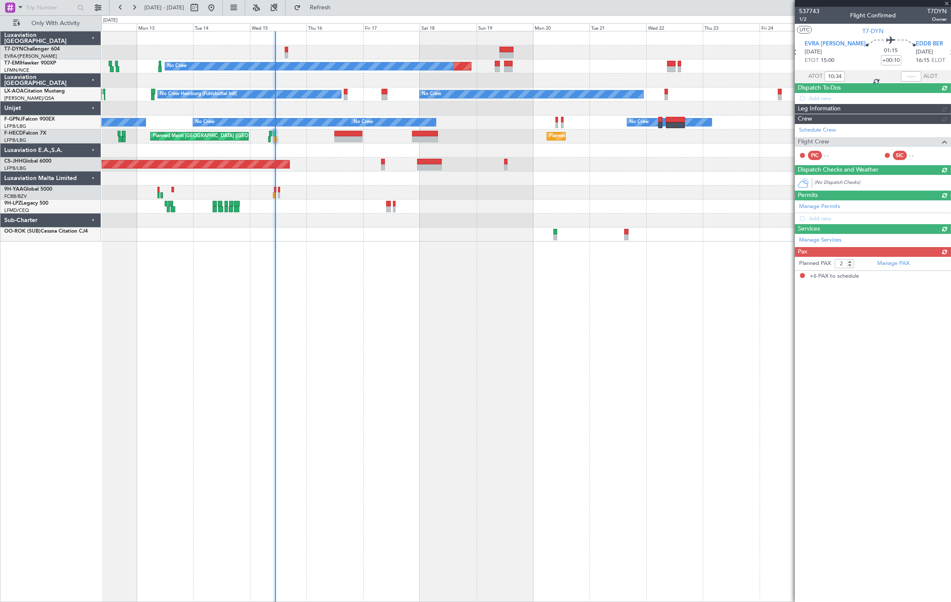
type input "+00:05"
type input "6"
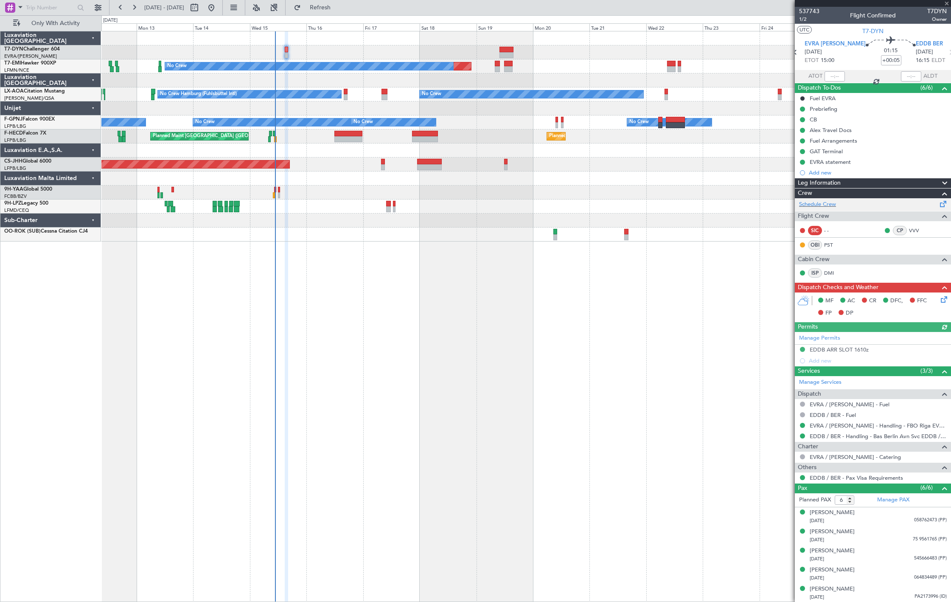
click at [839, 209] on div "Schedule Crew" at bounding box center [873, 204] width 156 height 13
click at [326, 8] on button "Refresh" at bounding box center [315, 8] width 51 height 14
click at [824, 202] on link "Schedule Crew" at bounding box center [817, 204] width 37 height 8
